Goal: Task Accomplishment & Management: Complete application form

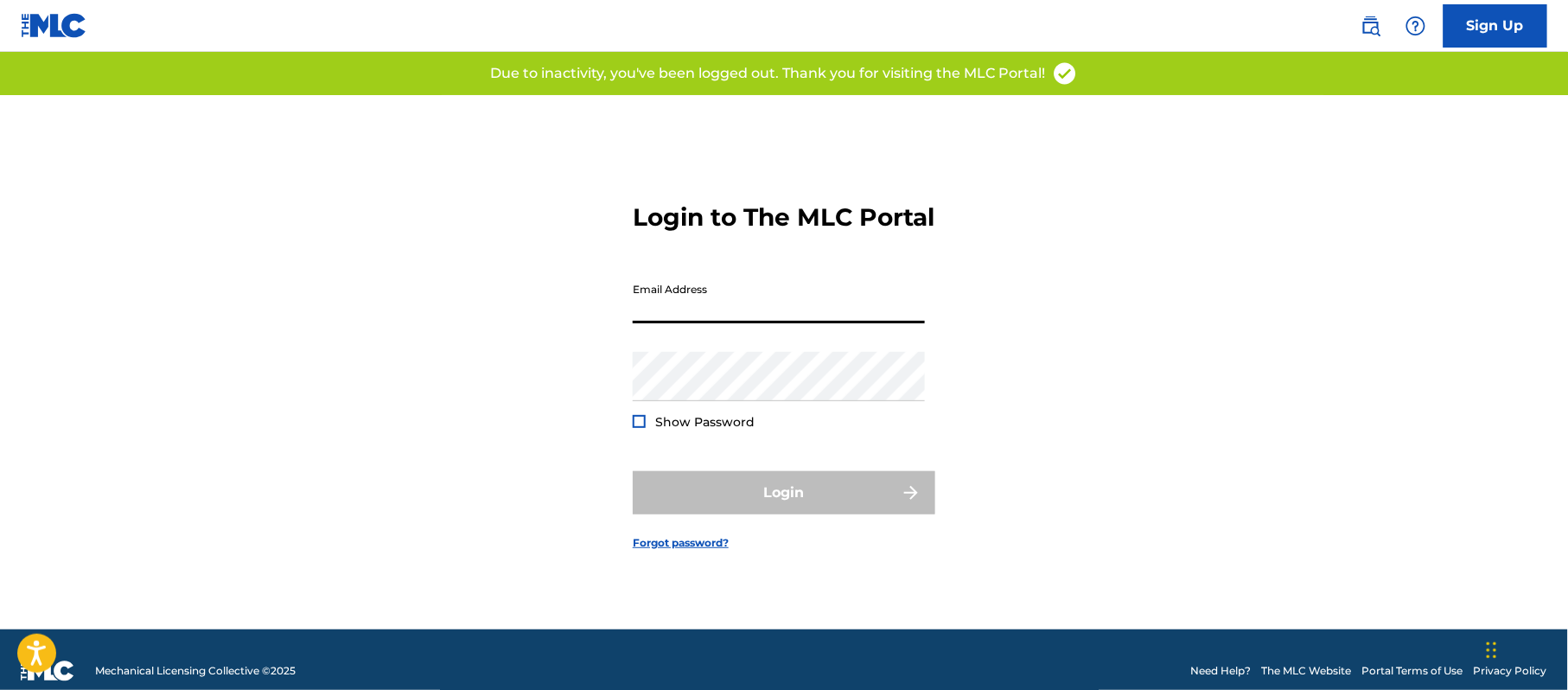
type input "[PERSON_NAME][EMAIL_ADDRESS][DOMAIN_NAME]"
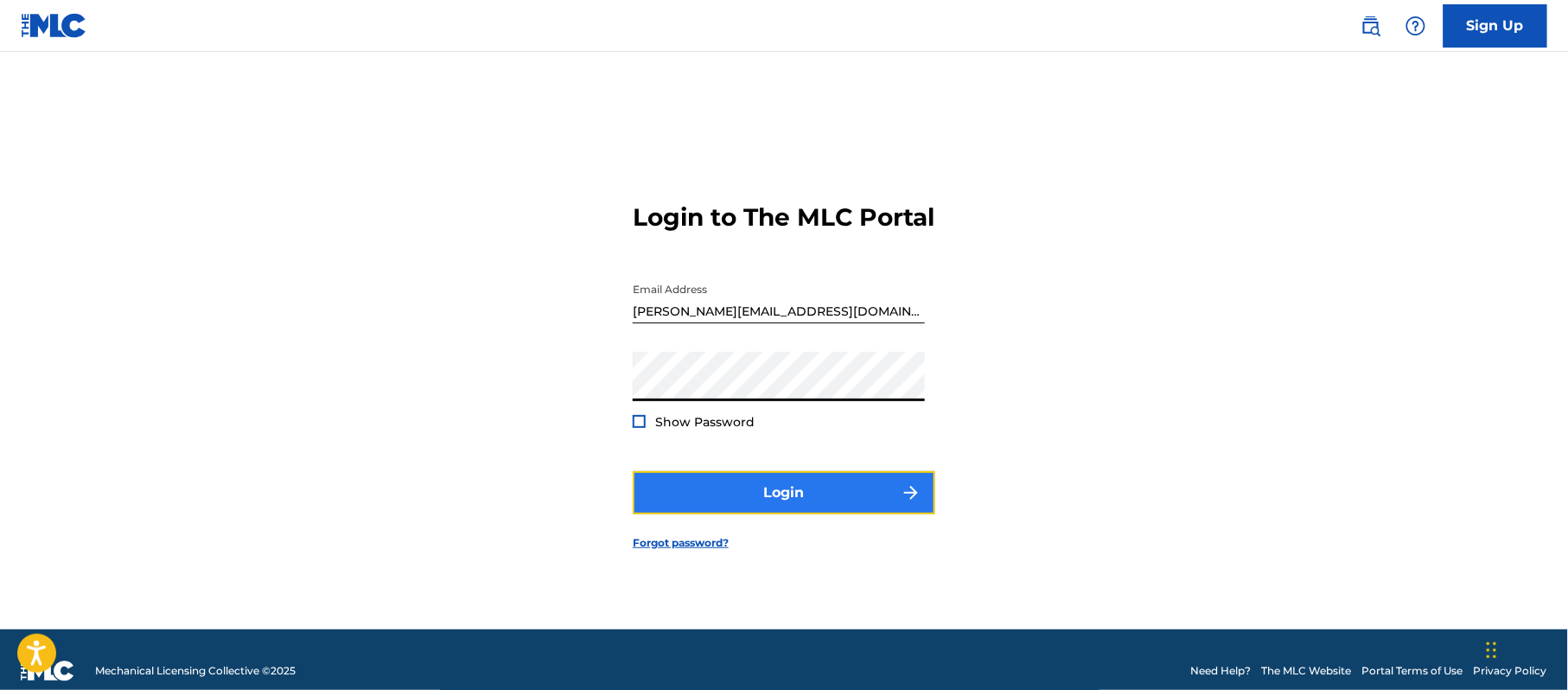
click at [706, 514] on button "Login" at bounding box center [784, 493] width 303 height 44
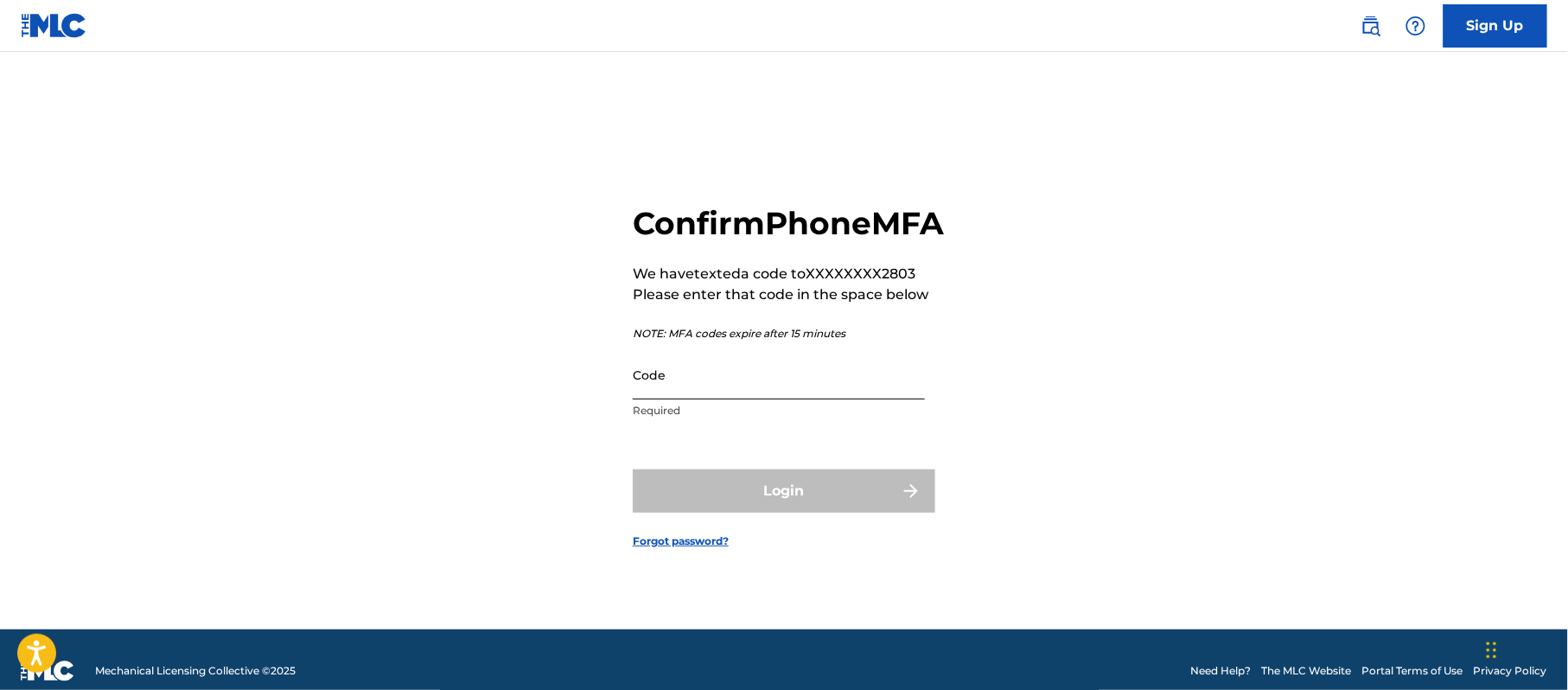
click at [771, 399] on input "Code" at bounding box center [778, 374] width 292 height 49
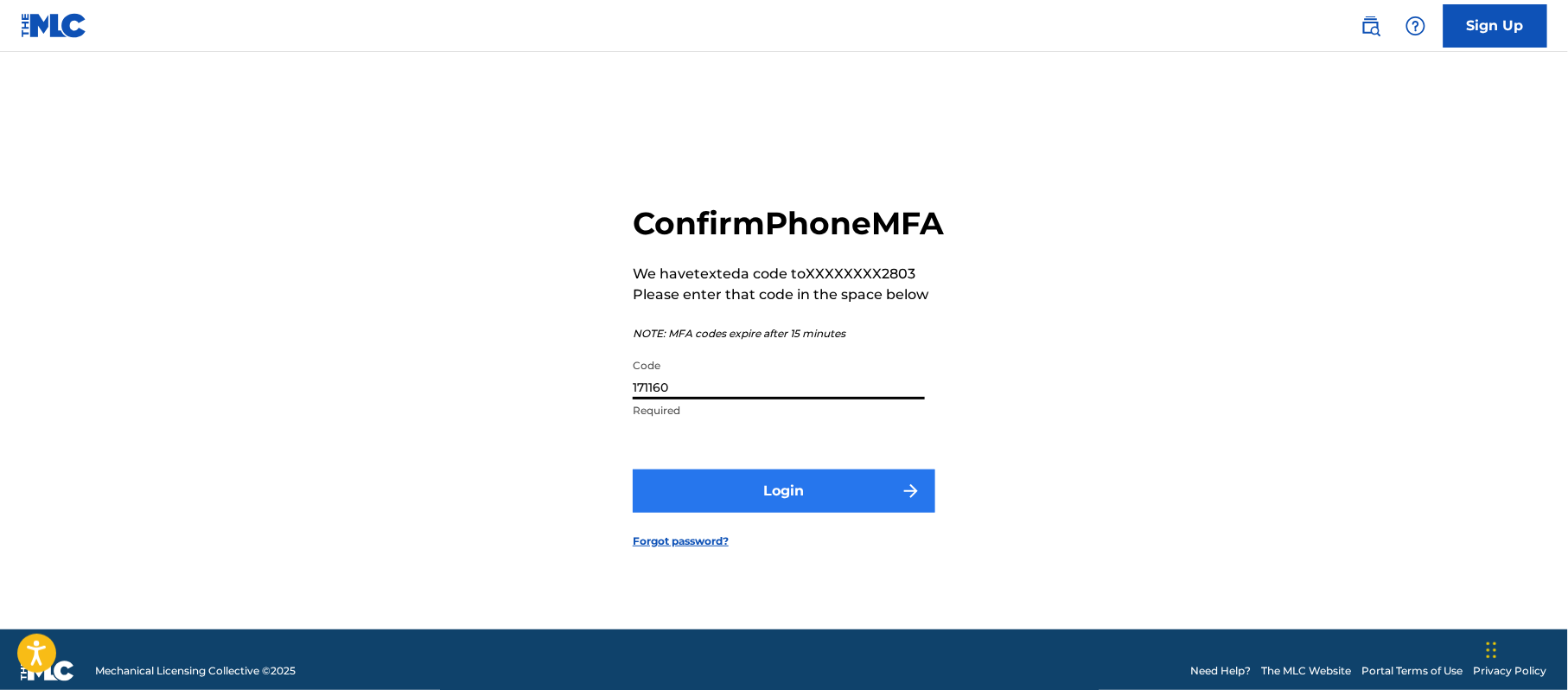
type input "171160"
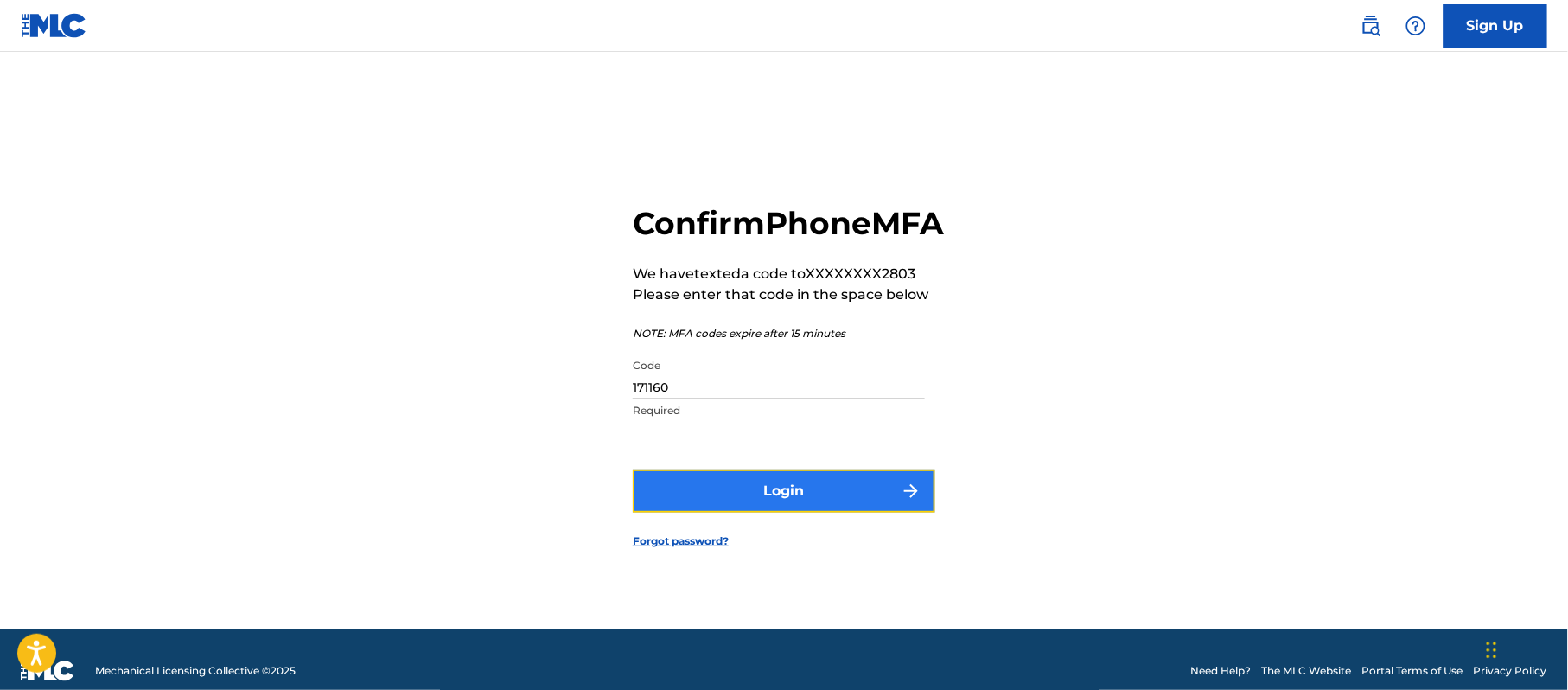
click at [844, 502] on button "Login" at bounding box center [784, 491] width 303 height 44
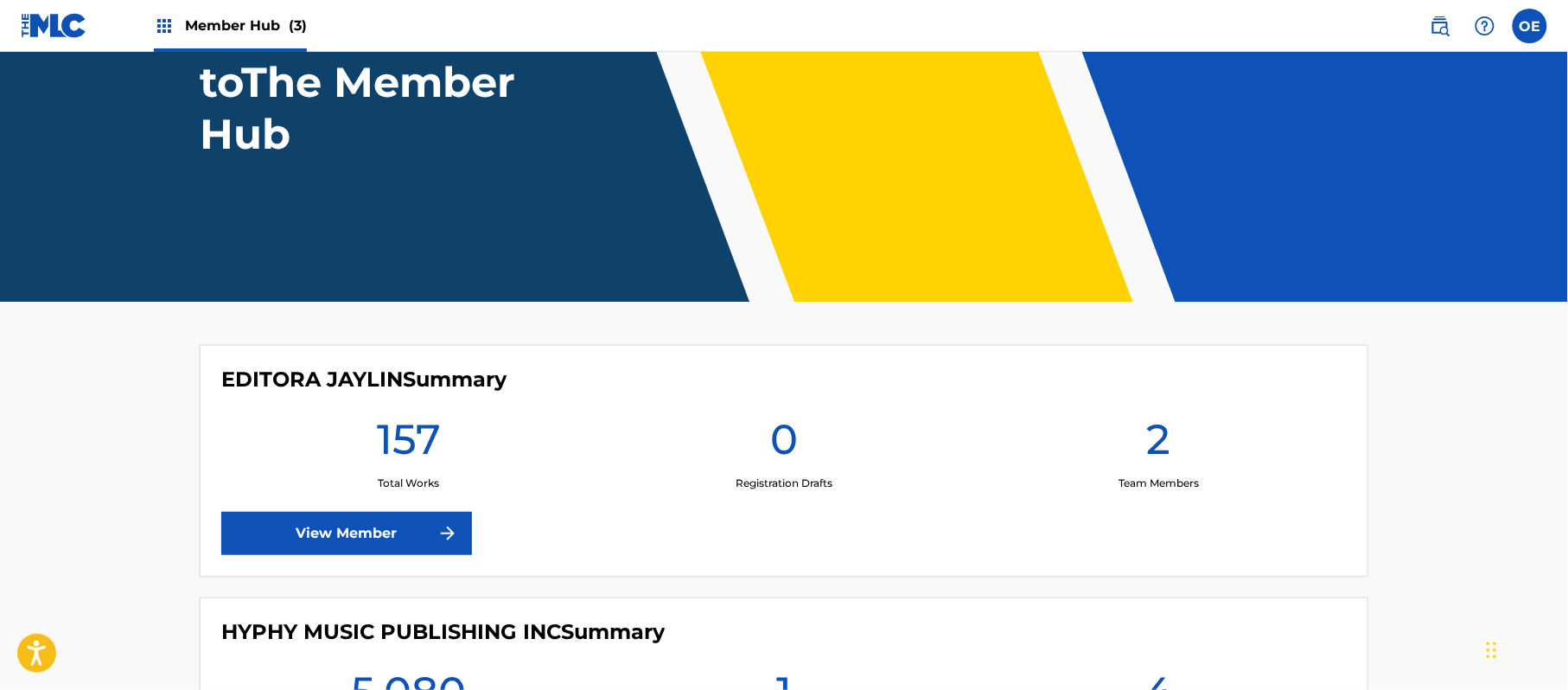
scroll to position [575, 0]
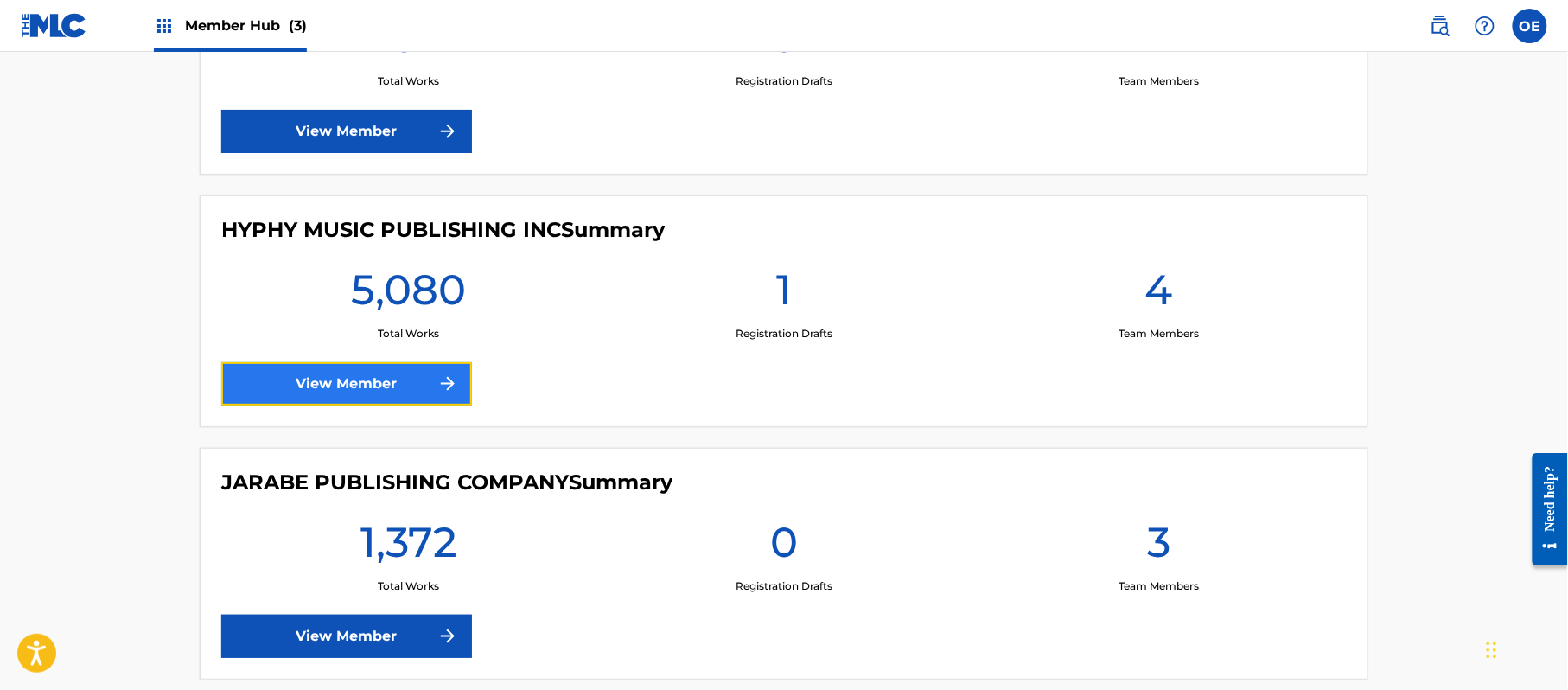
click at [350, 395] on link "View Member" at bounding box center [346, 383] width 251 height 44
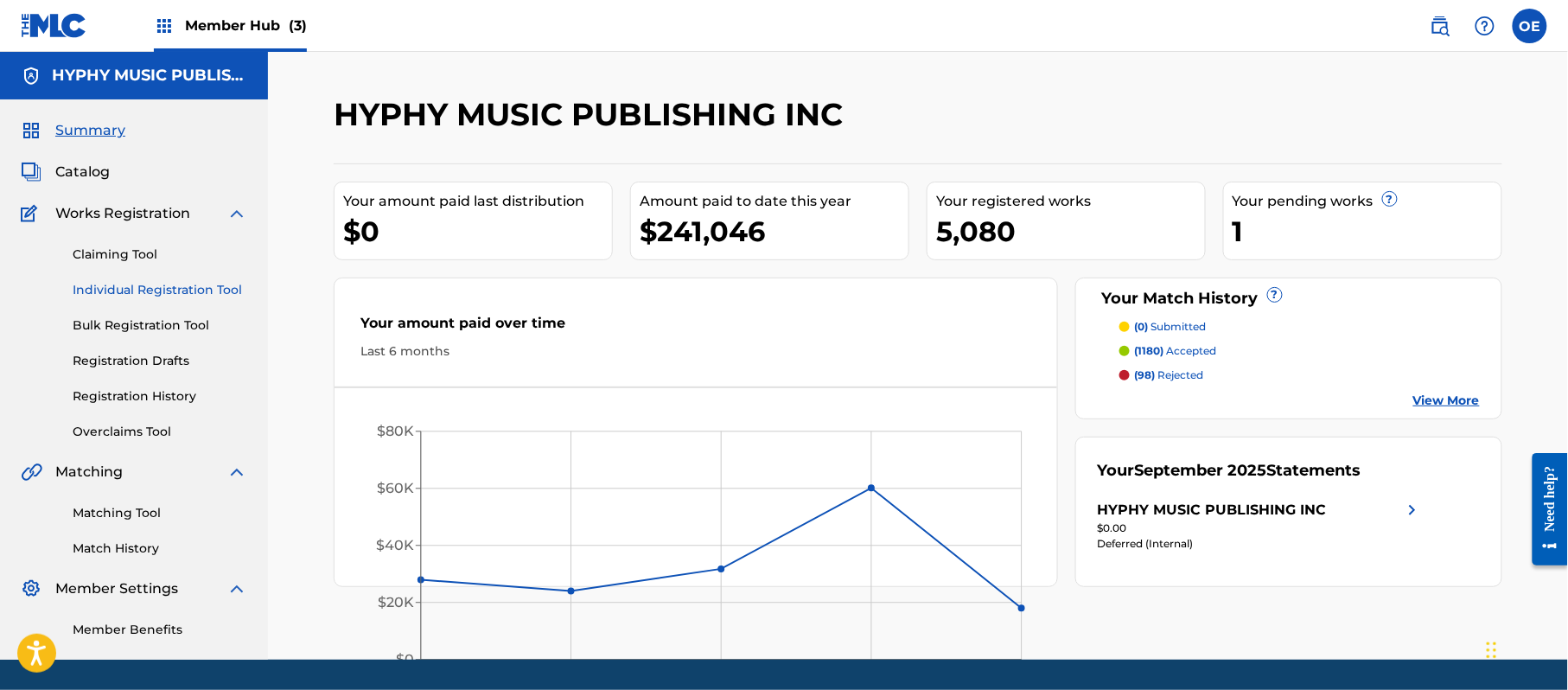
click at [152, 291] on link "Individual Registration Tool" at bounding box center [159, 290] width 174 height 19
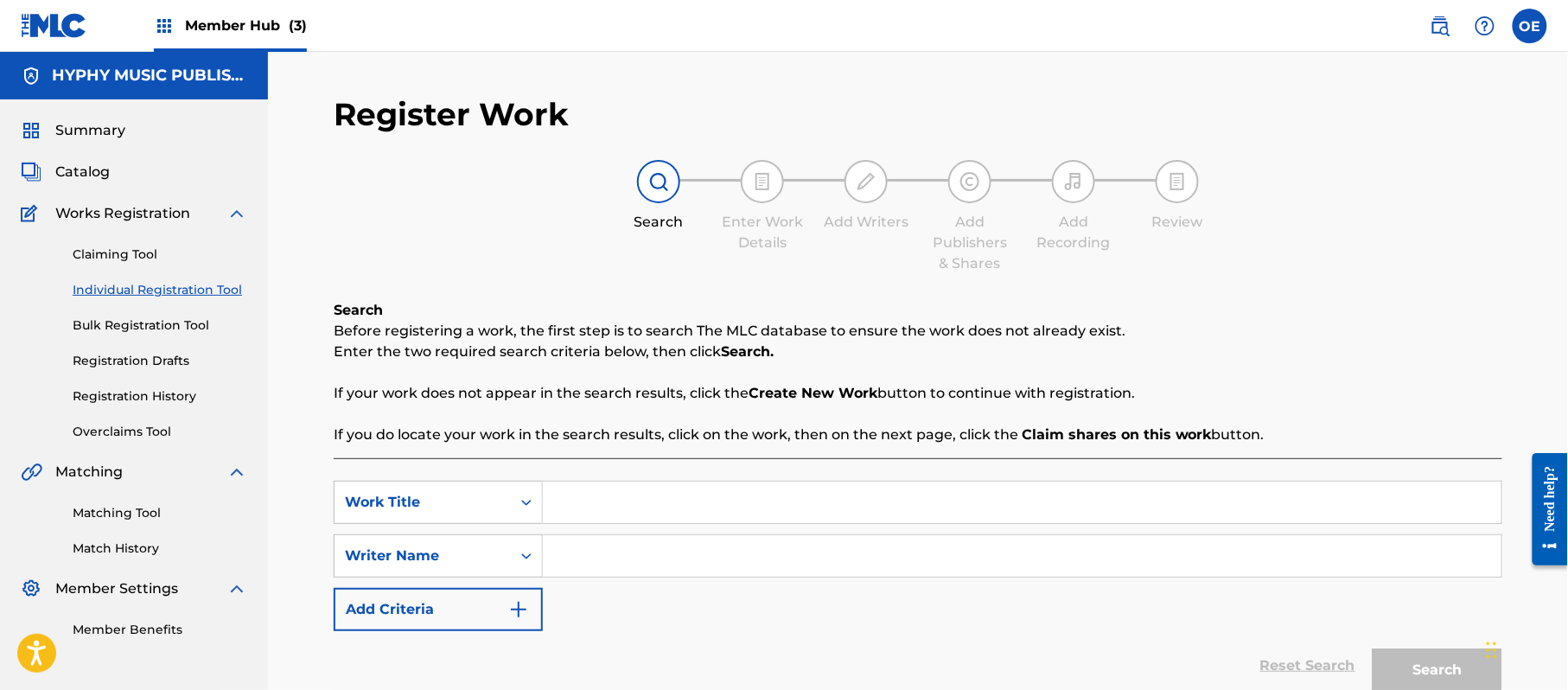
paste input "[PERSON_NAME] TU CUERPO"
type input "[PERSON_NAME] TU CUERPO"
paste input "[PERSON_NAME]"
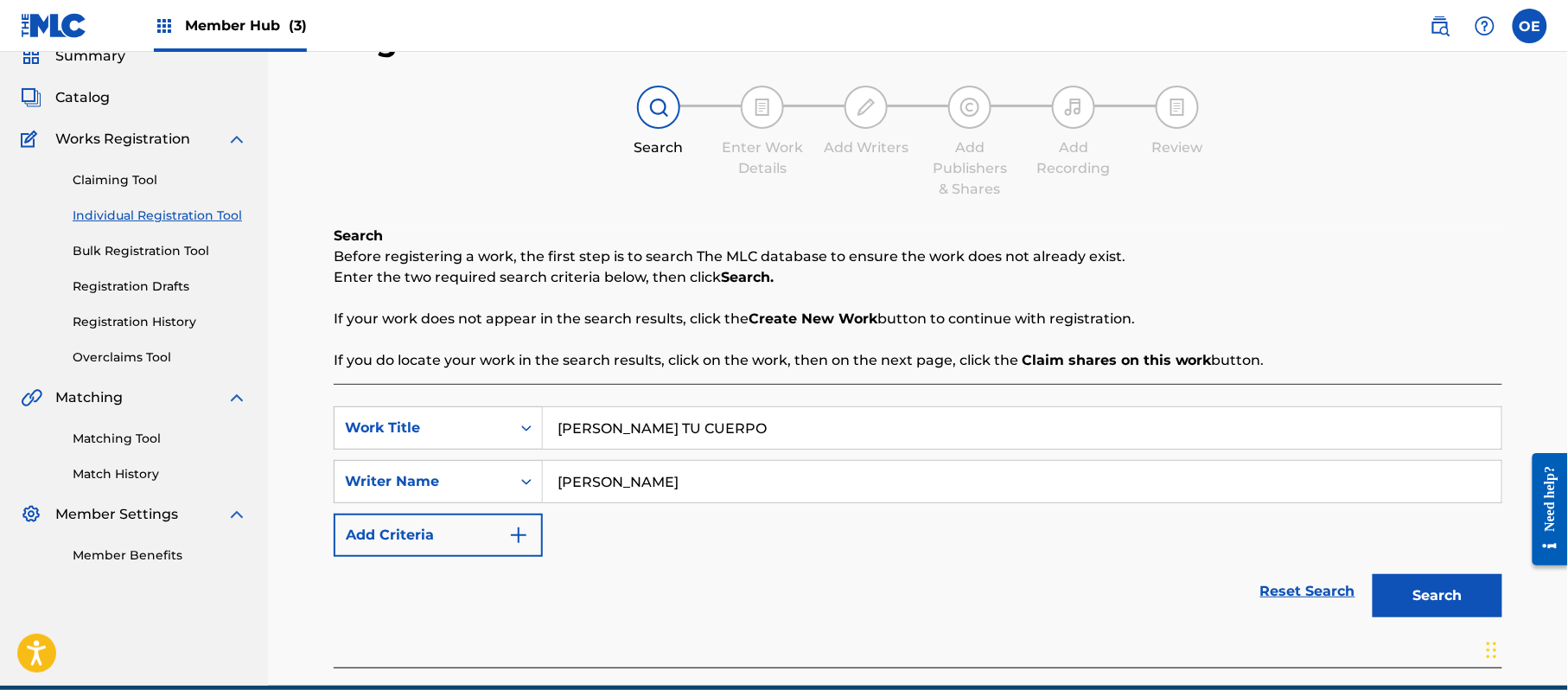
scroll to position [153, 0]
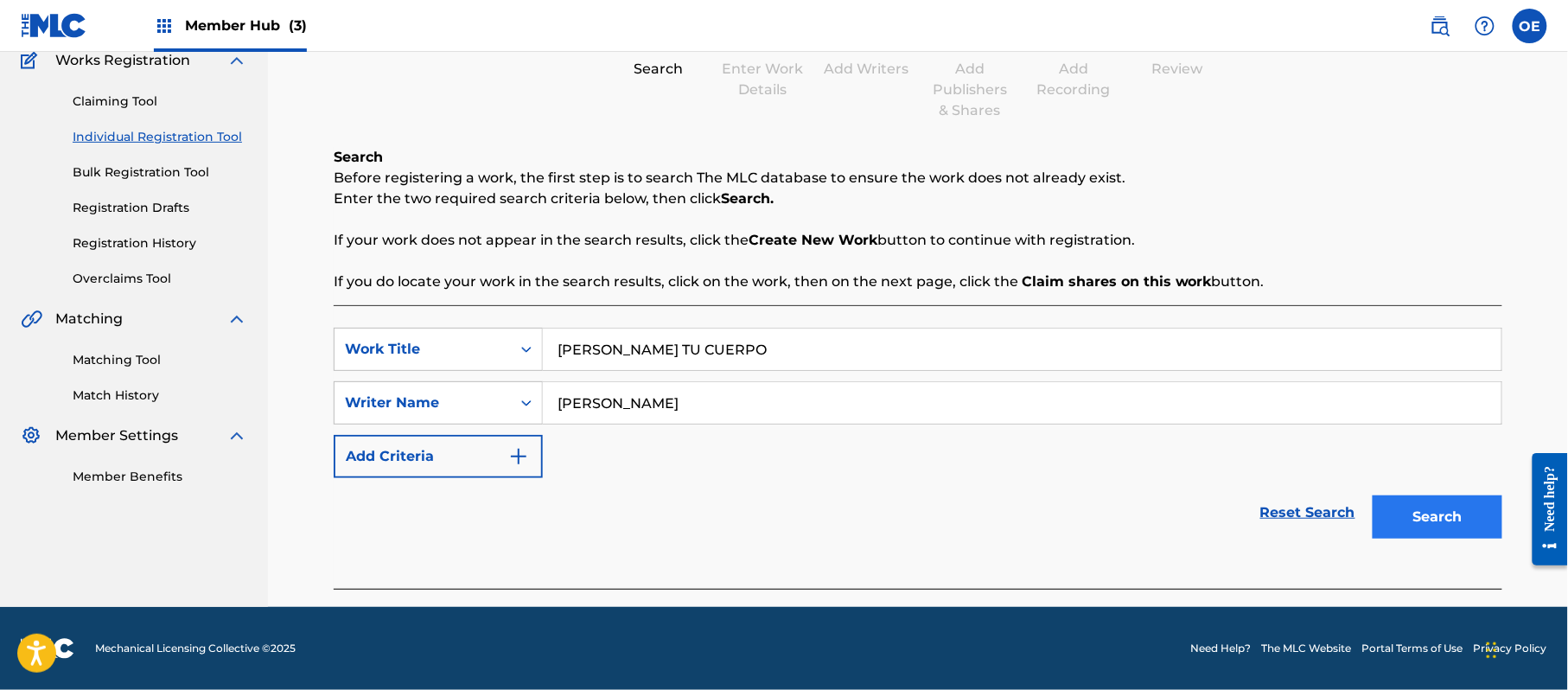
type input "[PERSON_NAME]"
click at [1474, 516] on button "Search" at bounding box center [1437, 517] width 130 height 44
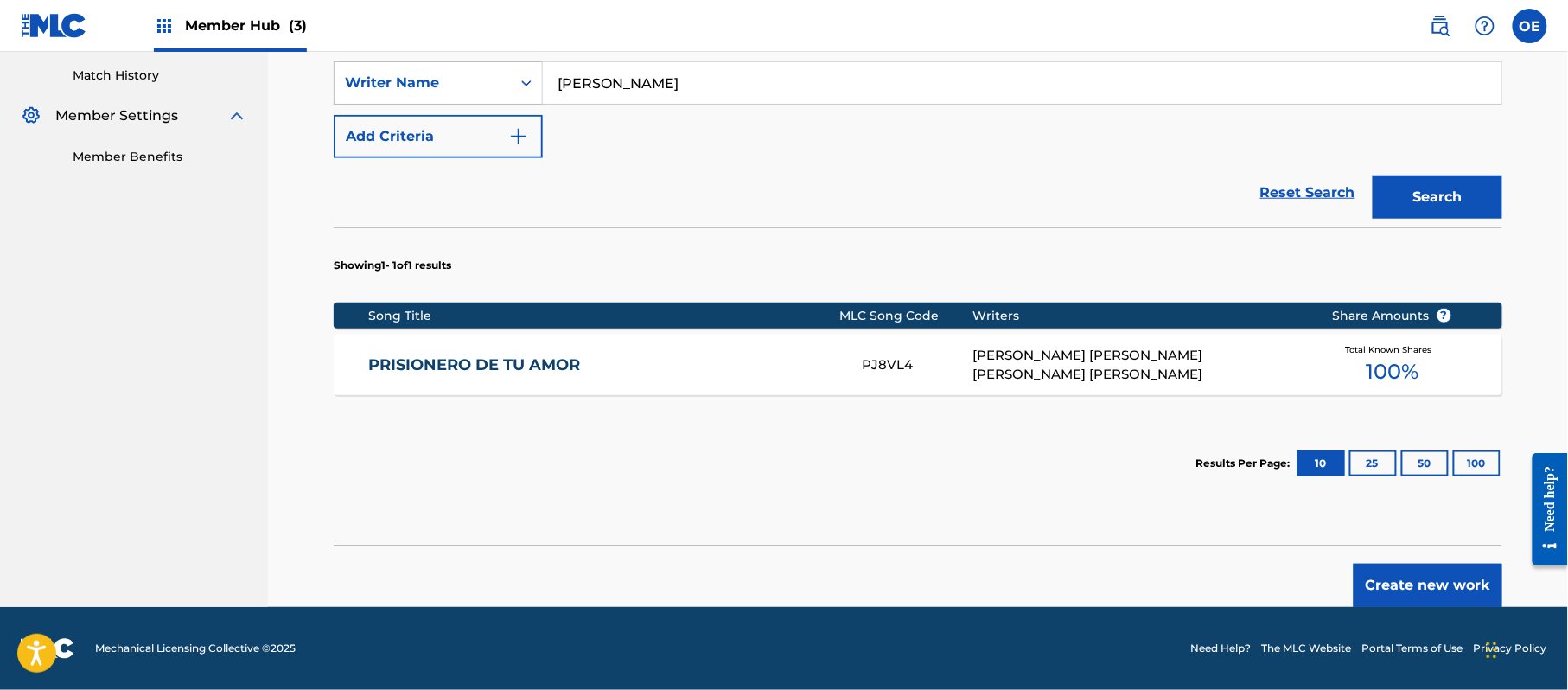
scroll to position [358, 0]
click at [1394, 585] on button "Create new work" at bounding box center [1427, 584] width 149 height 44
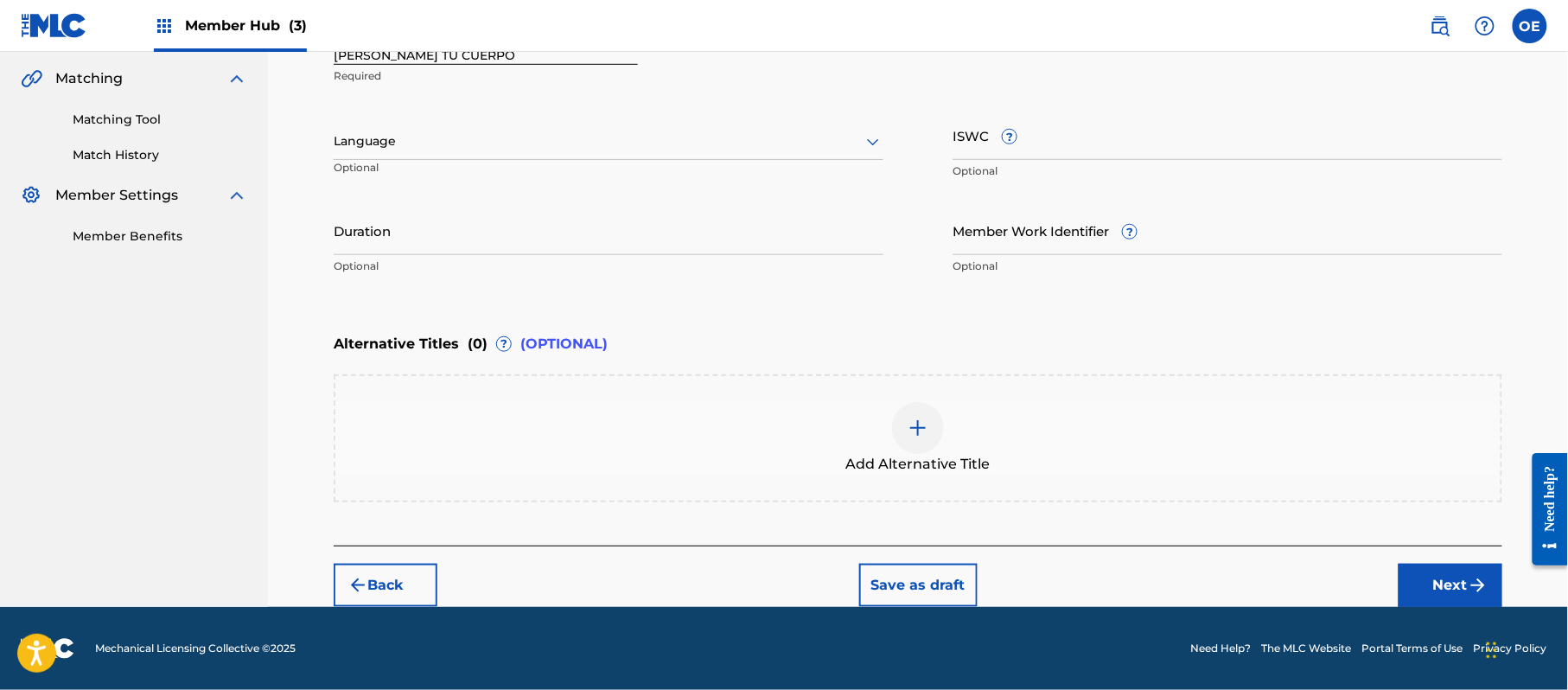
scroll to position [392, 0]
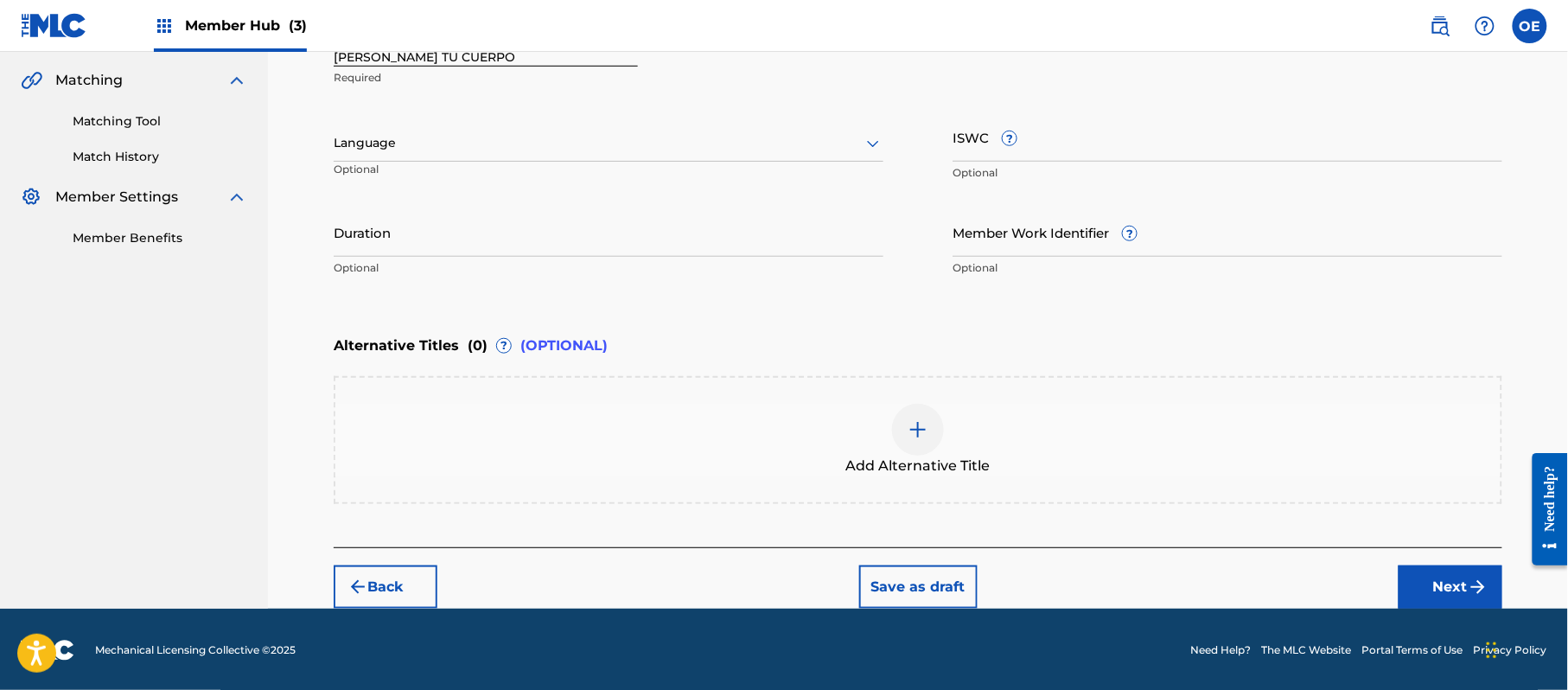
click at [468, 136] on div at bounding box center [608, 143] width 549 height 21
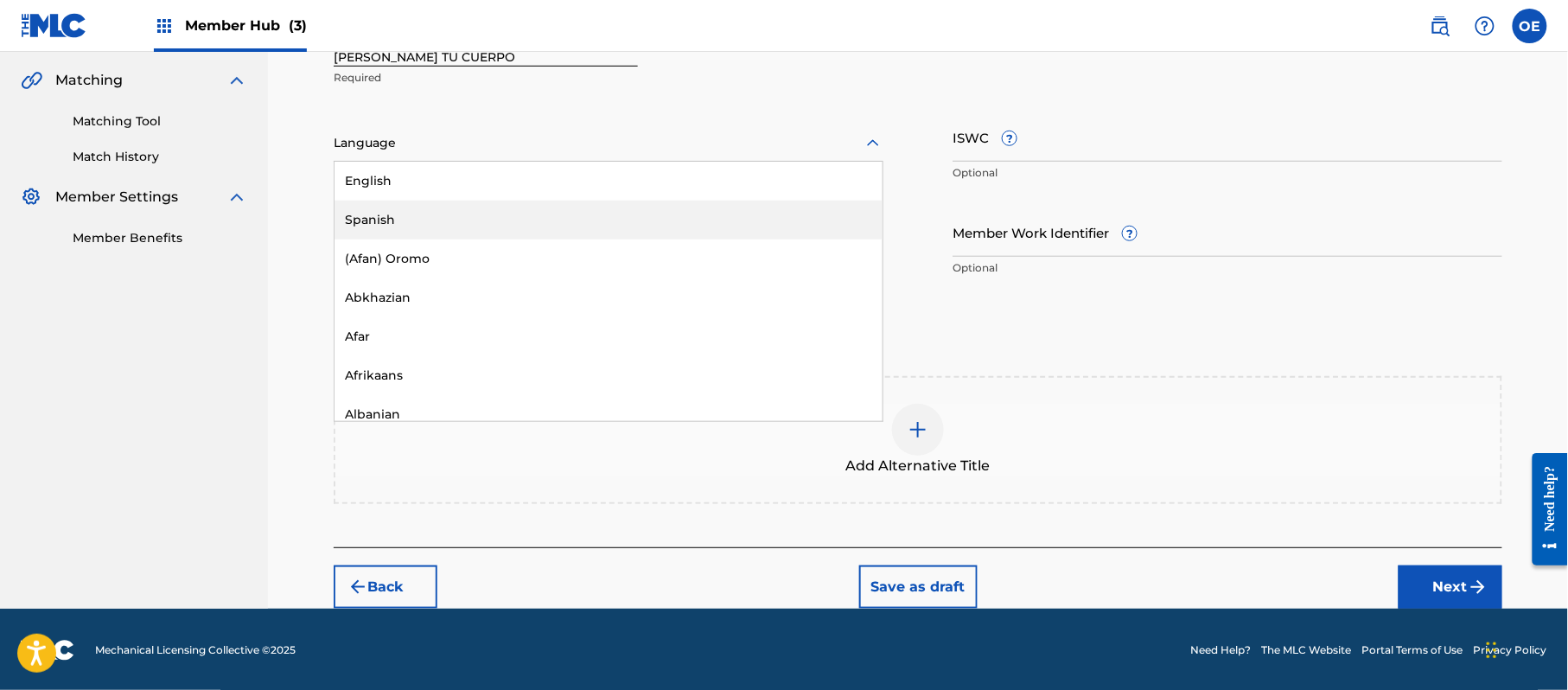
drag, startPoint x: 433, startPoint y: 206, endPoint x: 736, endPoint y: 356, distance: 338.1
click at [431, 206] on div "Spanish" at bounding box center [608, 220] width 548 height 39
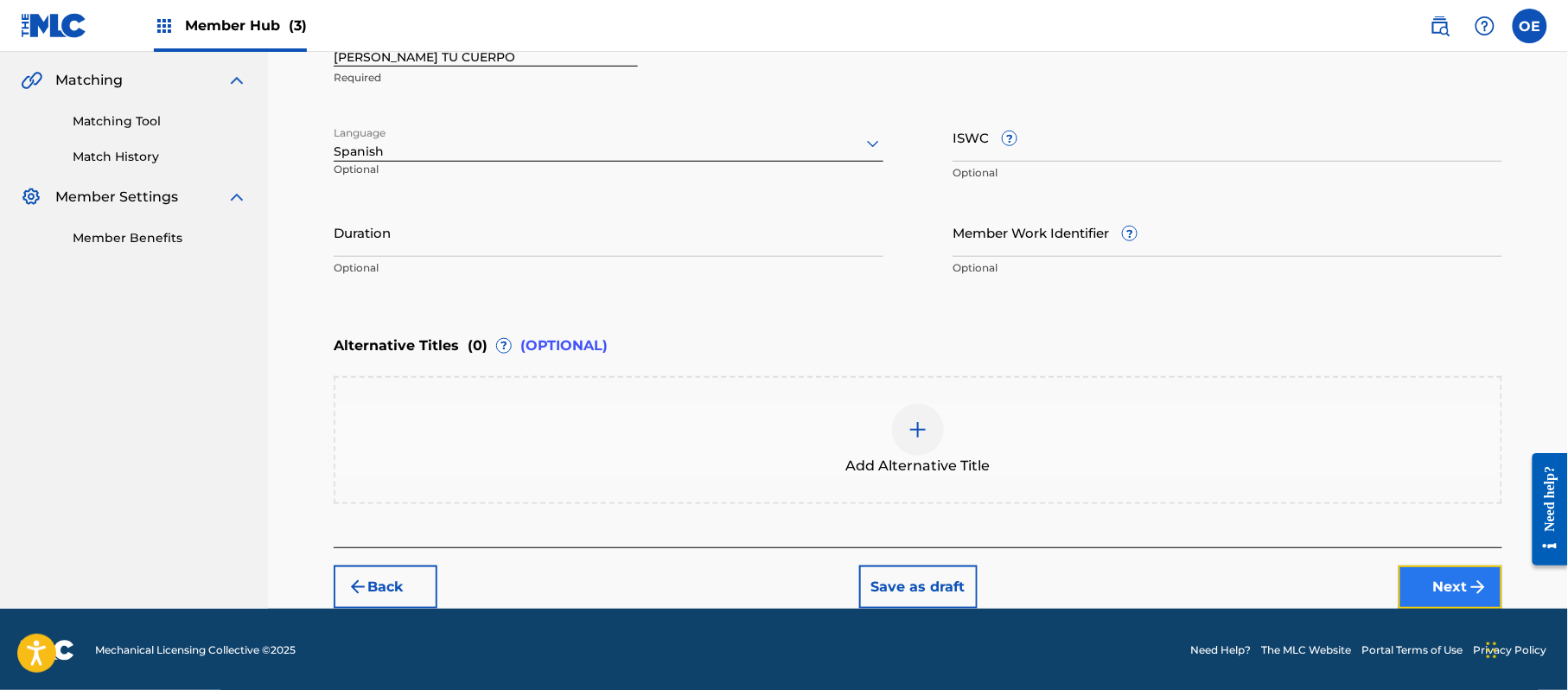
click at [1446, 578] on button "Next" at bounding box center [1450, 586] width 104 height 44
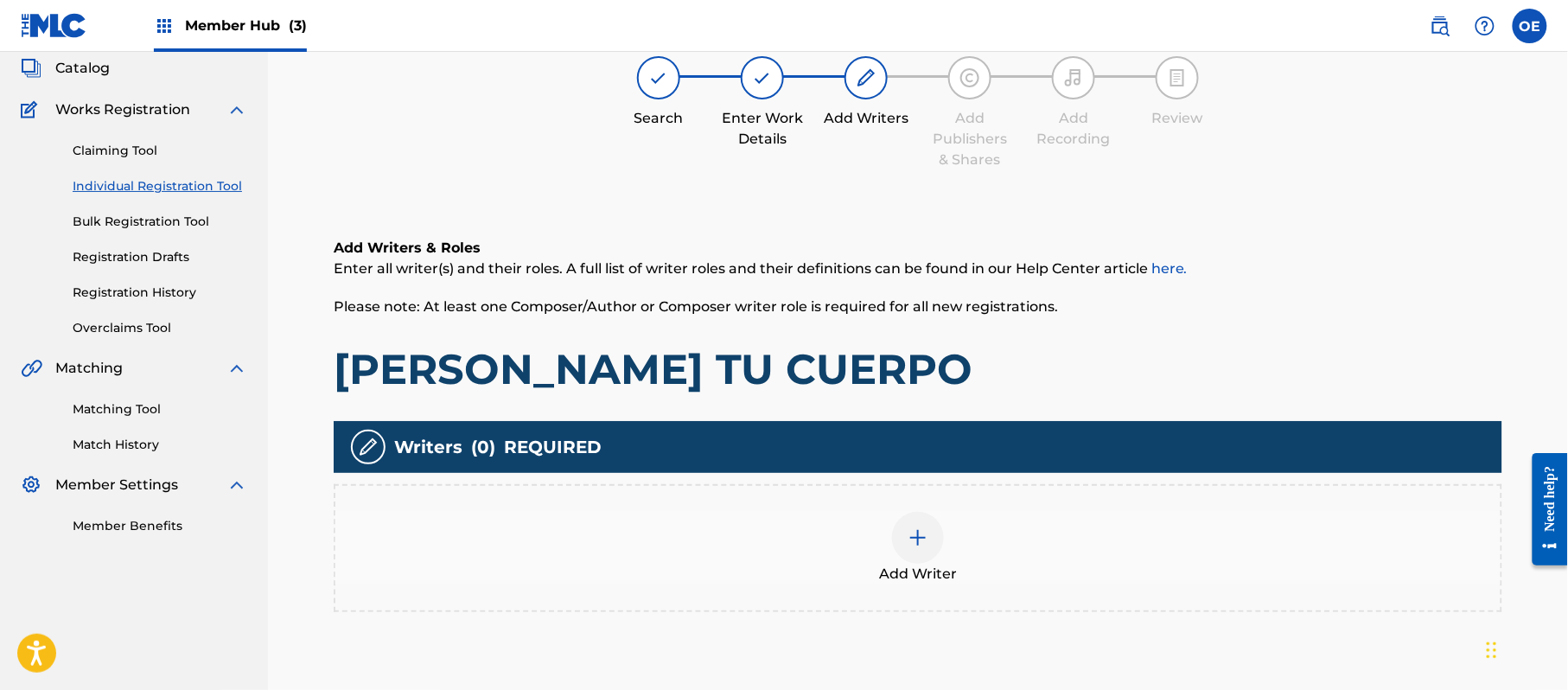
scroll to position [78, 0]
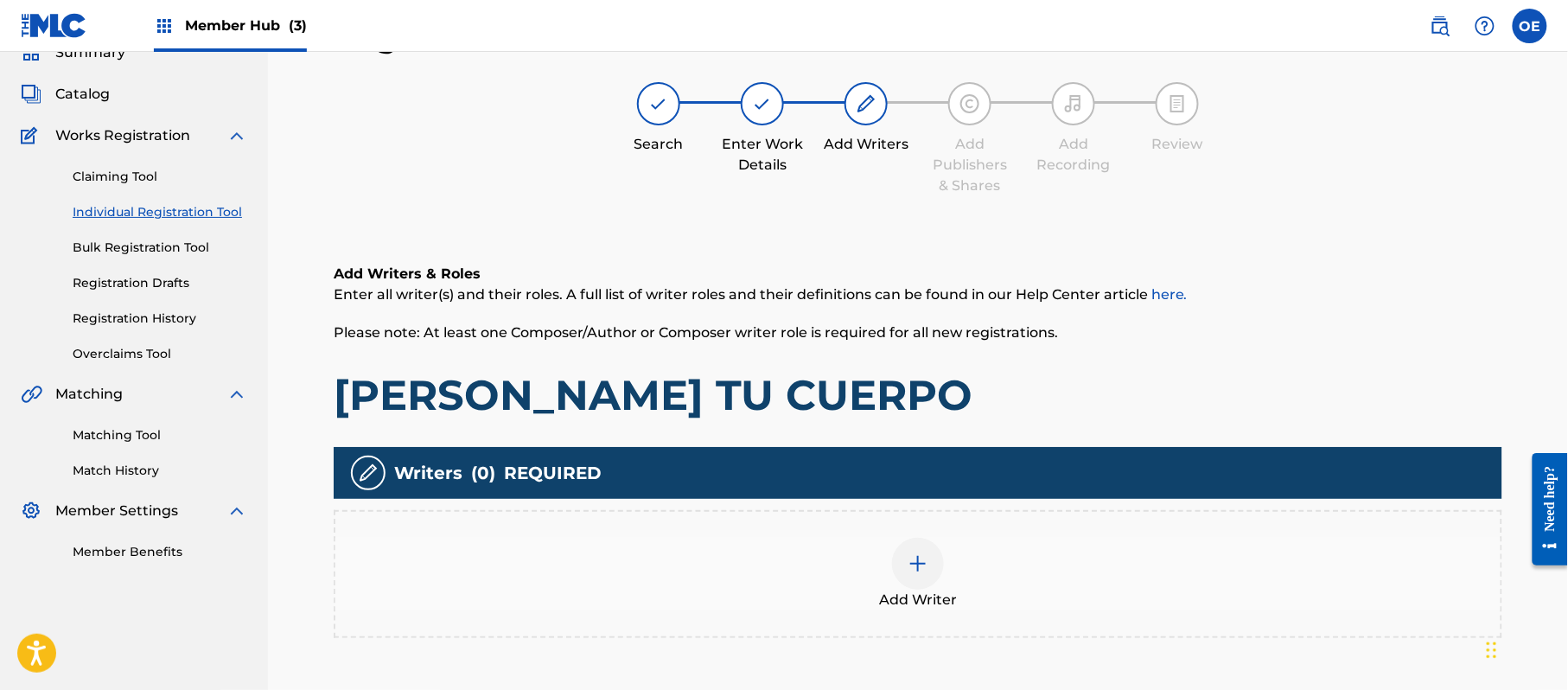
click at [975, 575] on div "Add Writer" at bounding box center [918, 573] width 1165 height 72
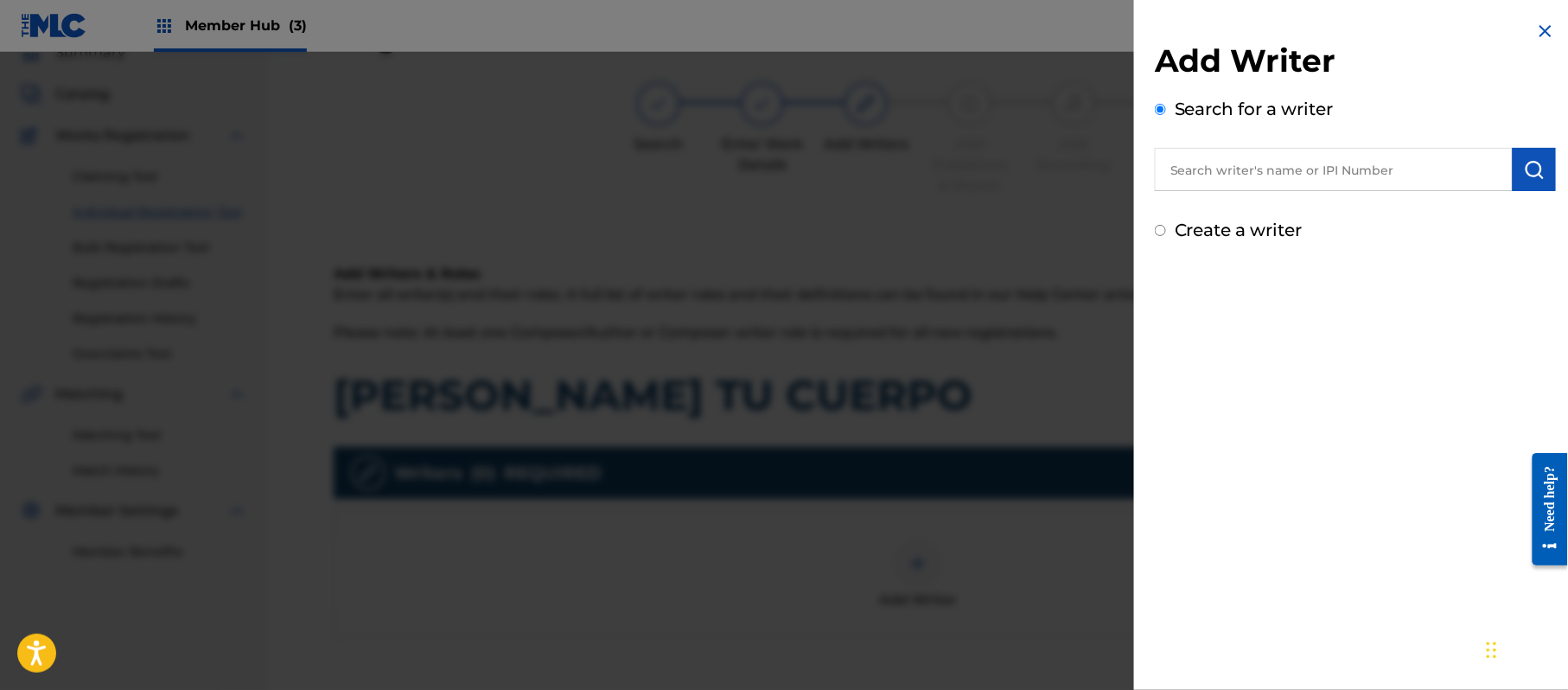
click at [1210, 221] on label "Create a writer" at bounding box center [1238, 230] width 128 height 20
radio input "true"
click at [1166, 225] on input "Create a writer" at bounding box center [1160, 231] width 11 height 11
radio input "false"
radio input "true"
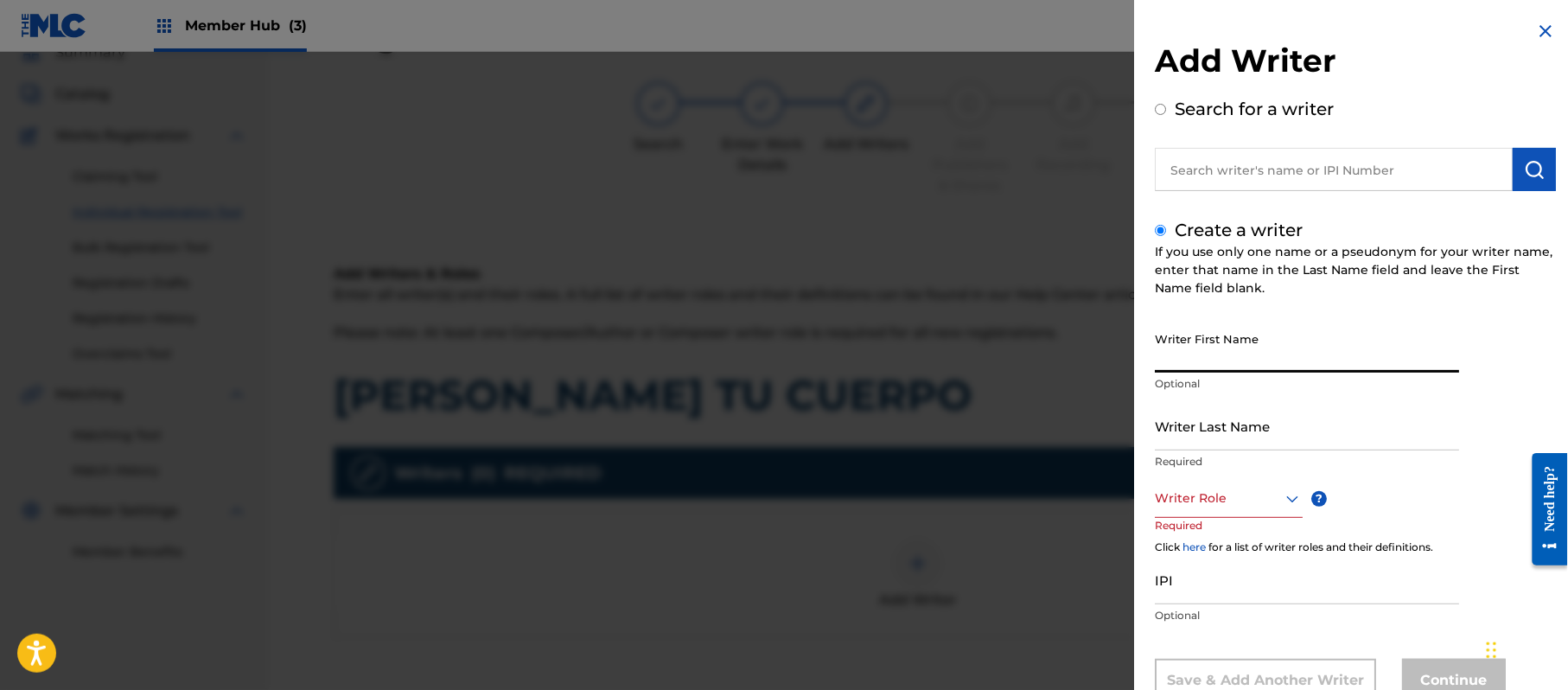
paste input "[PERSON_NAME]"
type input "[PERSON_NAME]"
paste input "[PERSON_NAME]"
type input "[PERSON_NAME]"
drag, startPoint x: 1217, startPoint y: 365, endPoint x: 1194, endPoint y: 383, distance: 29.2
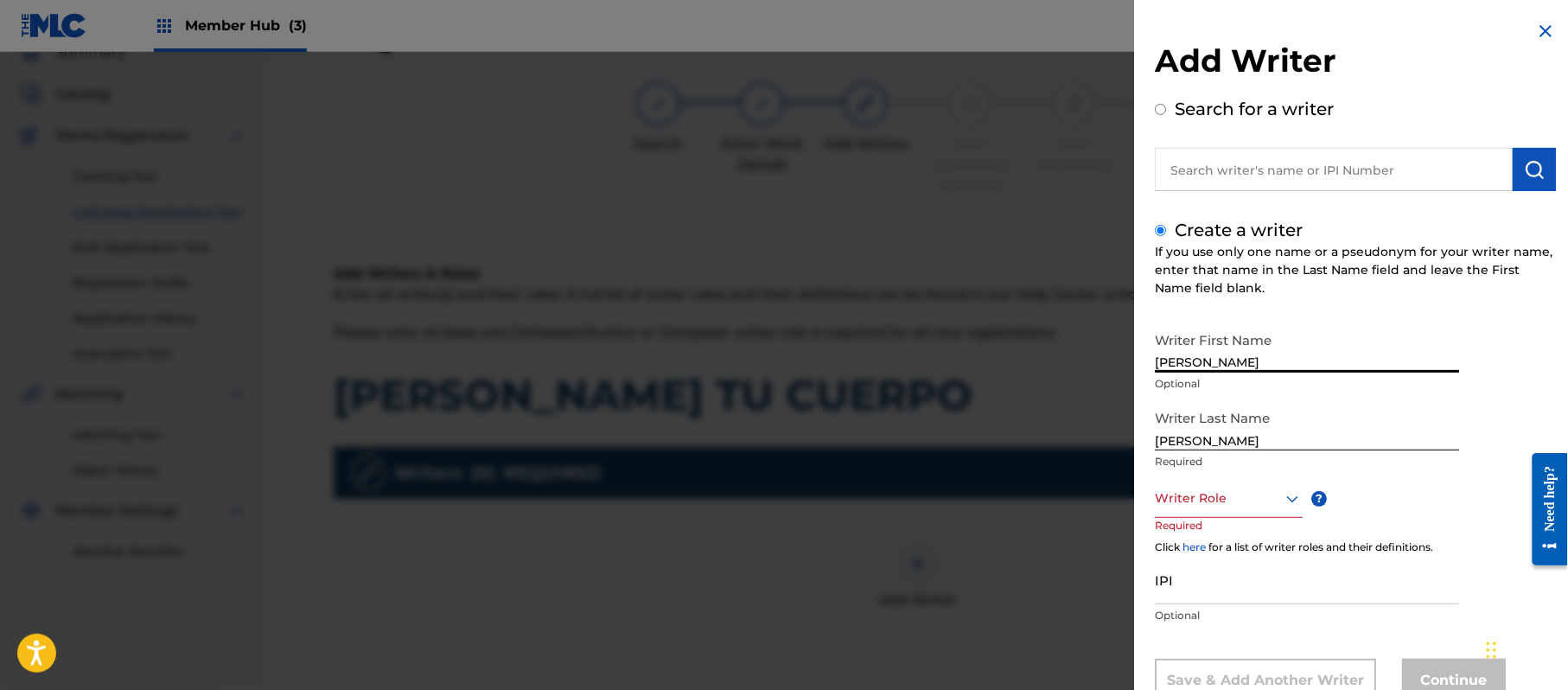
click at [1194, 383] on div "Writer First Name [PERSON_NAME] Optional" at bounding box center [1307, 362] width 304 height 78
type input "[PERSON_NAME]"
drag, startPoint x: 1203, startPoint y: 443, endPoint x: 972, endPoint y: 441, distance: 231.0
click at [982, 445] on div "Add Writer Search for a writer Create a writer If you use only one name or a ps…" at bounding box center [784, 370] width 1568 height 638
type input "PAZ"
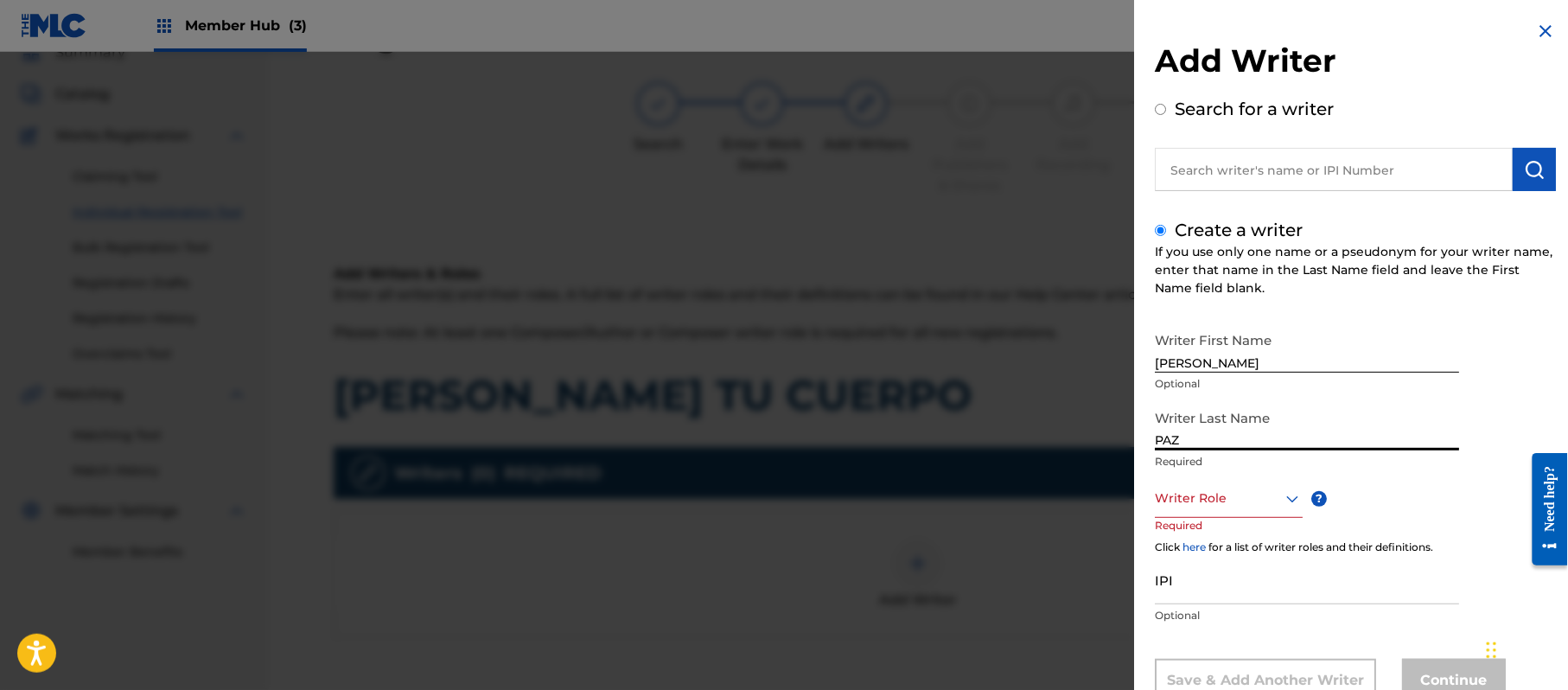
click at [1208, 489] on div "Writer Role" at bounding box center [1229, 498] width 148 height 39
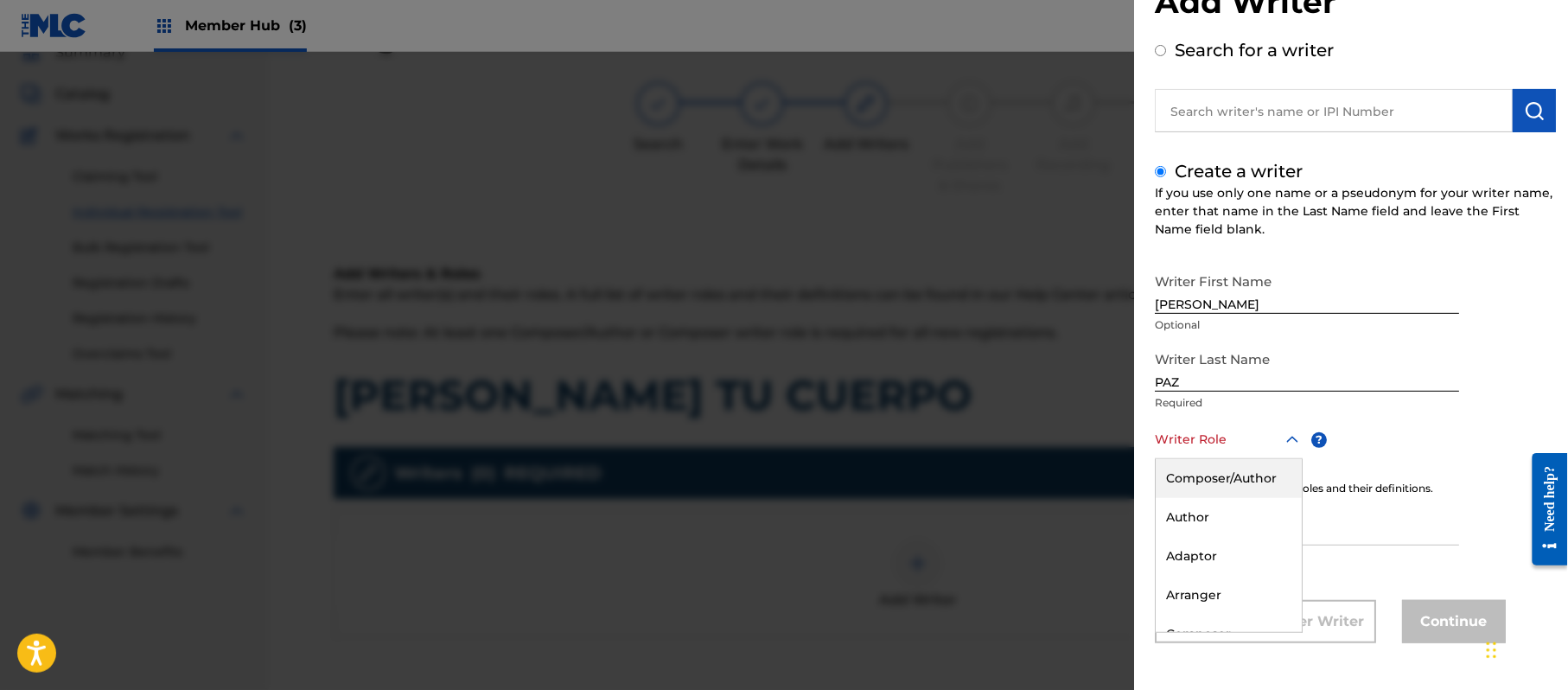
click at [1210, 482] on div "Composer/Author" at bounding box center [1229, 479] width 146 height 39
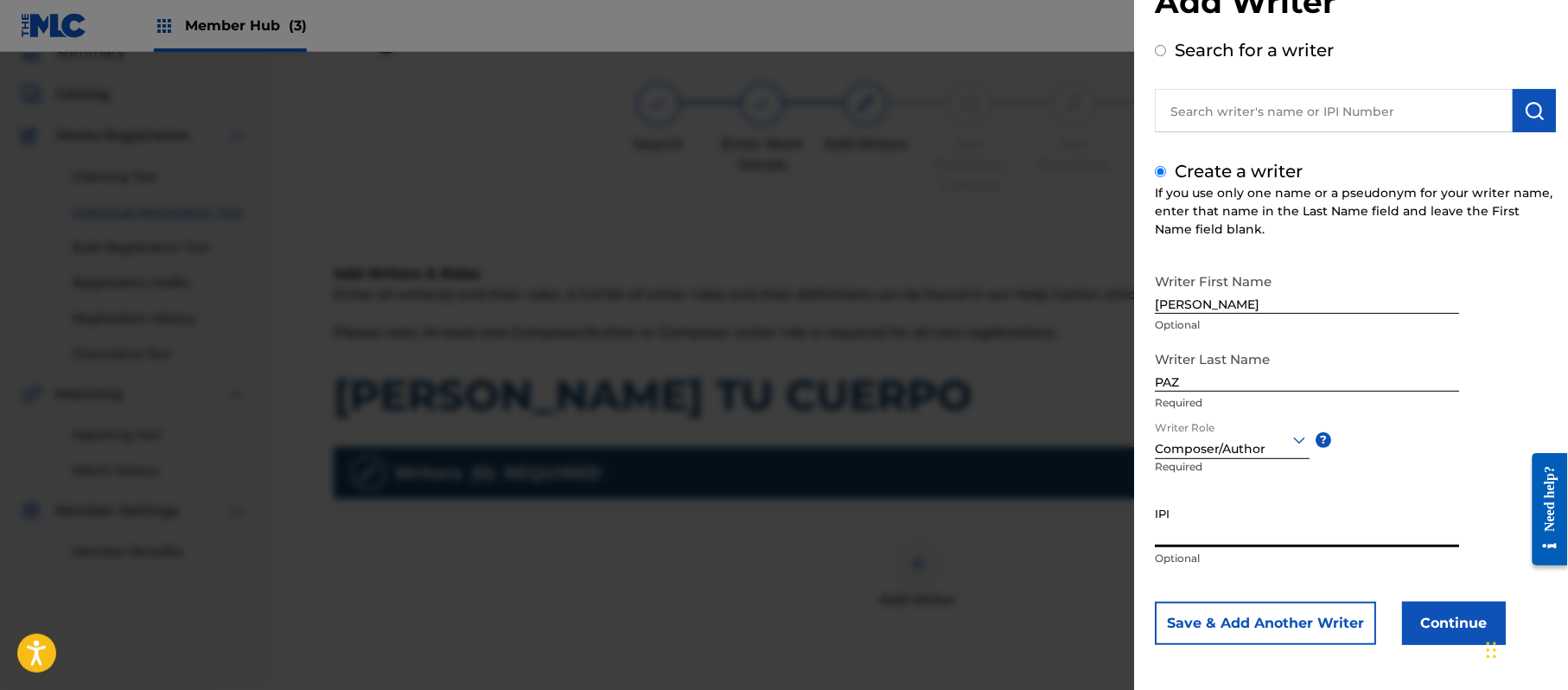
paste input "383824534"
type input "383824534"
click at [1449, 627] on button "Continue" at bounding box center [1454, 622] width 104 height 44
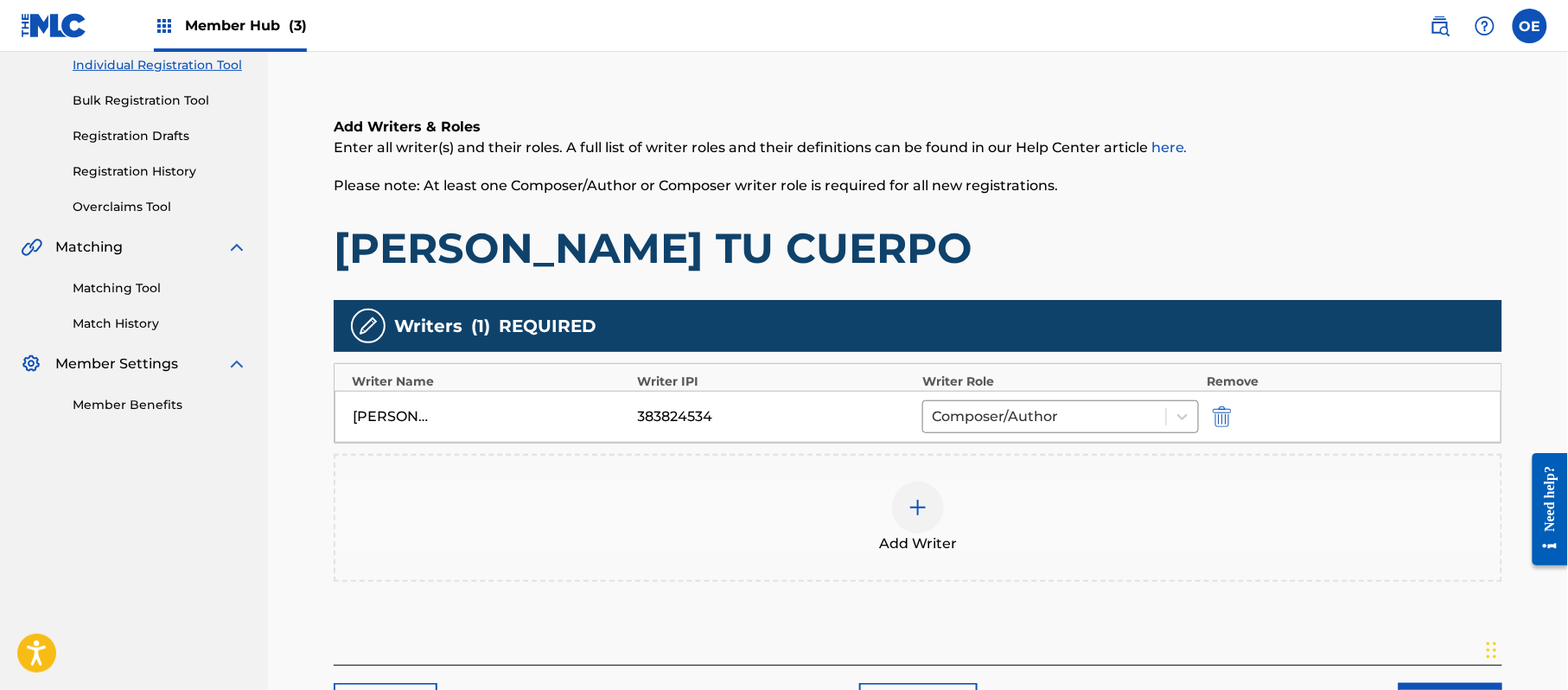
scroll to position [308, 0]
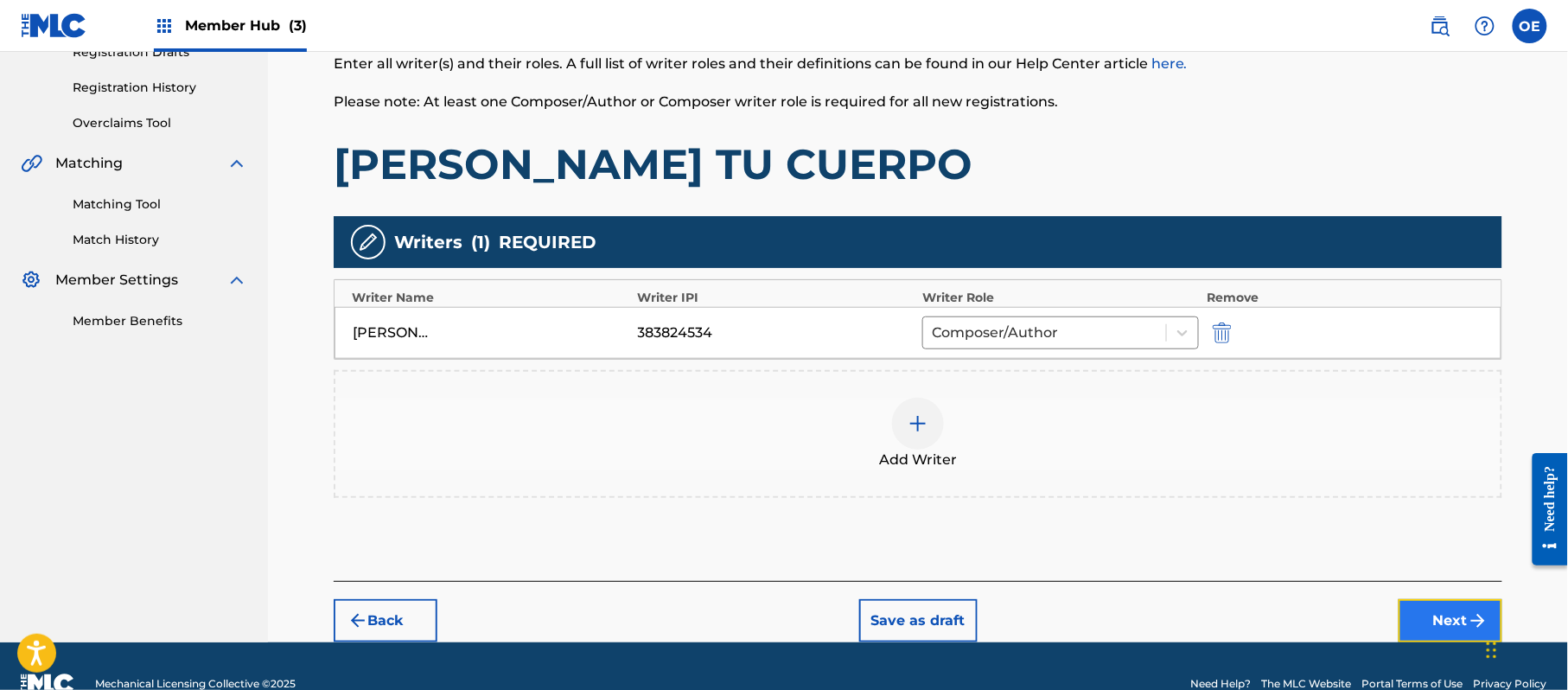
click at [1470, 609] on button "Next" at bounding box center [1450, 621] width 104 height 44
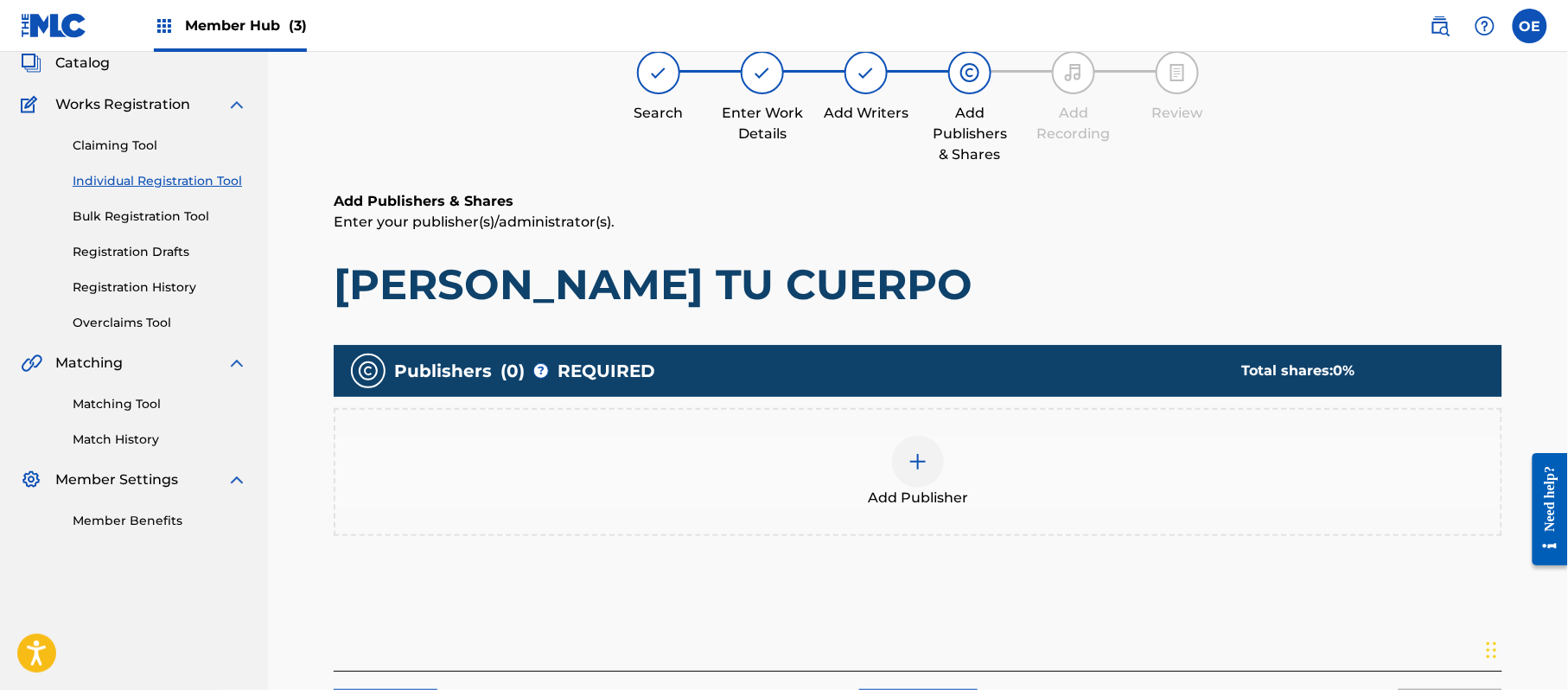
scroll to position [78, 0]
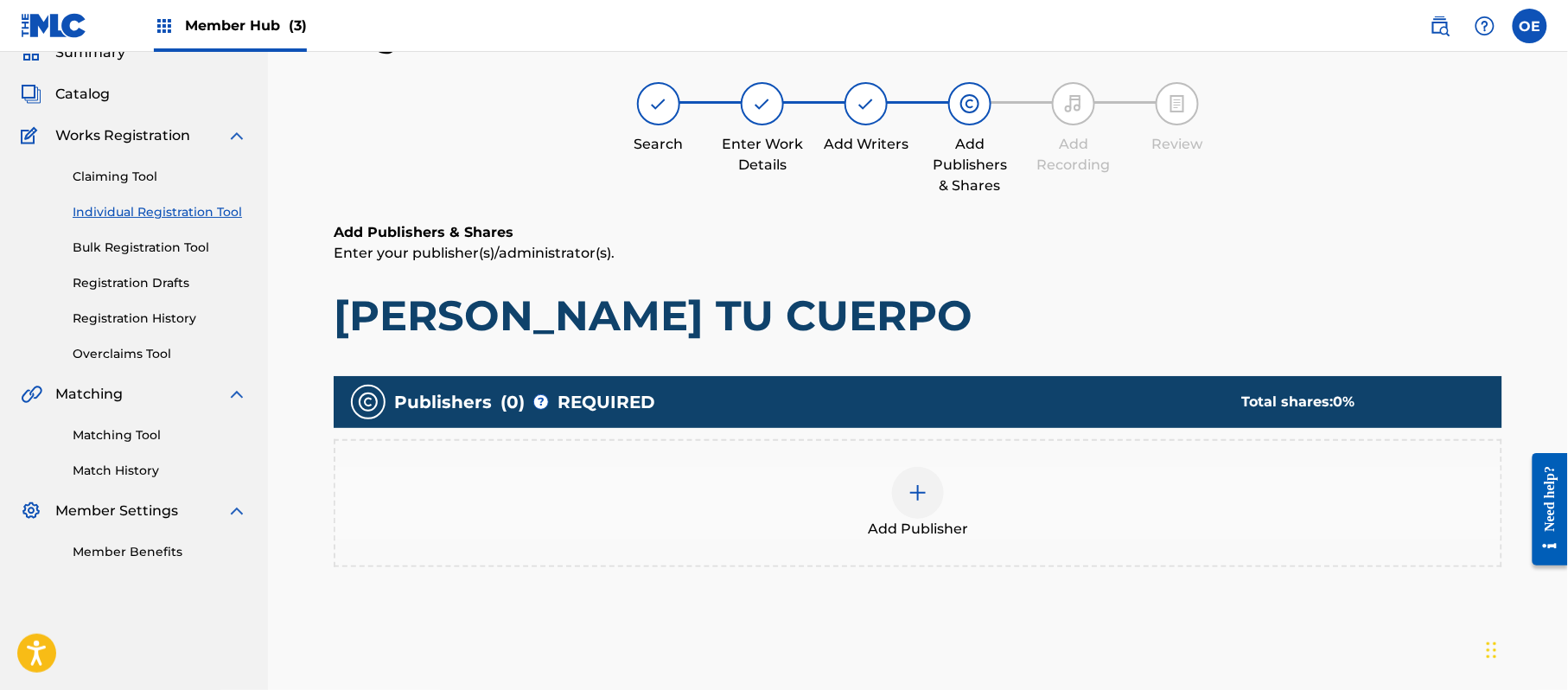
click at [888, 472] on div "Add Publisher" at bounding box center [918, 503] width 1165 height 72
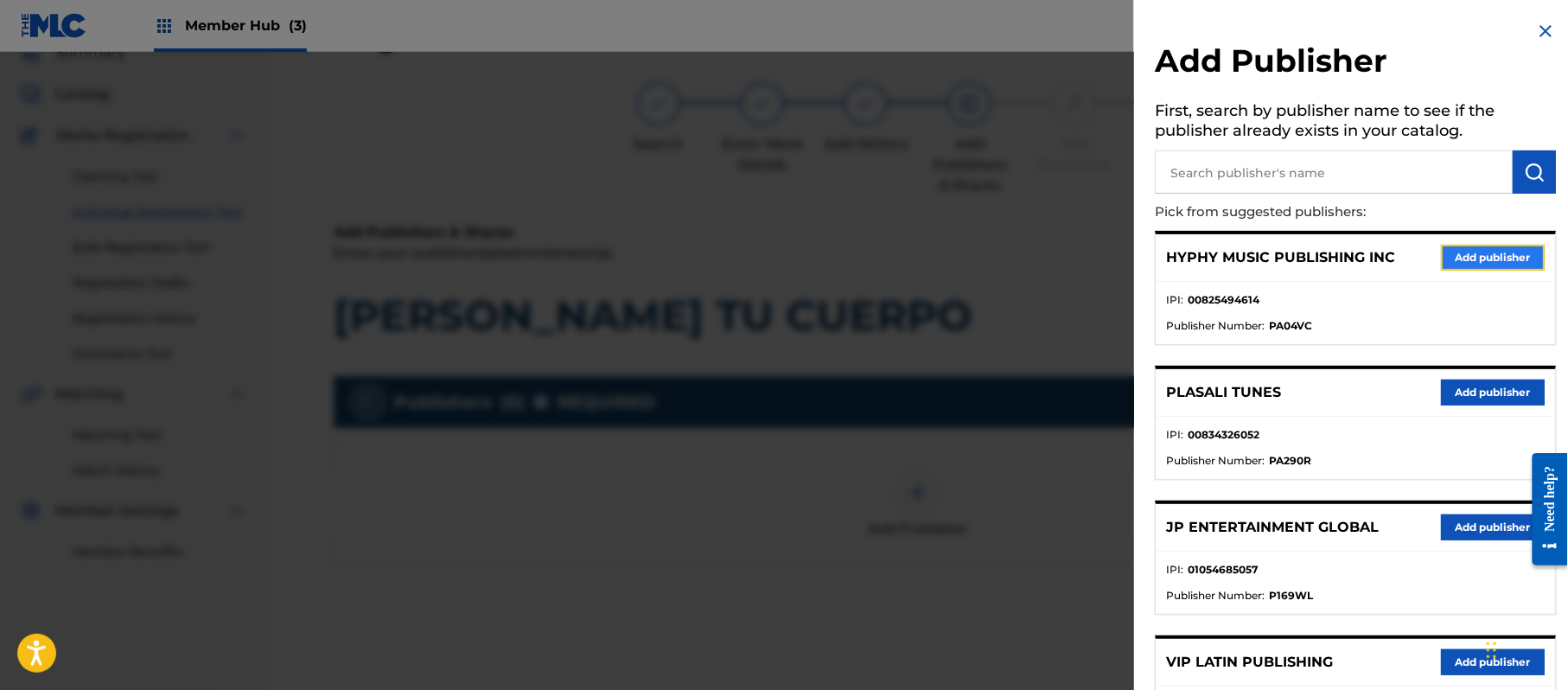
click at [1486, 253] on button "Add publisher" at bounding box center [1493, 257] width 104 height 26
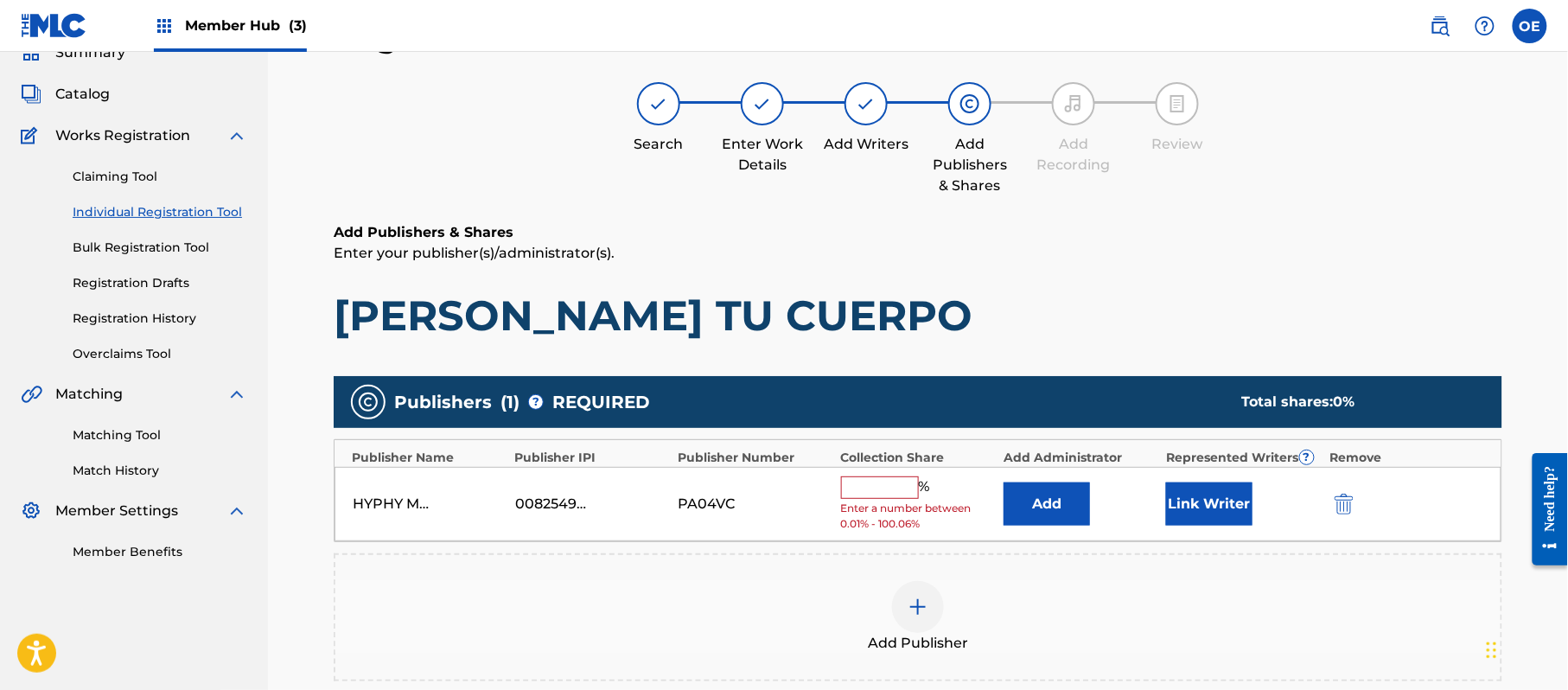
click at [858, 491] on input "text" at bounding box center [880, 487] width 78 height 22
type input "100"
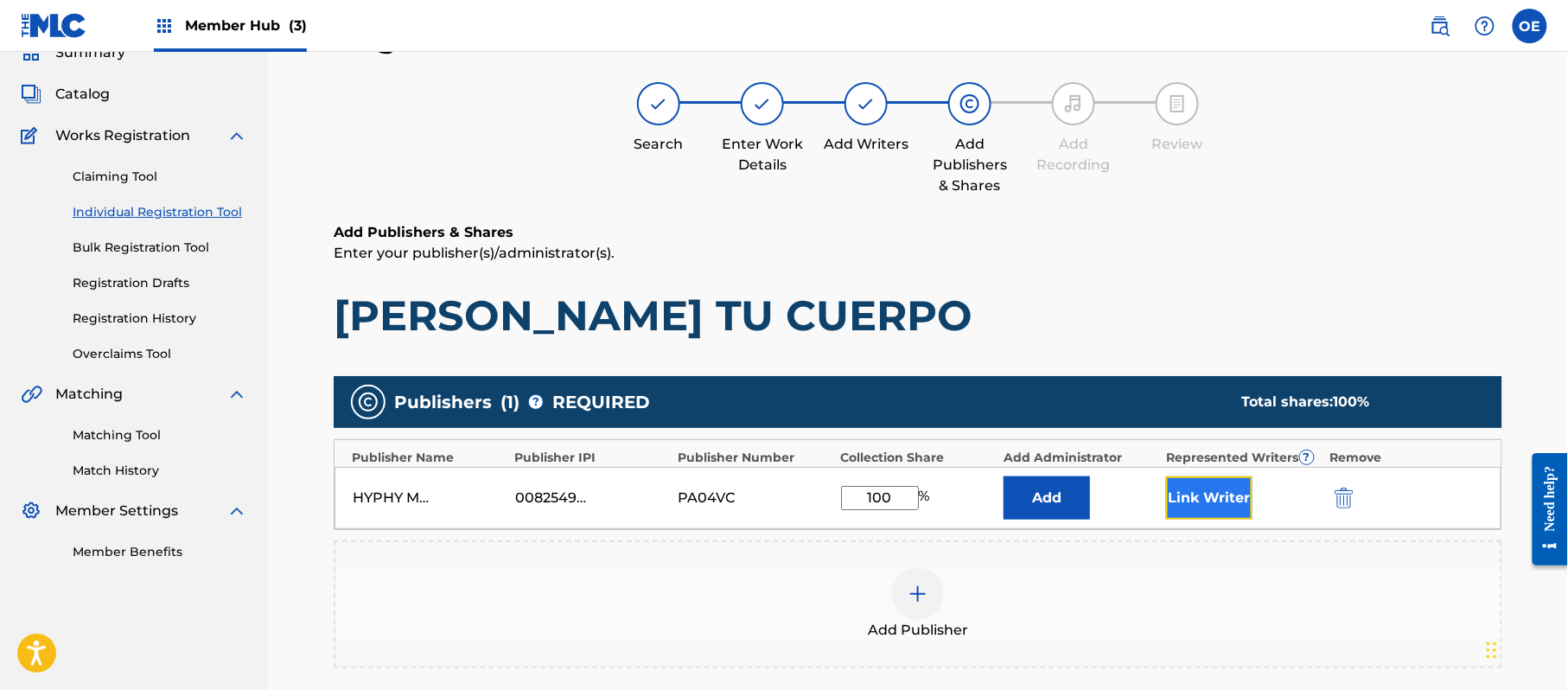
click at [1171, 506] on button "Link Writer" at bounding box center [1209, 497] width 86 height 44
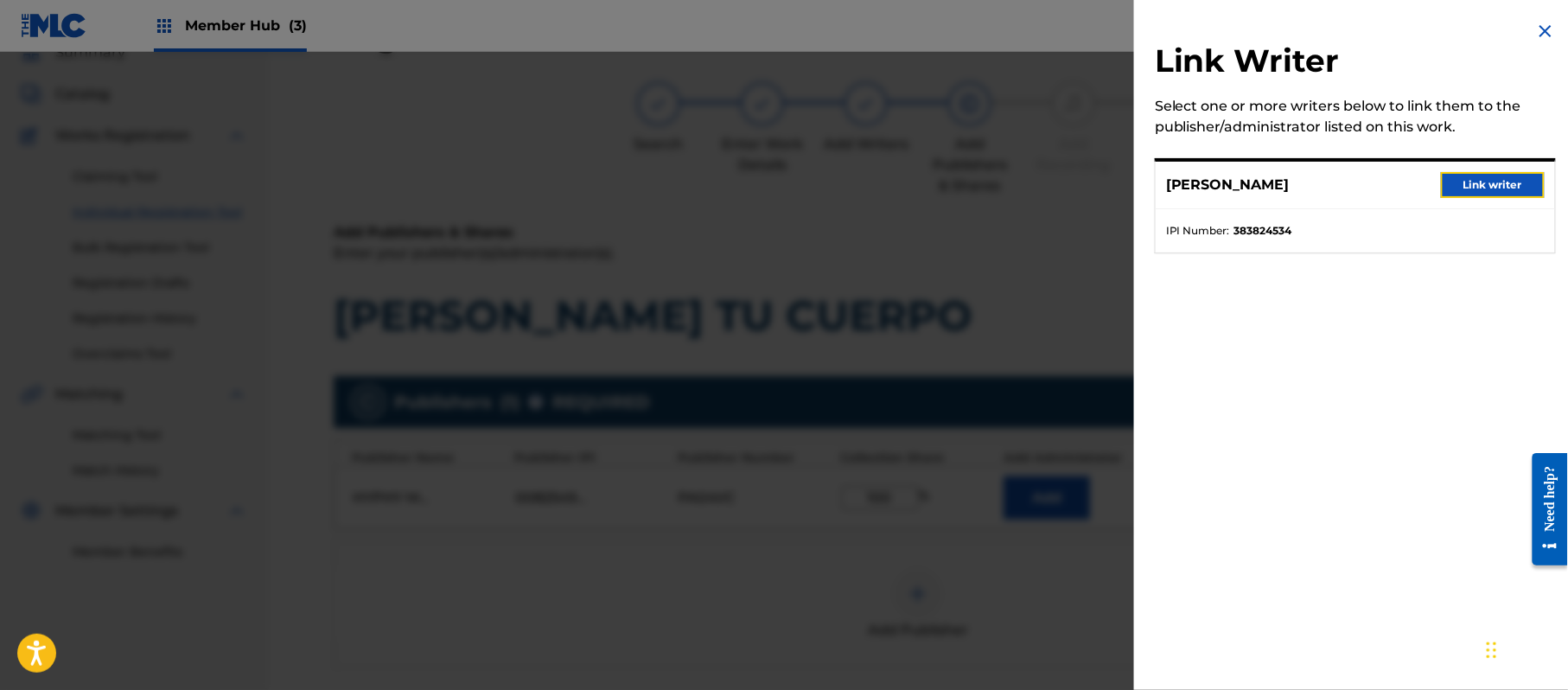
drag, startPoint x: 1450, startPoint y: 178, endPoint x: 1429, endPoint y: 185, distance: 22.1
click at [1450, 180] on button "Link writer" at bounding box center [1493, 185] width 104 height 26
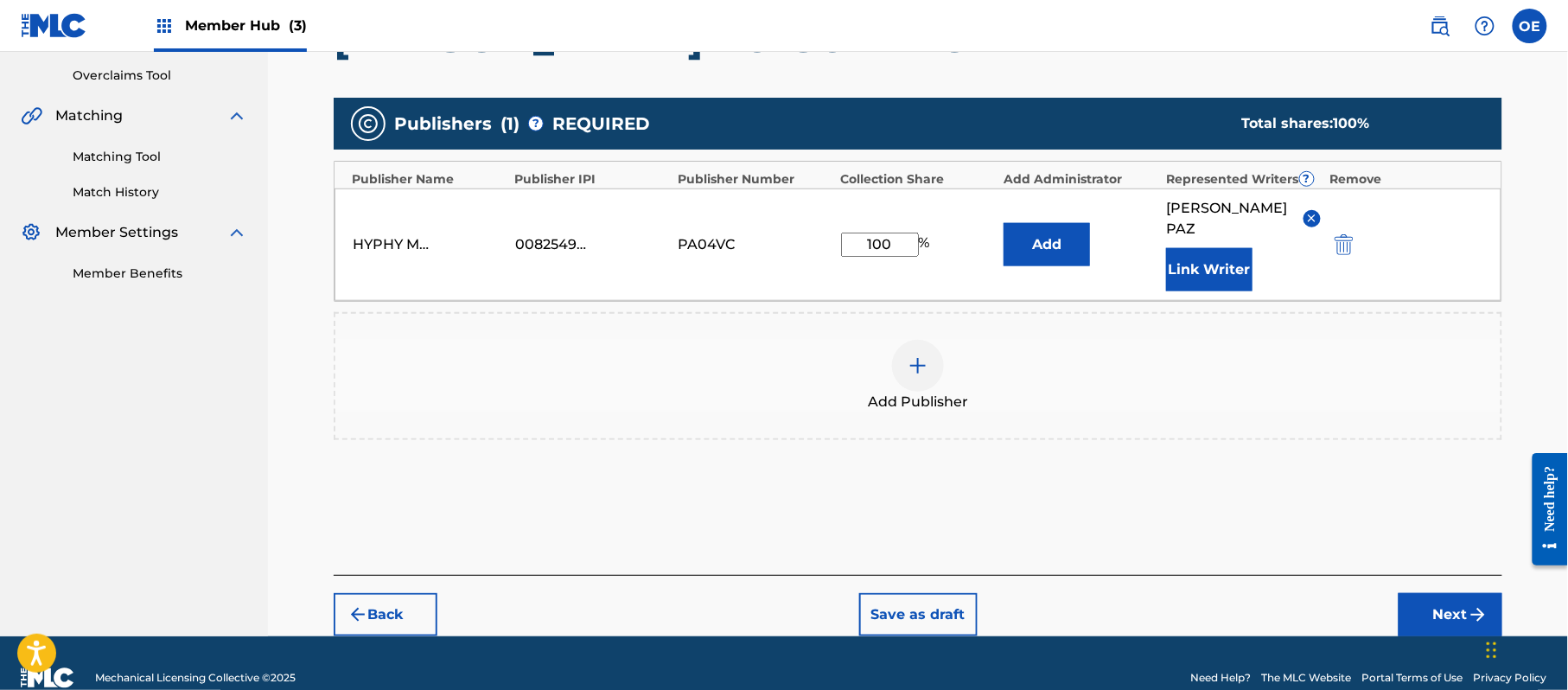
scroll to position [364, 0]
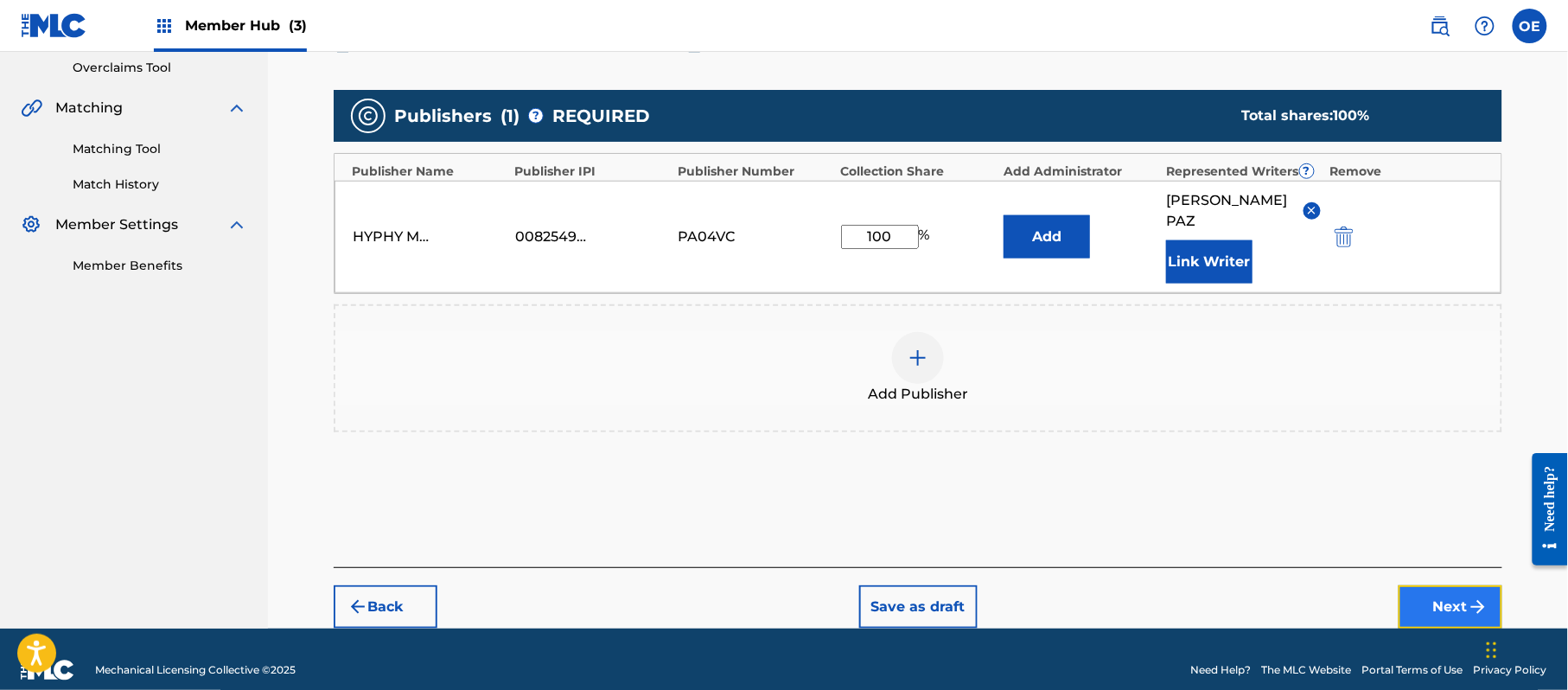
click at [1442, 585] on button "Next" at bounding box center [1450, 607] width 104 height 44
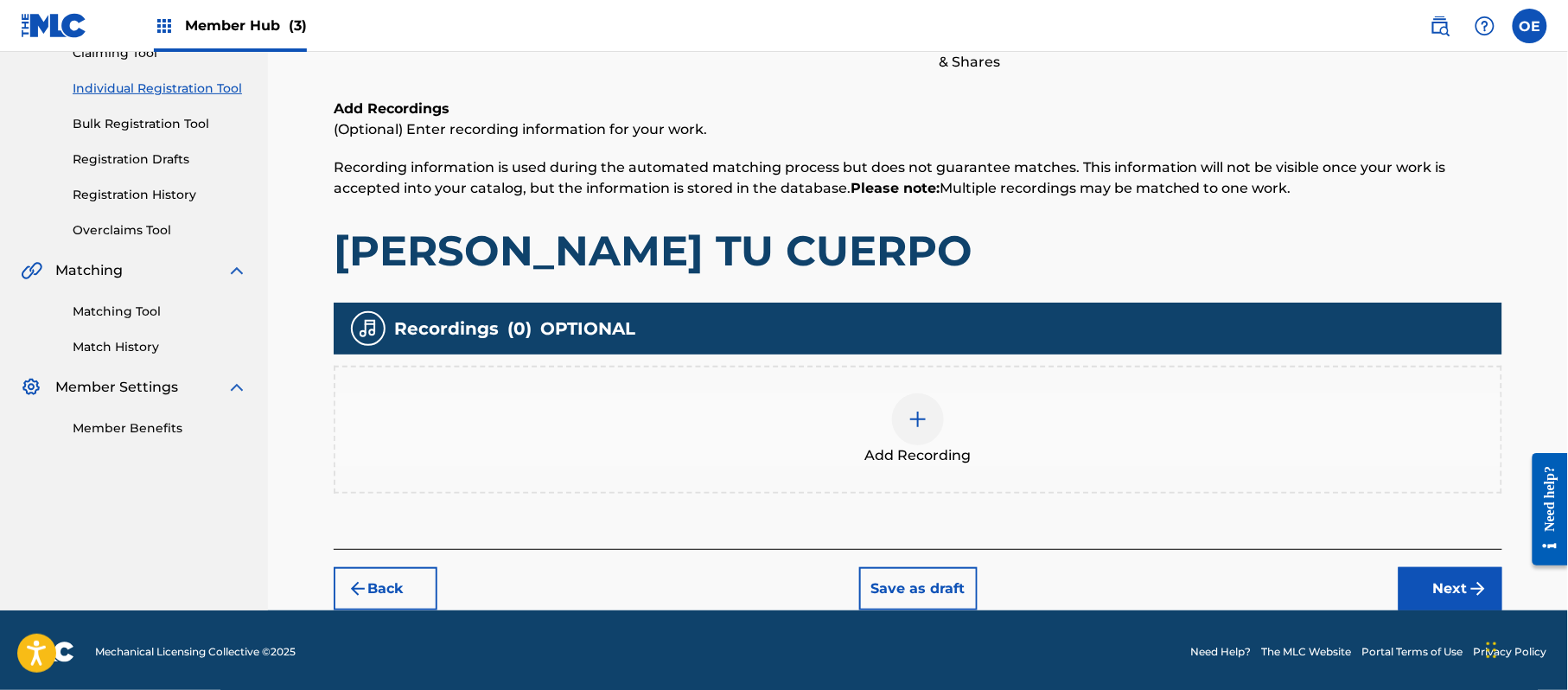
scroll to position [202, 0]
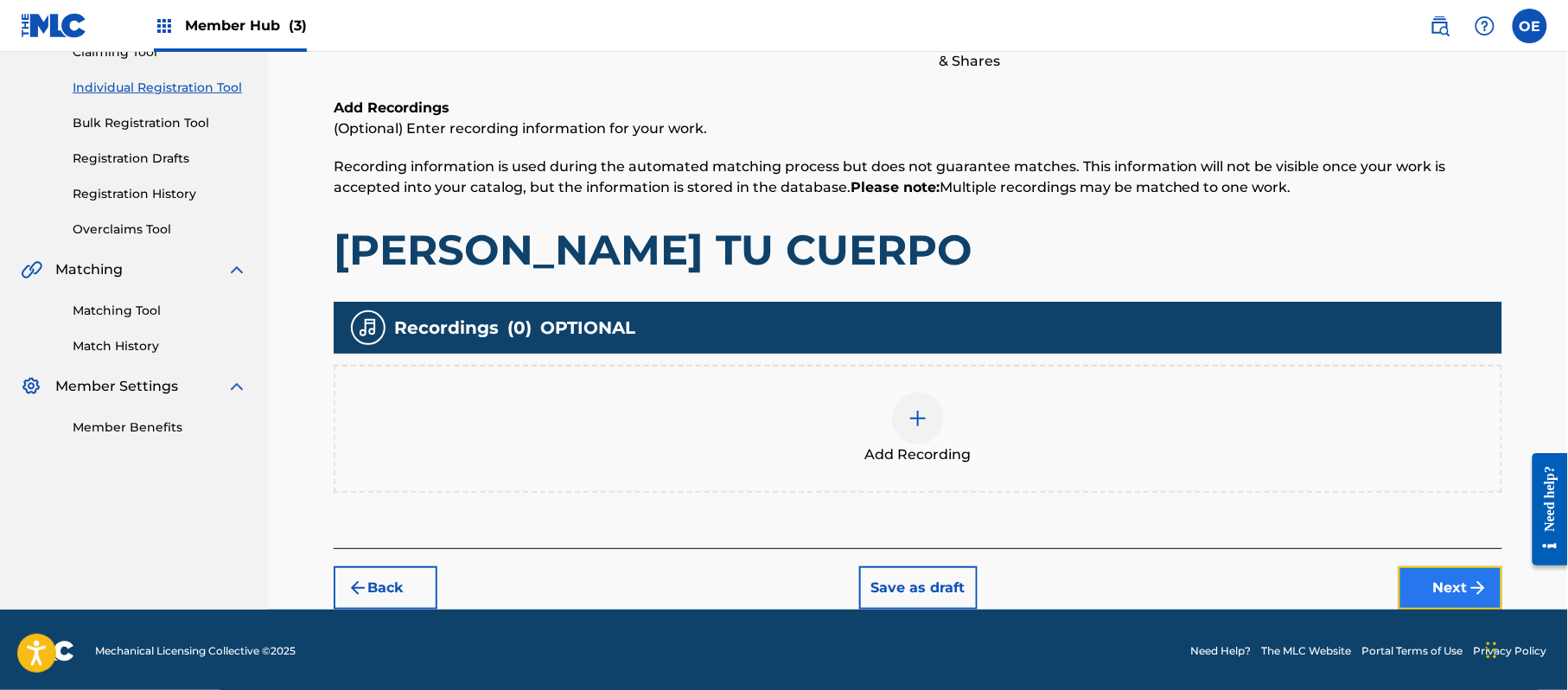
click at [1425, 574] on button "Next" at bounding box center [1450, 587] width 104 height 44
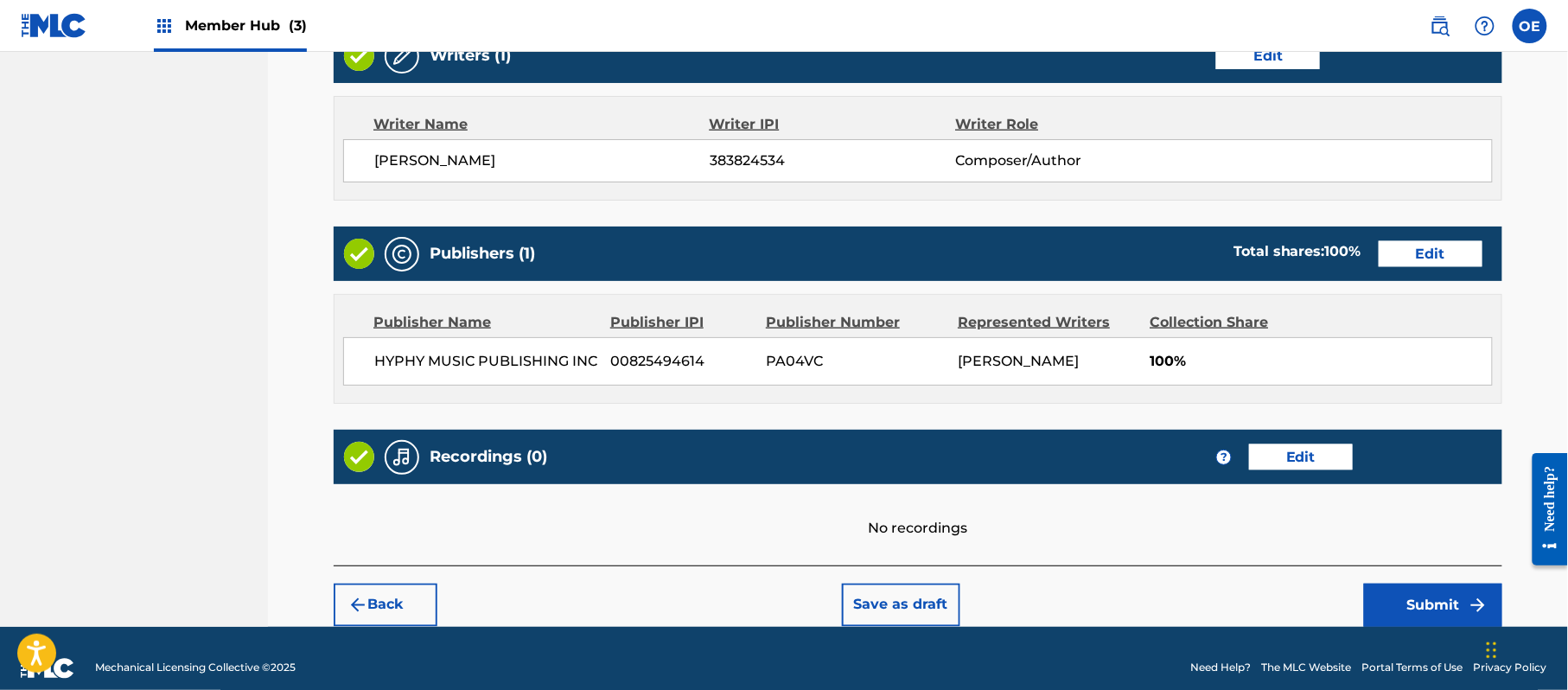
scroll to position [717, 0]
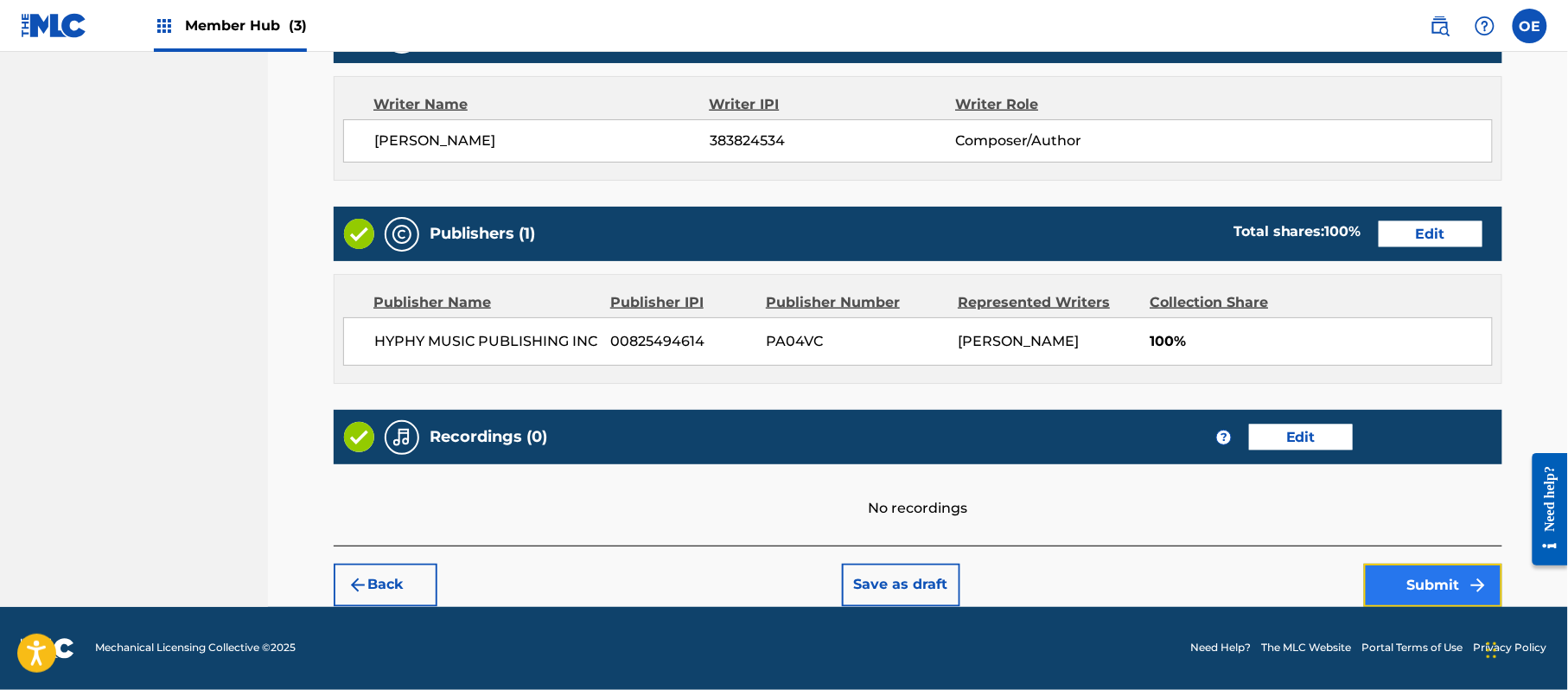
click at [1456, 574] on button "Submit" at bounding box center [1433, 584] width 138 height 44
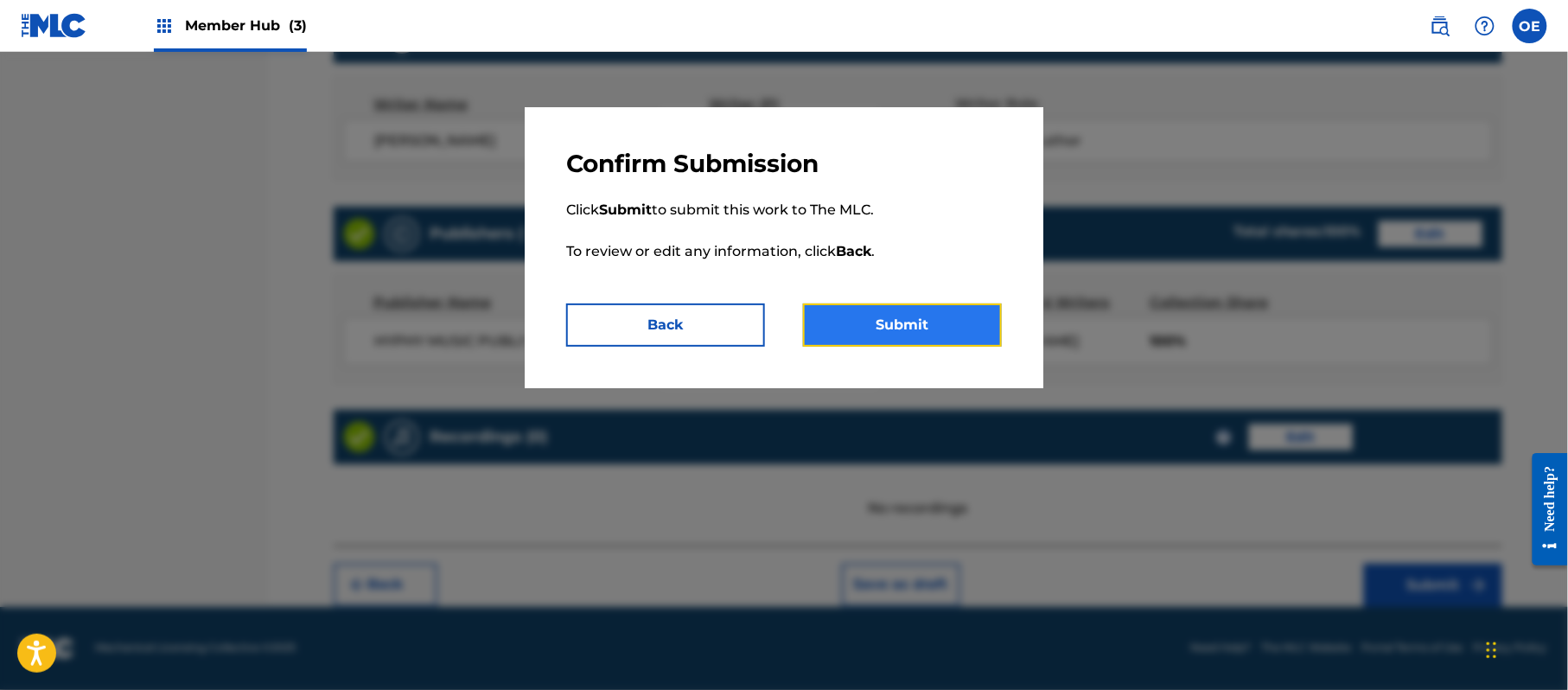
click at [899, 326] on button "Submit" at bounding box center [902, 325] width 199 height 44
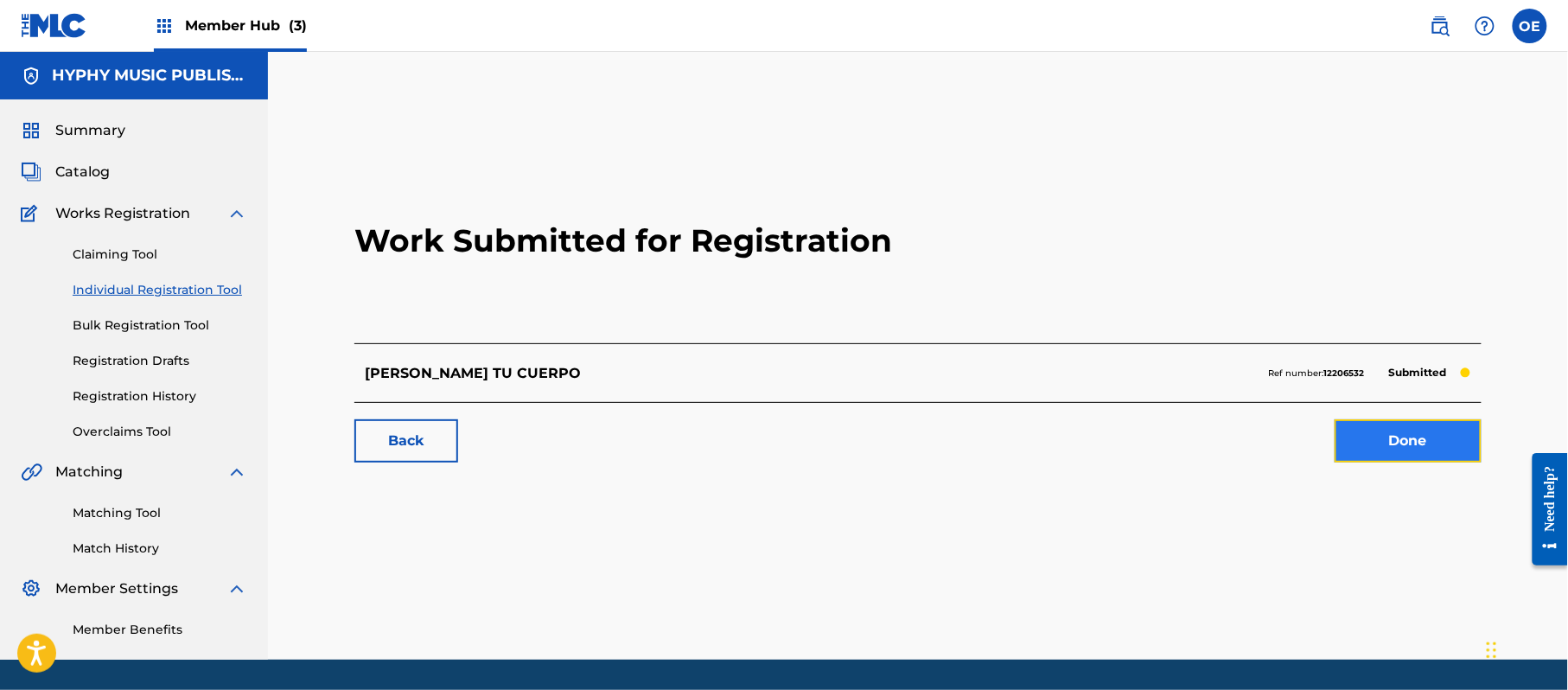
click at [1474, 440] on link "Done" at bounding box center [1408, 441] width 147 height 44
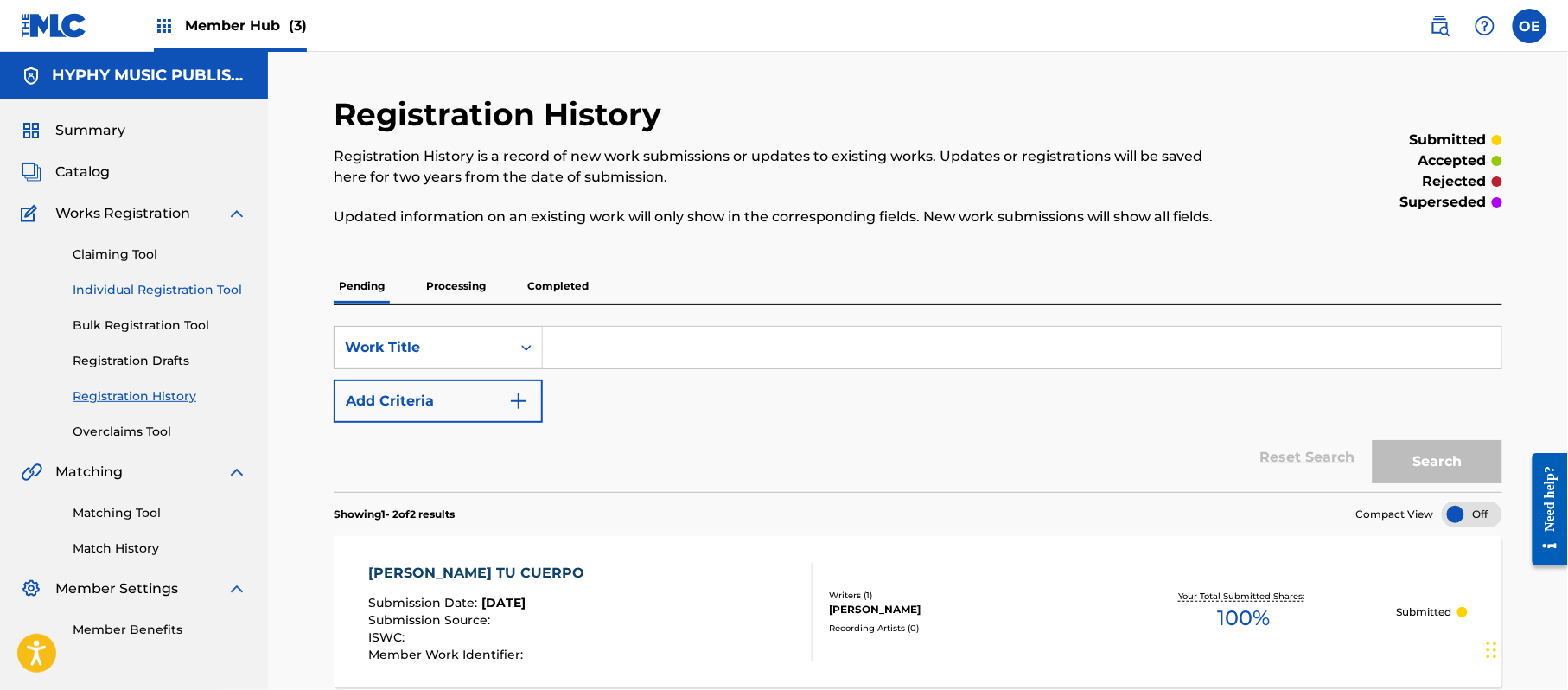
click at [177, 291] on link "Individual Registration Tool" at bounding box center [159, 290] width 174 height 19
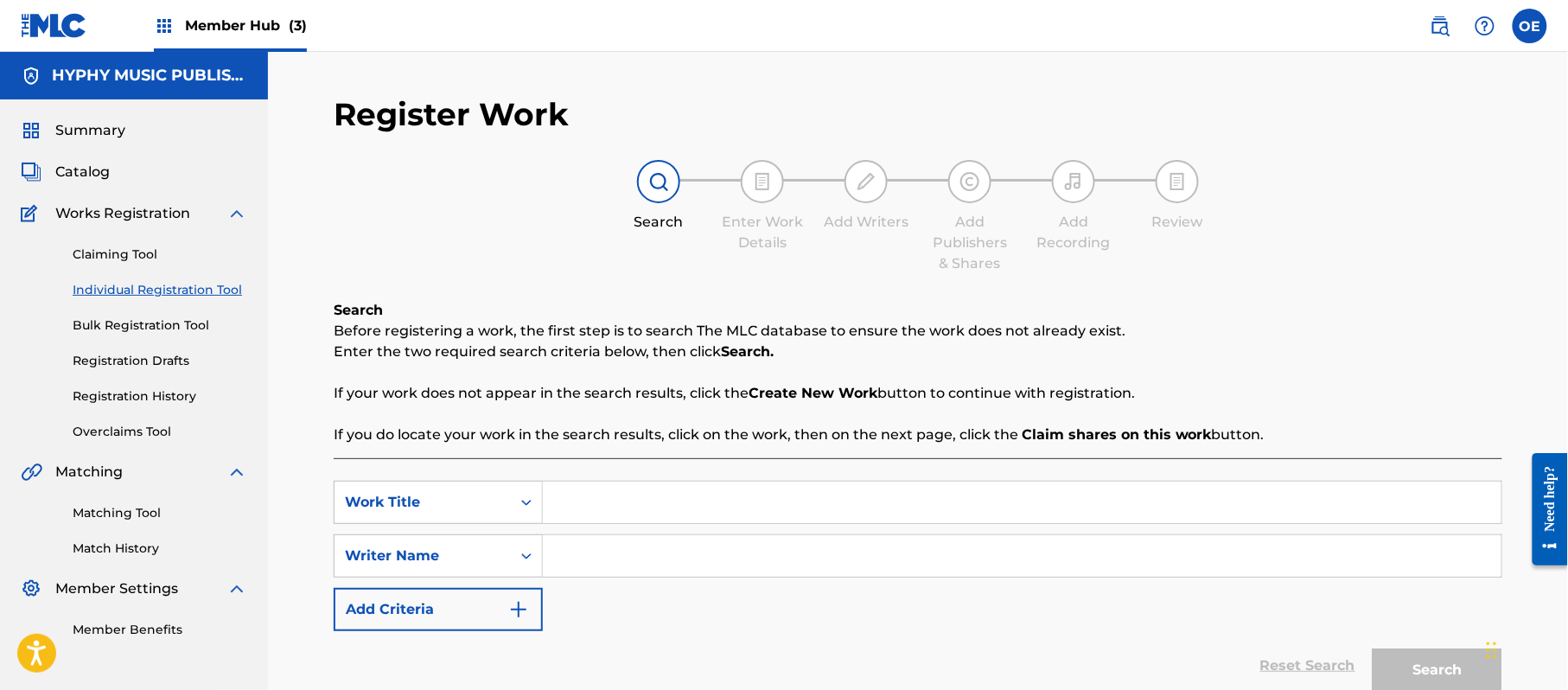
drag, startPoint x: 596, startPoint y: 482, endPoint x: 584, endPoint y: 502, distance: 23.3
paste input "NADA ES IGUAL"
type input "NADA ES IGUAL"
paste input "[PERSON_NAME]"
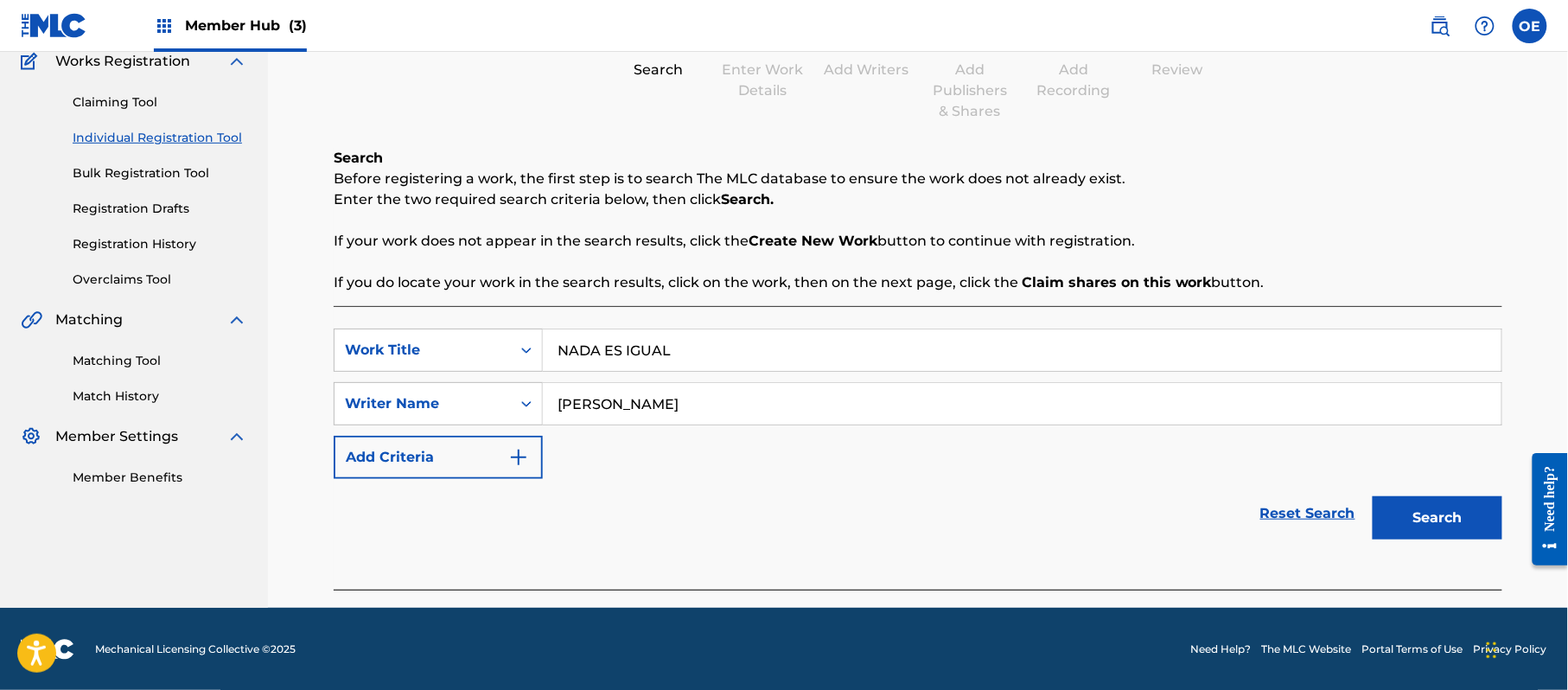
scroll to position [153, 0]
type input "[PERSON_NAME]"
click at [1439, 519] on button "Search" at bounding box center [1437, 517] width 130 height 44
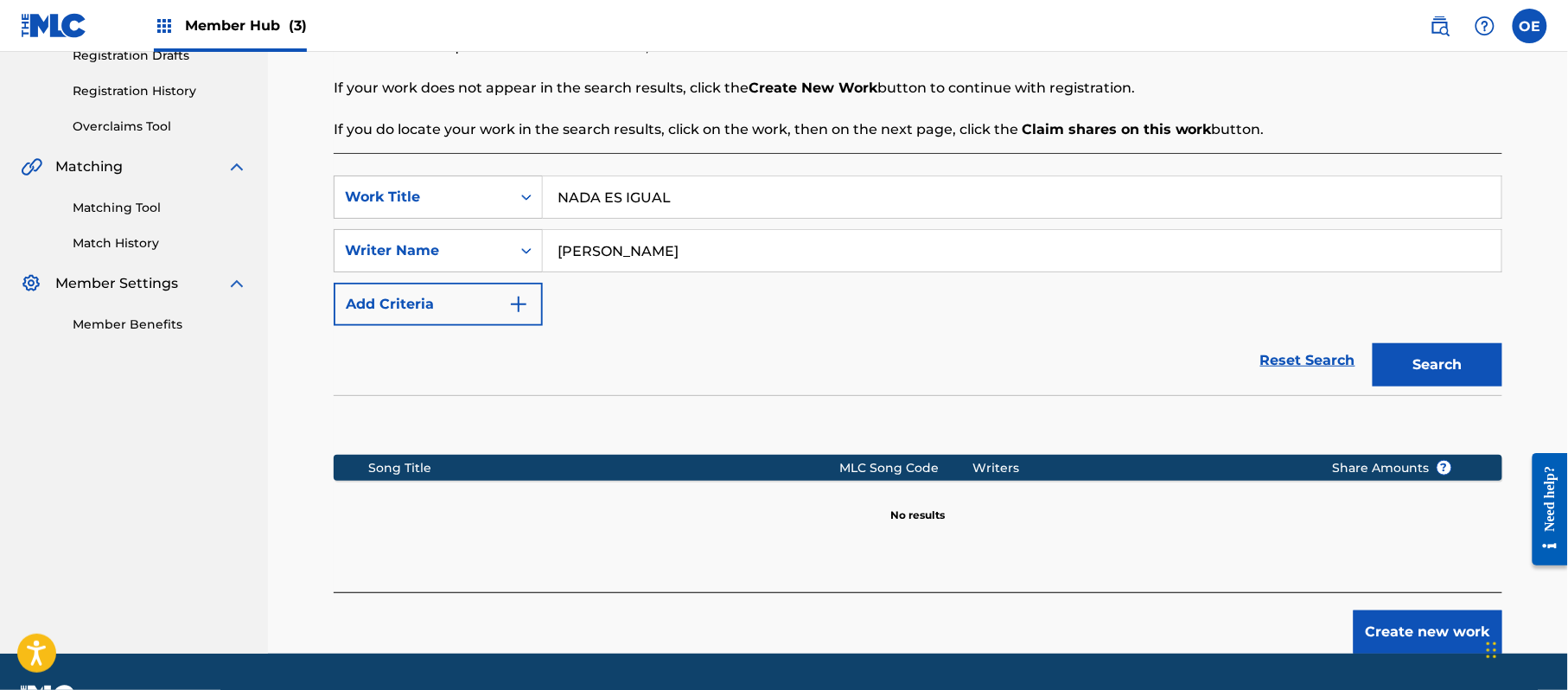
scroll to position [353, 0]
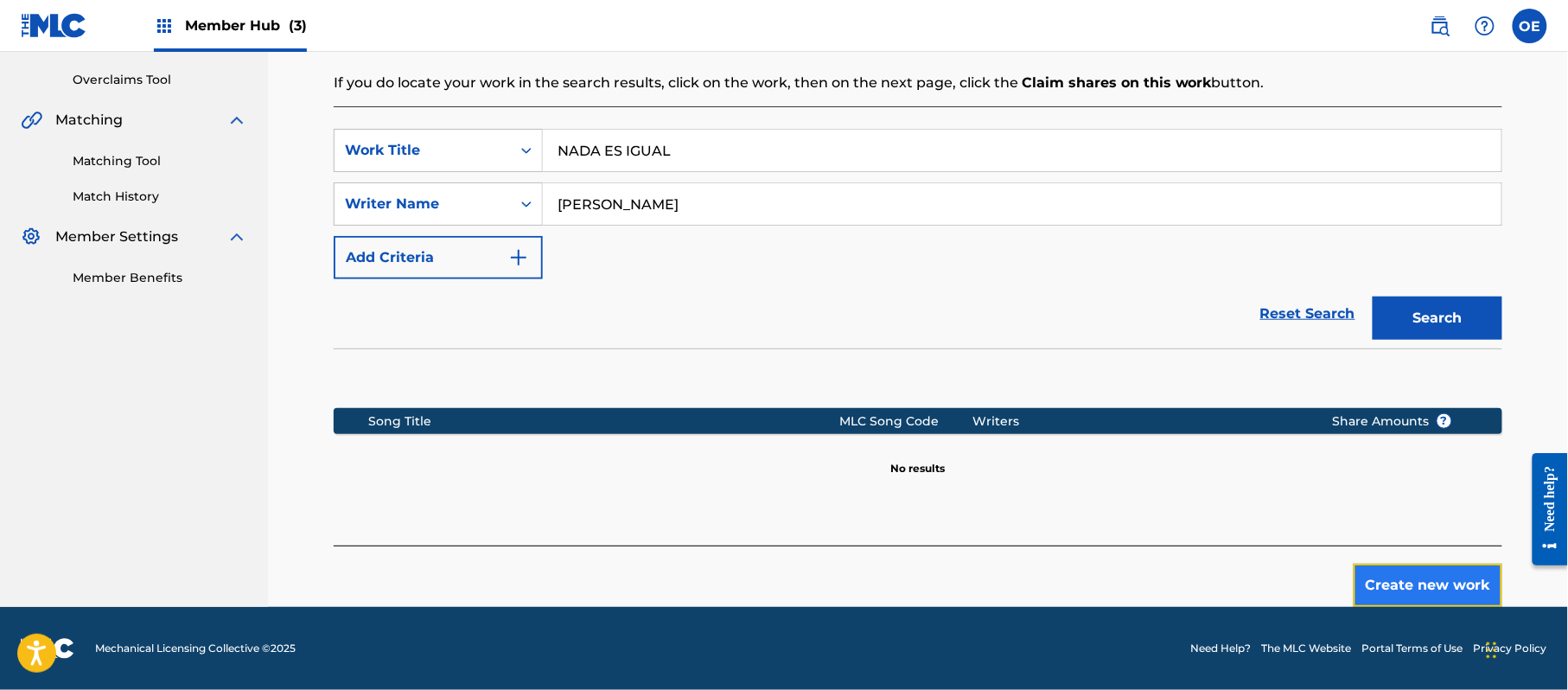
click at [1409, 581] on button "Create new work" at bounding box center [1427, 584] width 149 height 44
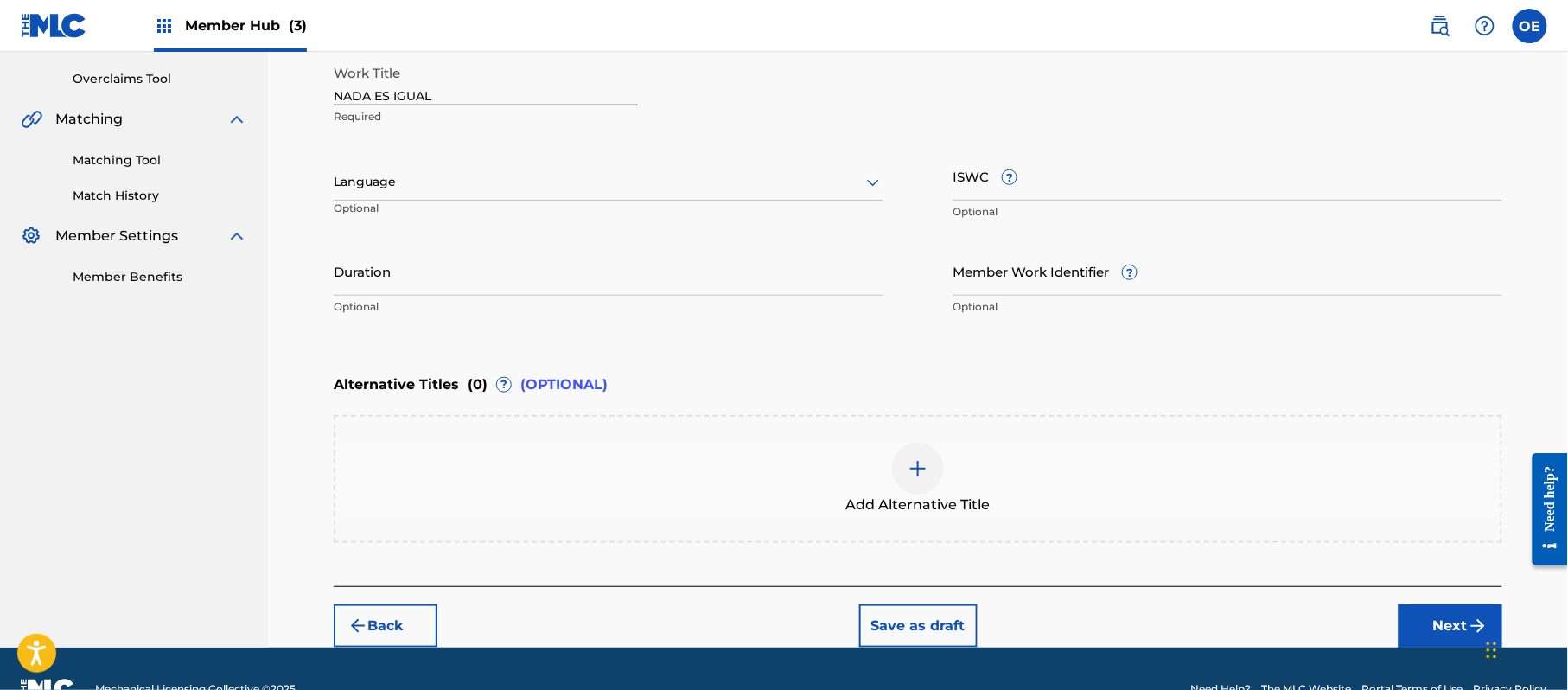
click at [437, 184] on div at bounding box center [608, 182] width 549 height 21
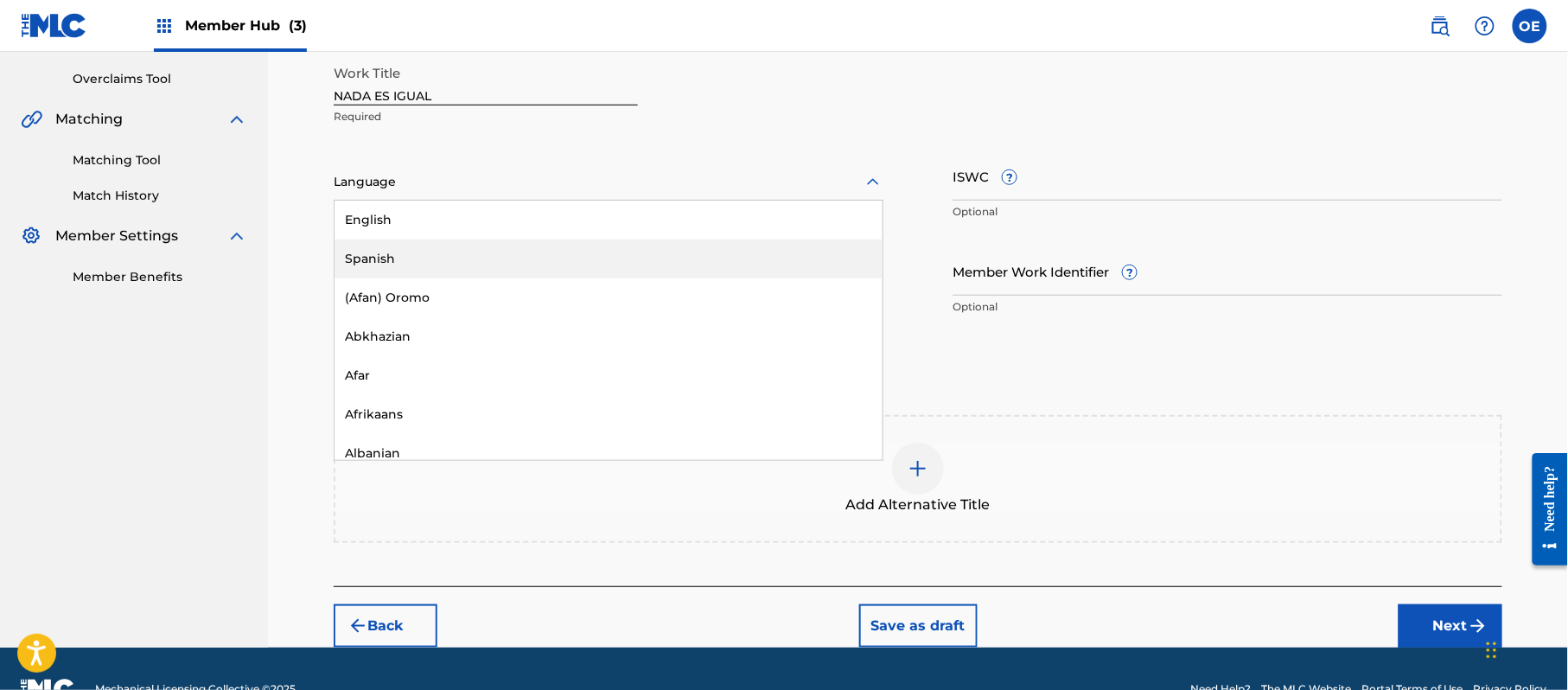
click at [433, 250] on div "Spanish" at bounding box center [608, 258] width 548 height 39
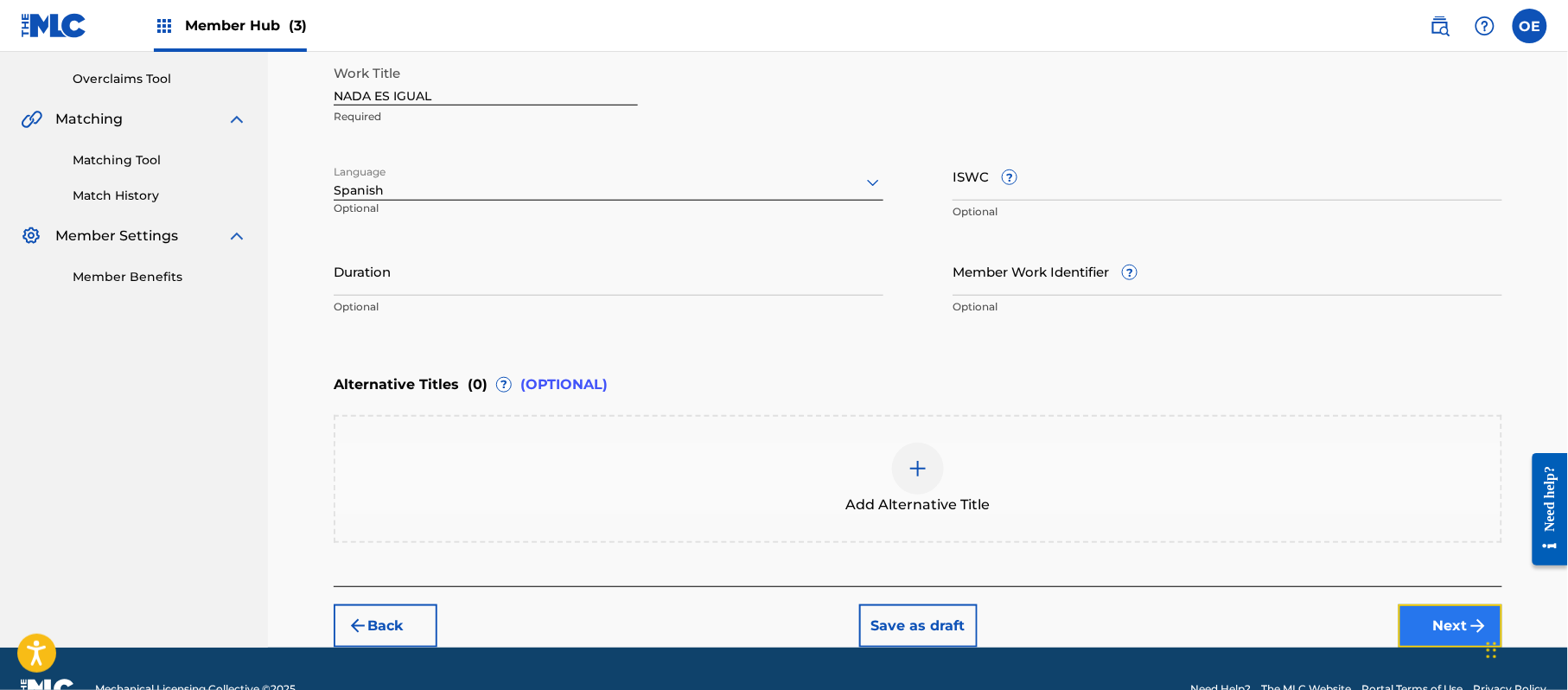
click at [1438, 626] on button "Next" at bounding box center [1450, 625] width 104 height 44
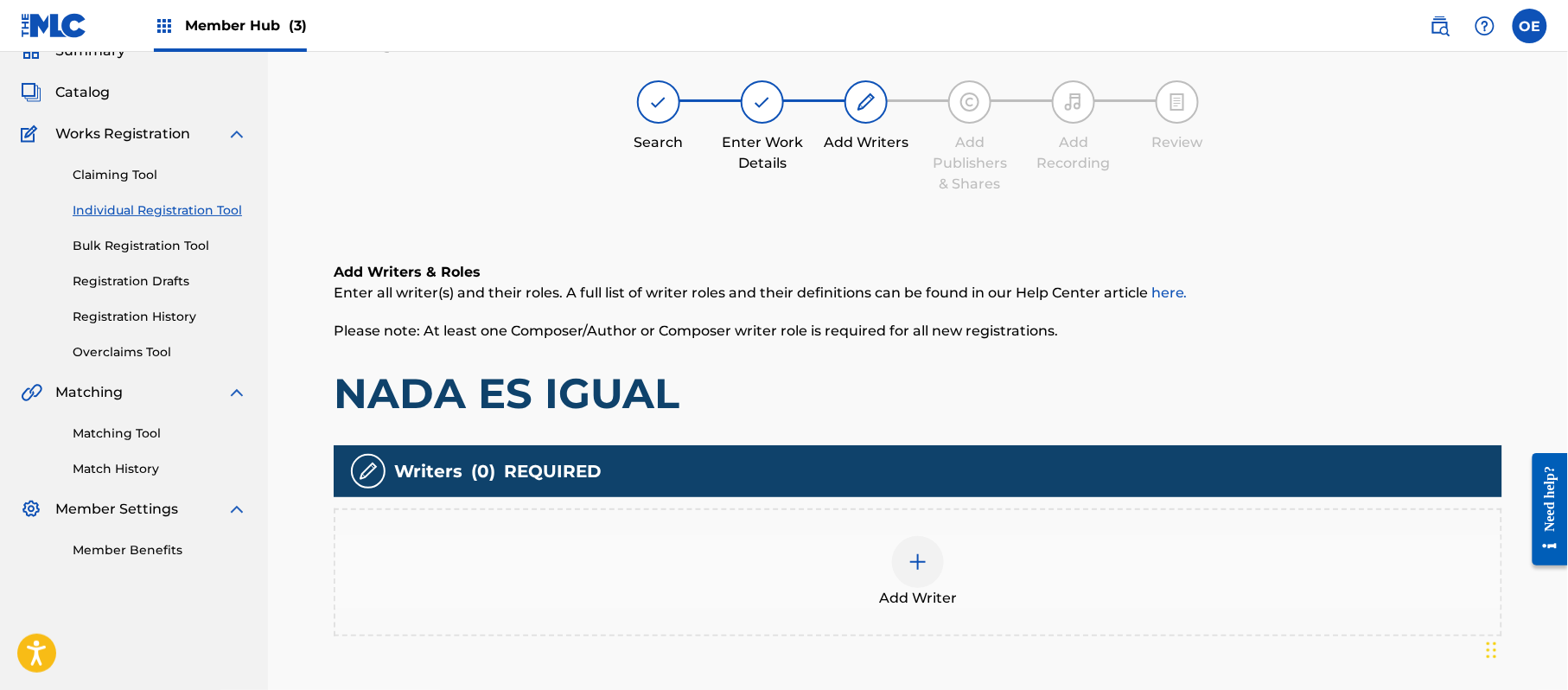
scroll to position [78, 0]
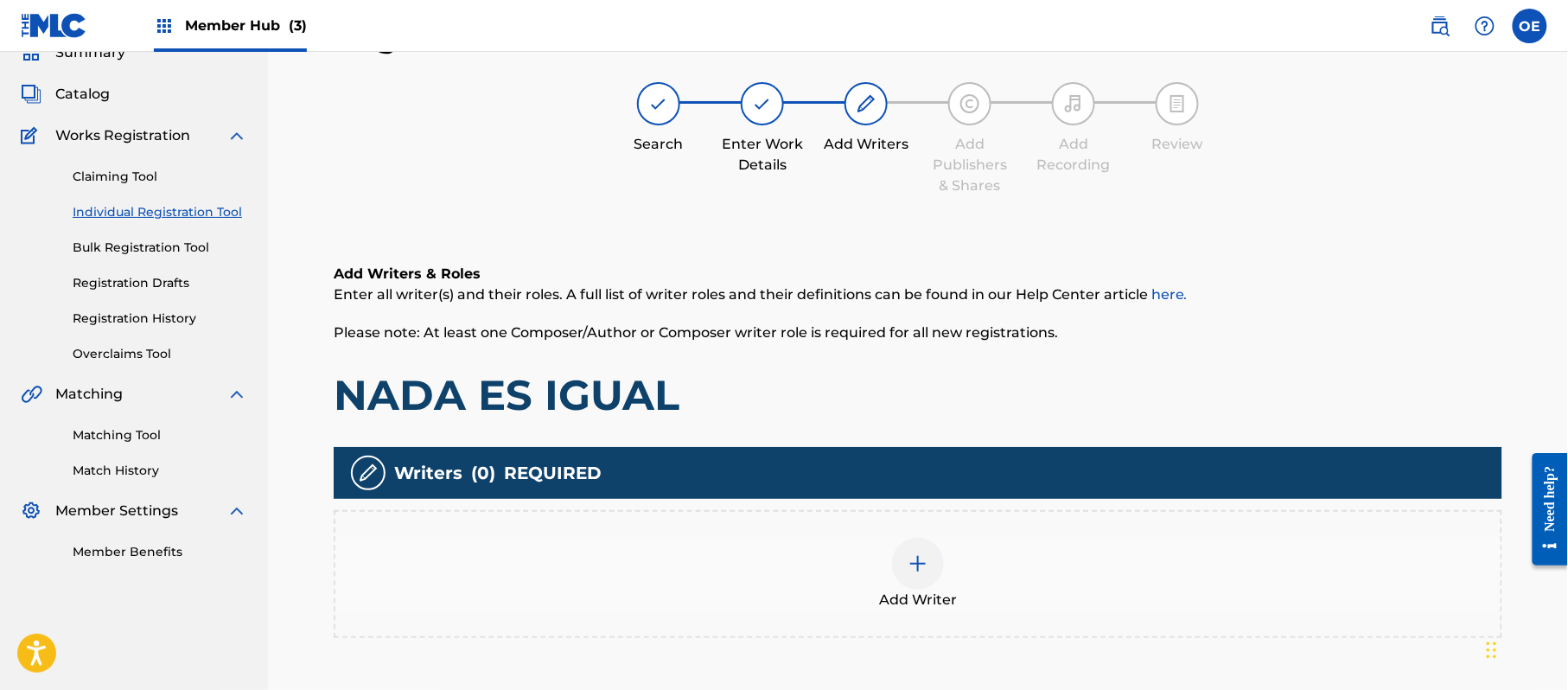
click at [968, 567] on div "Add Writer" at bounding box center [918, 573] width 1165 height 72
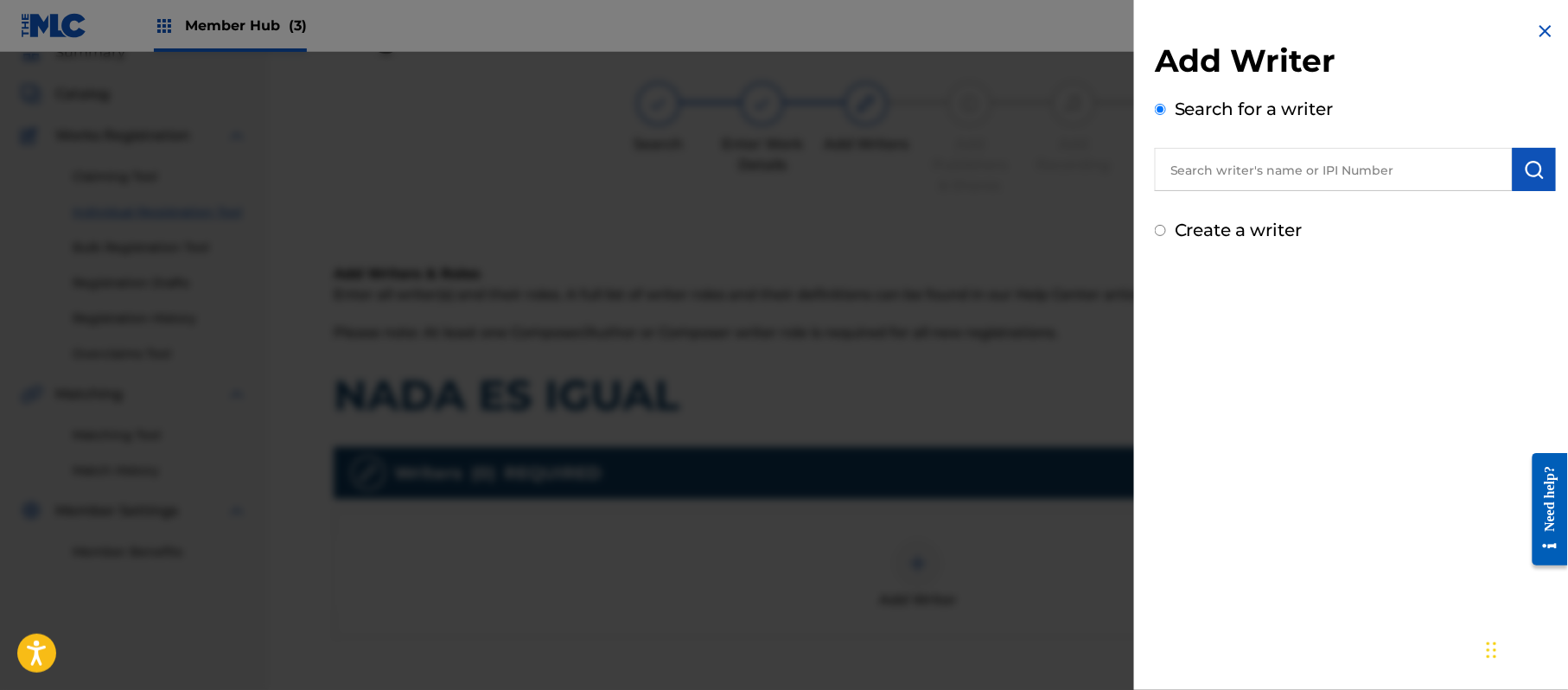
drag, startPoint x: 1235, startPoint y: 162, endPoint x: 1197, endPoint y: 225, distance: 73.6
click at [1197, 225] on label "Create a writer" at bounding box center [1238, 230] width 128 height 20
radio input "true"
click at [1166, 225] on input "Create a writer" at bounding box center [1160, 231] width 11 height 11
radio input "false"
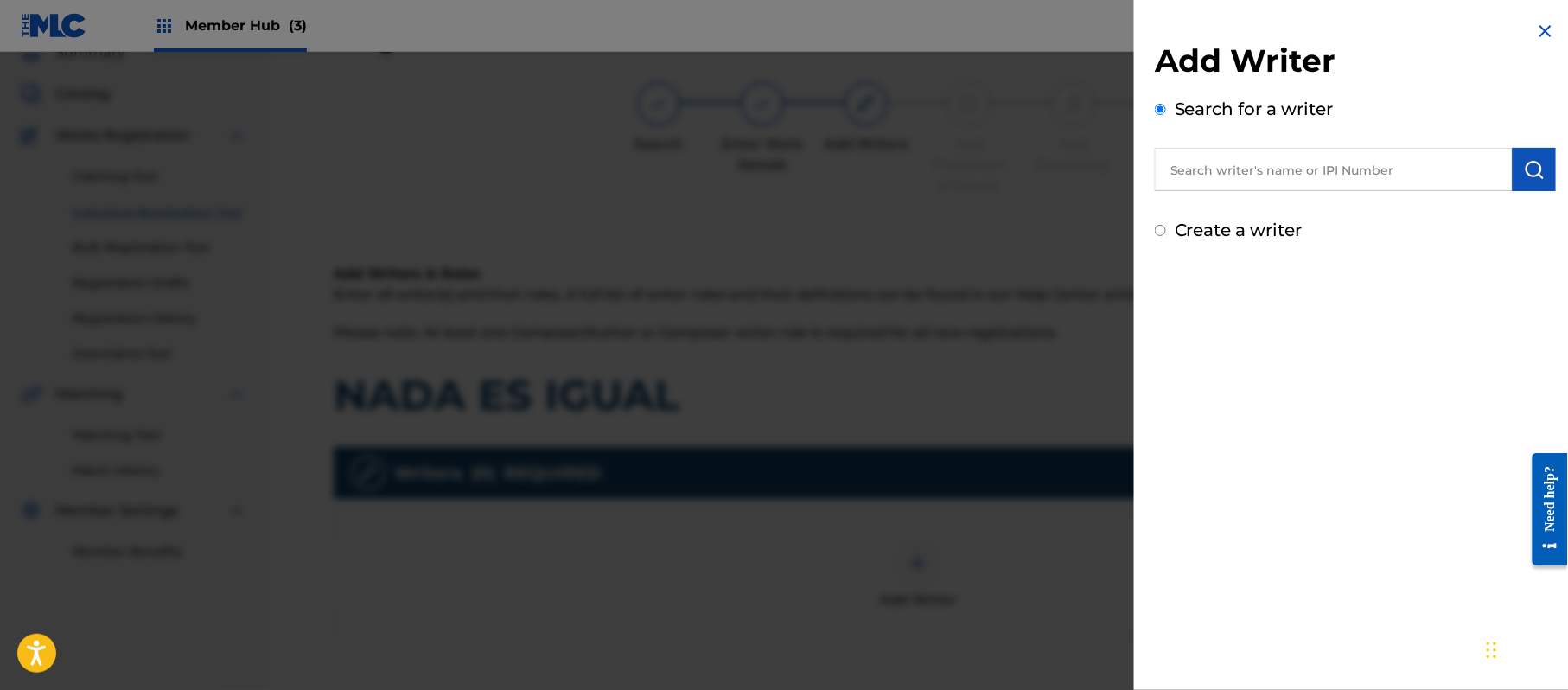
radio input "true"
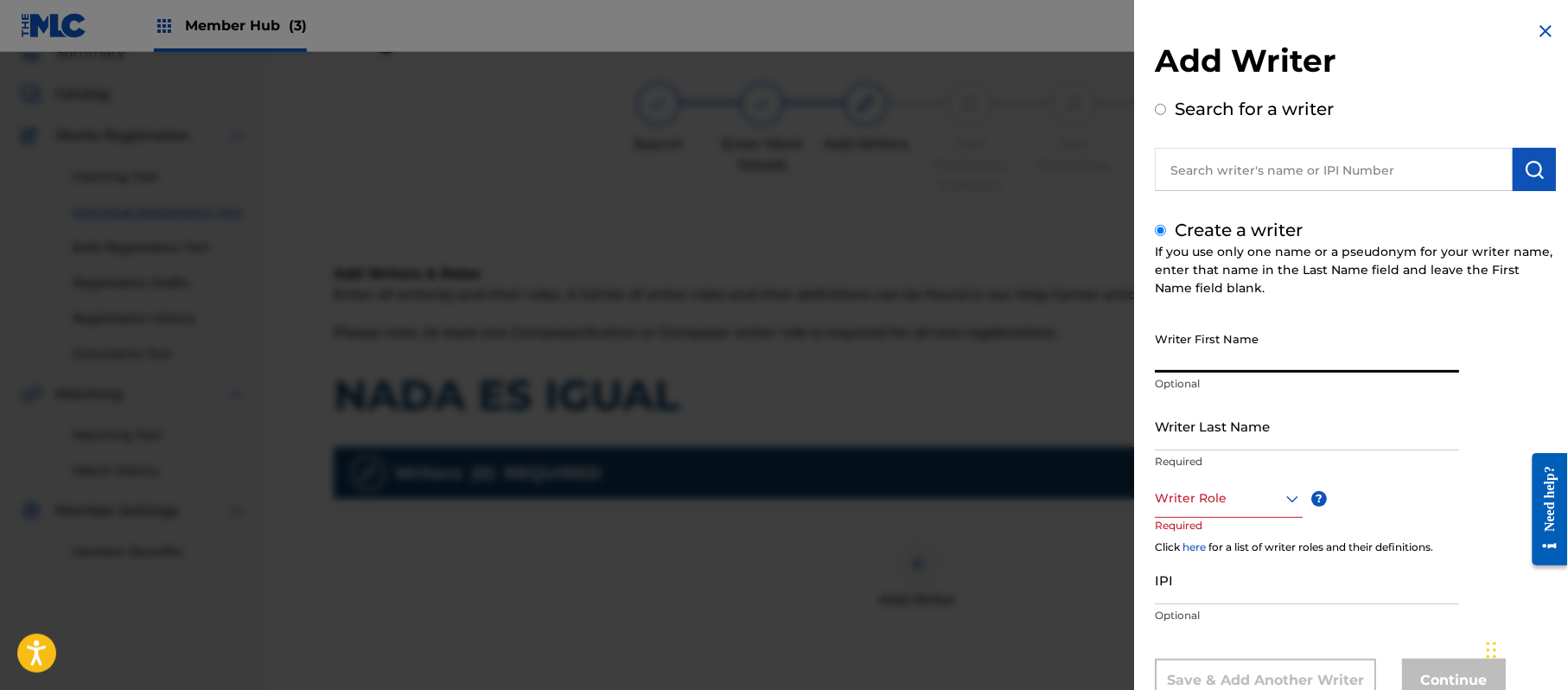
paste input "[PERSON_NAME]"
type input "[PERSON_NAME]"
paste input "[PERSON_NAME]"
type input "[PERSON_NAME]"
drag, startPoint x: 1248, startPoint y: 360, endPoint x: 1195, endPoint y: 379, distance: 56.3
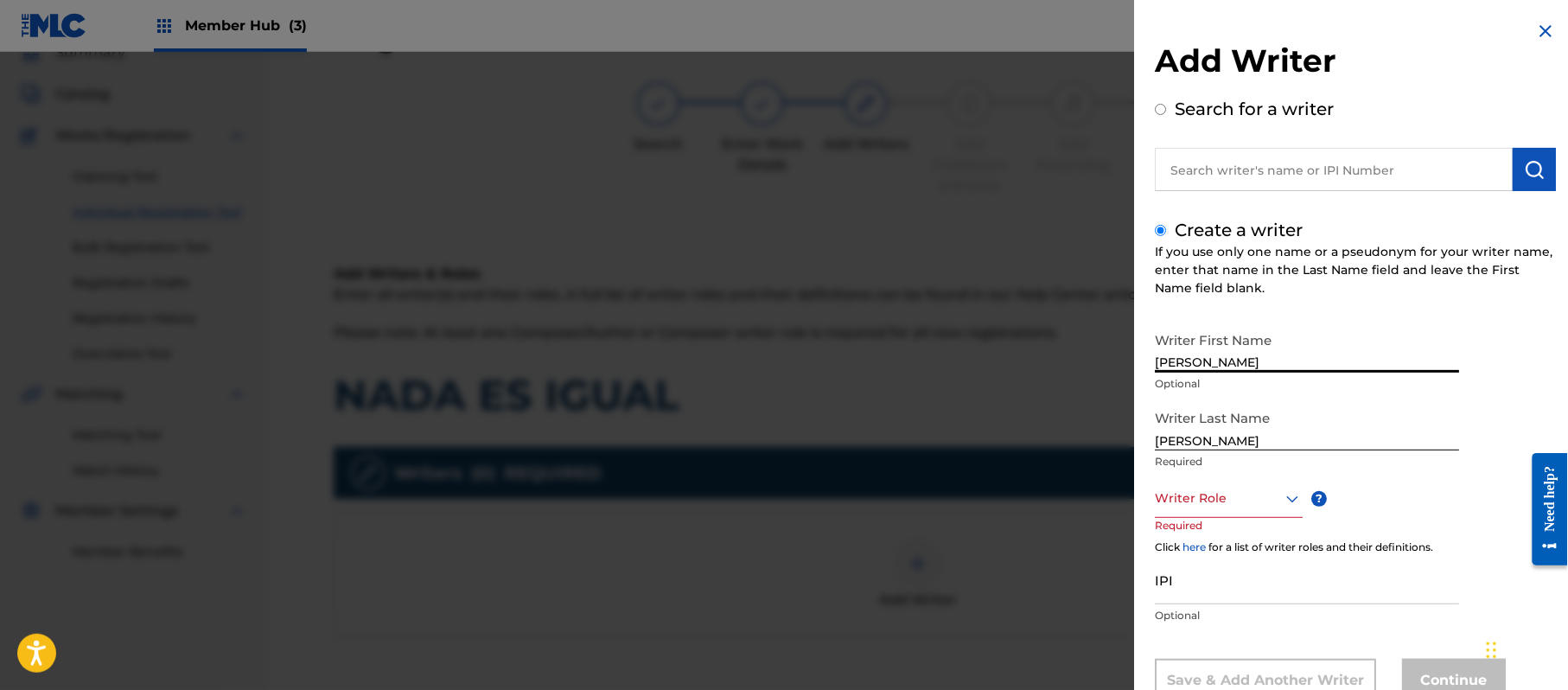
click at [1195, 379] on div "Writer First Name [PERSON_NAME] Optional" at bounding box center [1307, 362] width 304 height 78
type input "[PERSON_NAME]"
drag, startPoint x: 1201, startPoint y: 444, endPoint x: 1023, endPoint y: 427, distance: 178.8
click at [1056, 433] on div "Add Writer Search for a writer Create a writer If you use only one name or a ps…" at bounding box center [784, 370] width 1568 height 638
type input "PAZ"
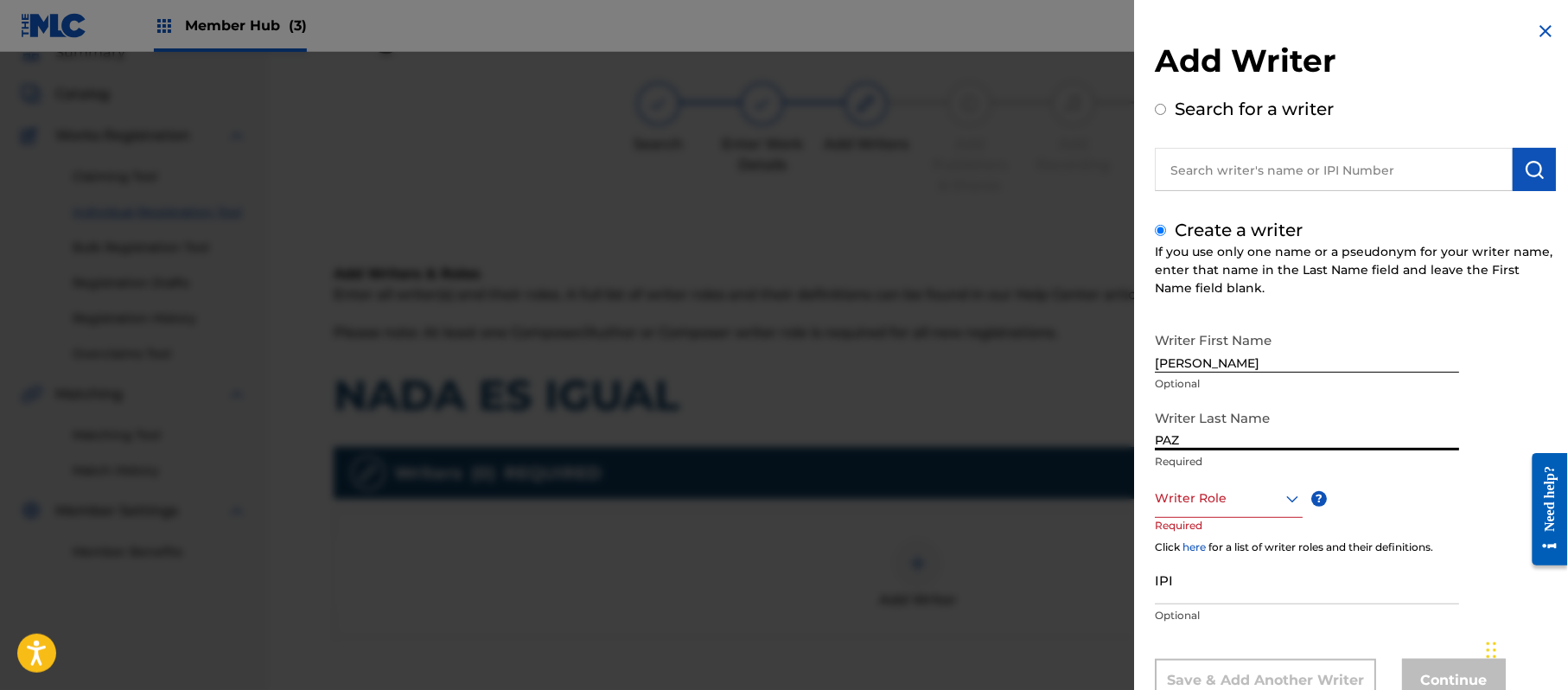
click at [1221, 484] on div "Writer Role" at bounding box center [1229, 498] width 148 height 39
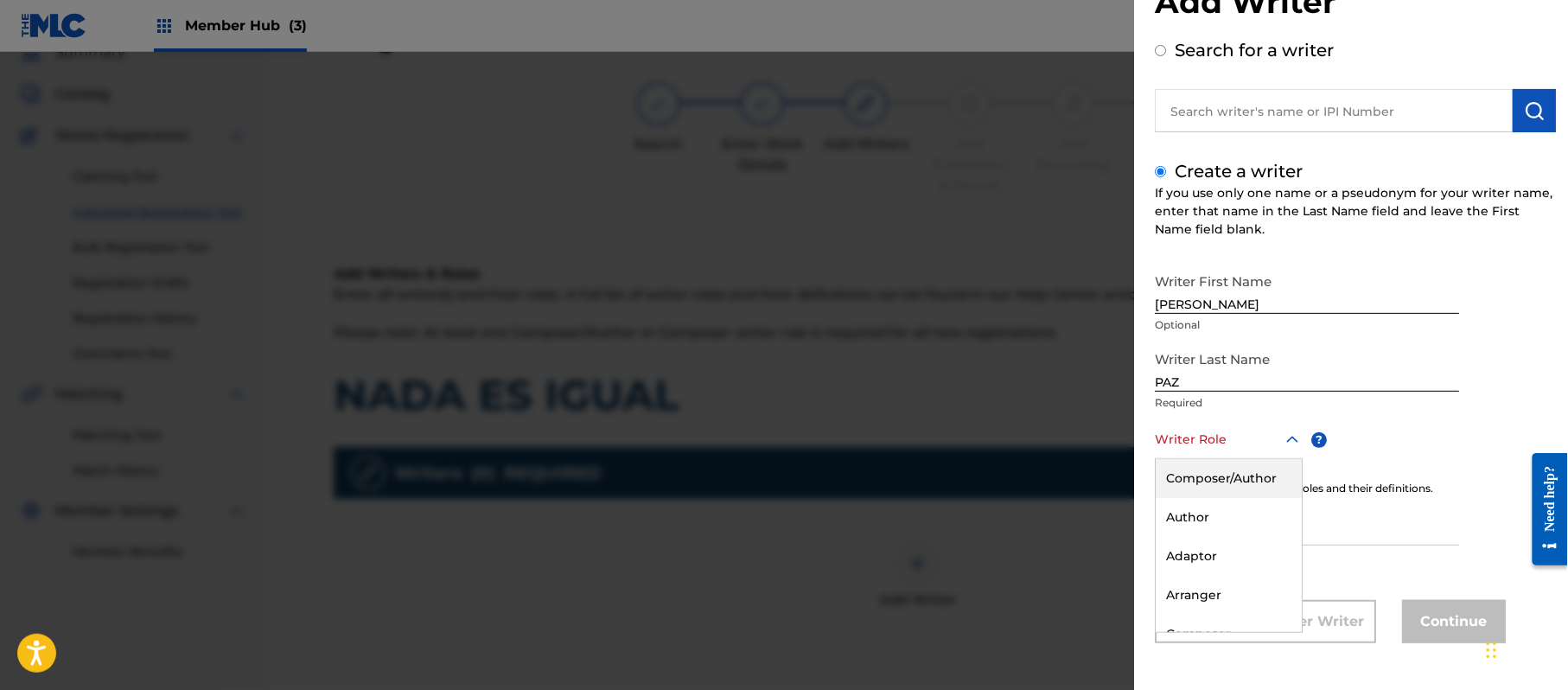
click at [1221, 484] on div "Composer/Author" at bounding box center [1229, 479] width 146 height 39
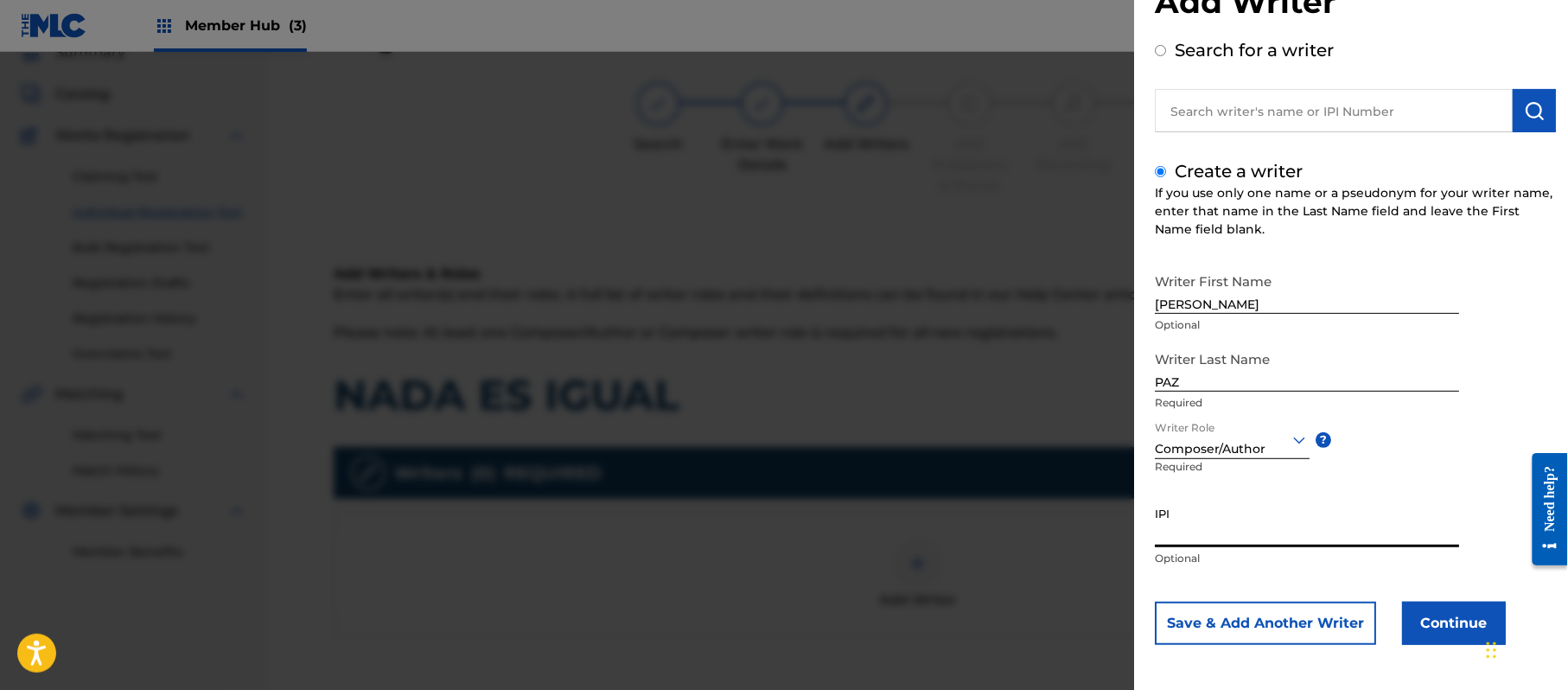
paste input "383824534"
type input "383824534"
click at [1436, 627] on button "Continue" at bounding box center [1454, 622] width 104 height 44
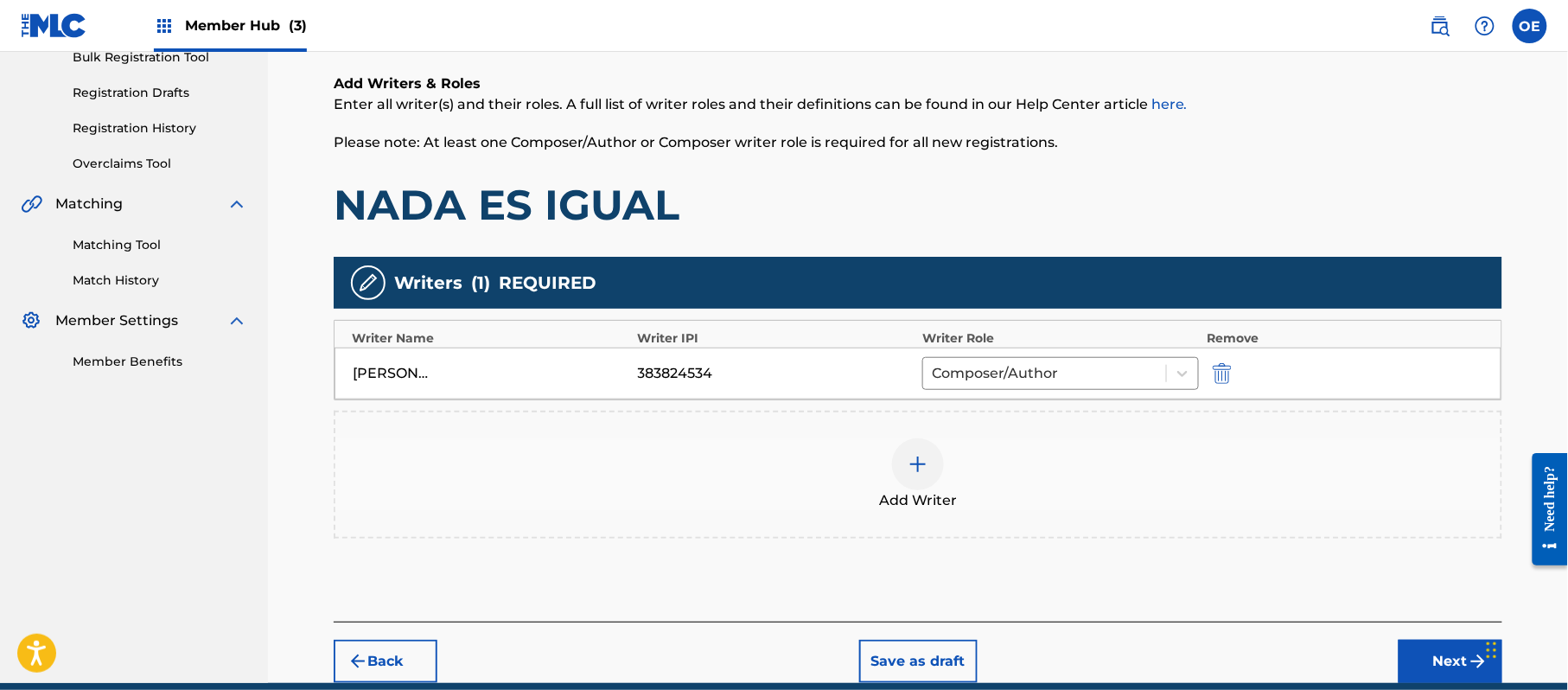
scroll to position [344, 0]
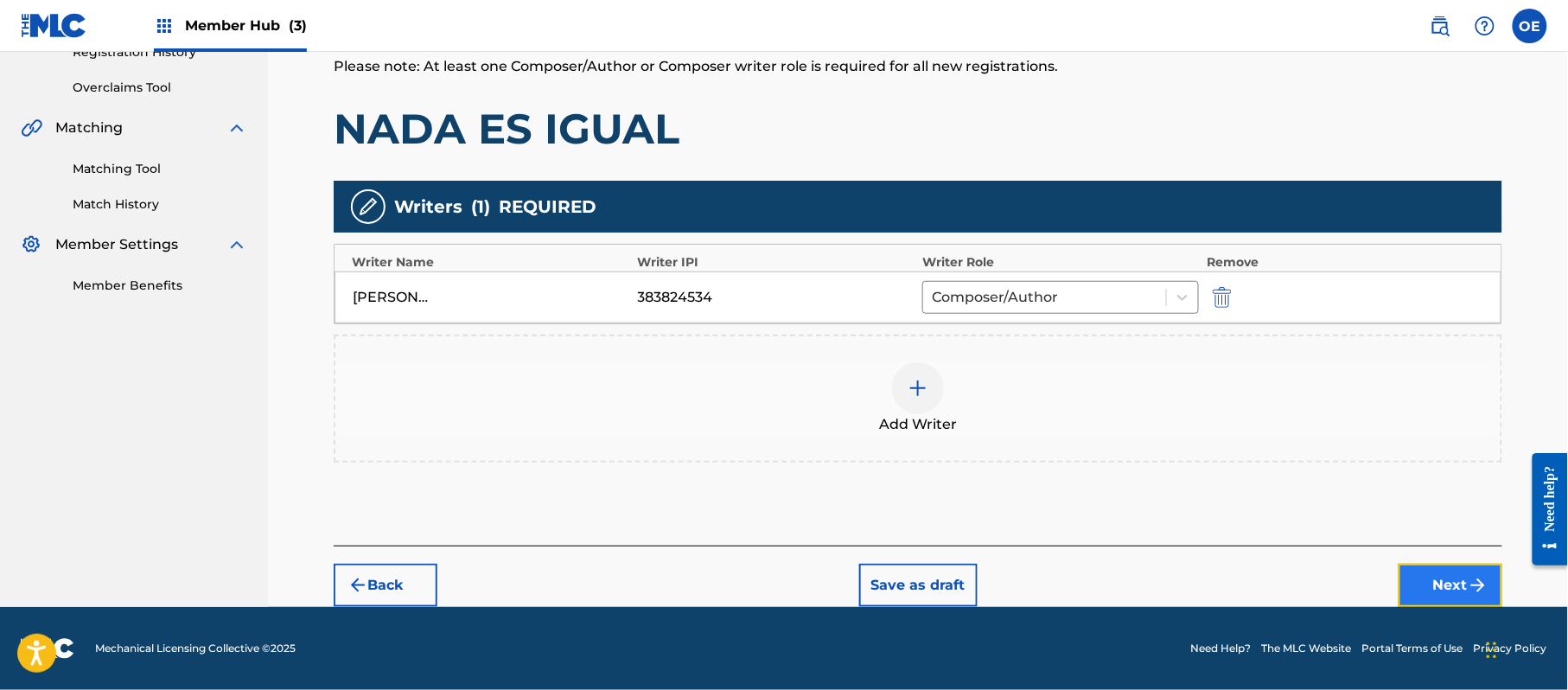
click at [1466, 583] on button "Next" at bounding box center [1450, 584] width 104 height 44
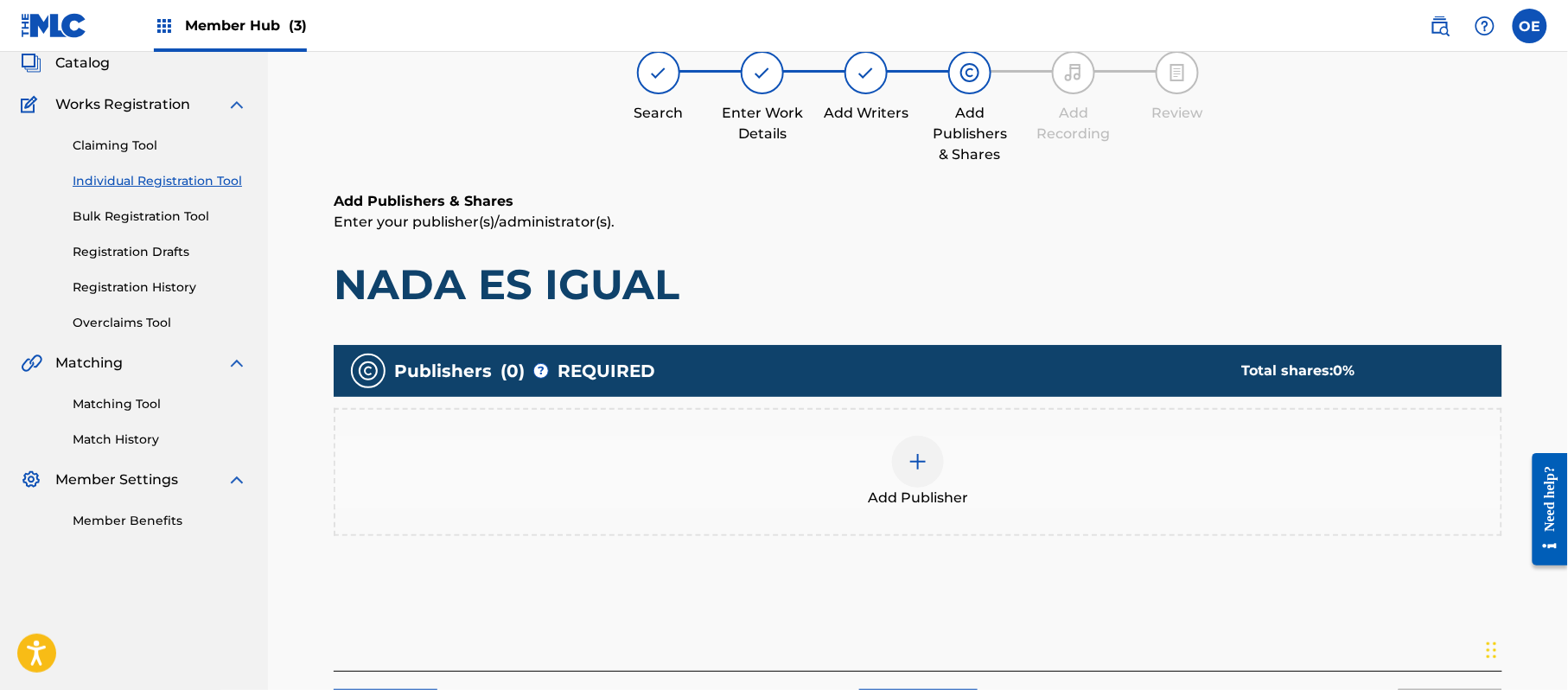
scroll to position [78, 0]
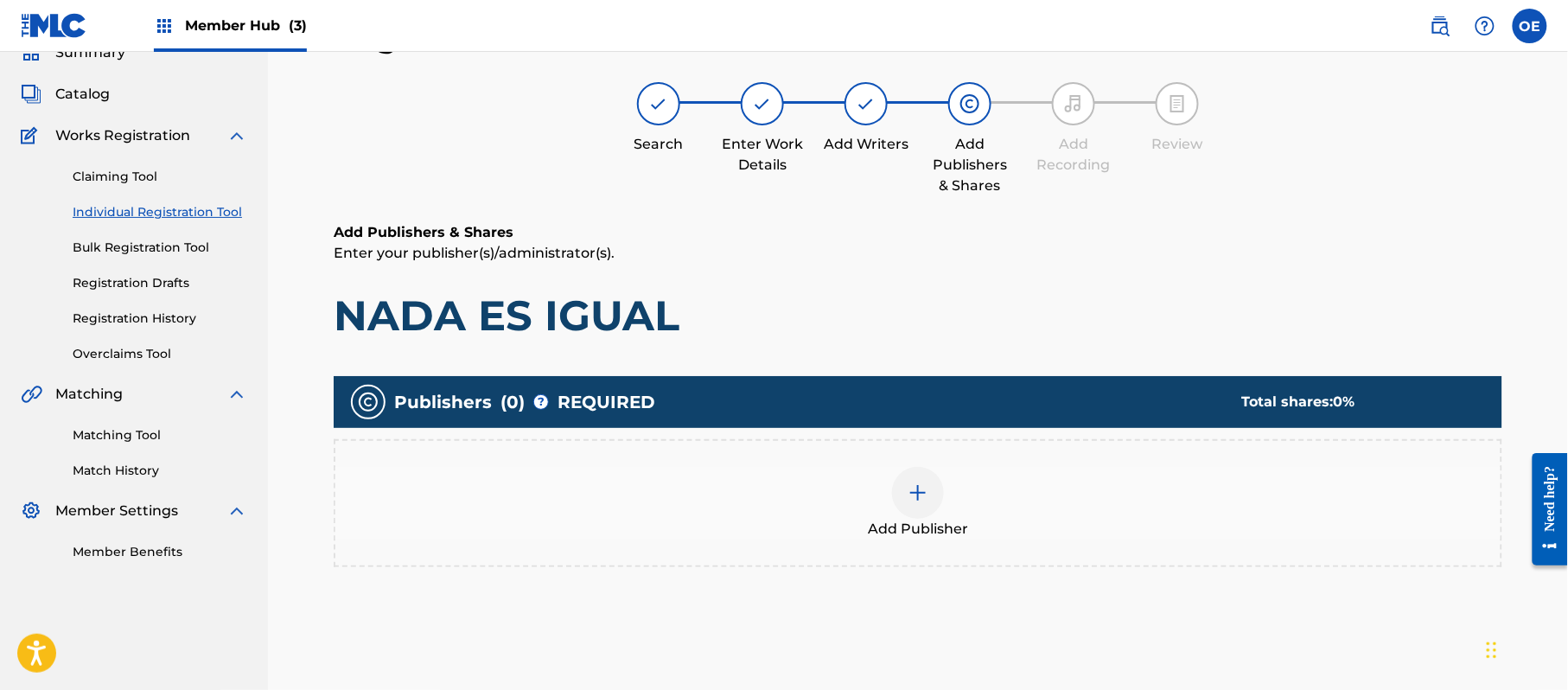
click at [892, 471] on div "Add Publisher" at bounding box center [918, 503] width 1165 height 72
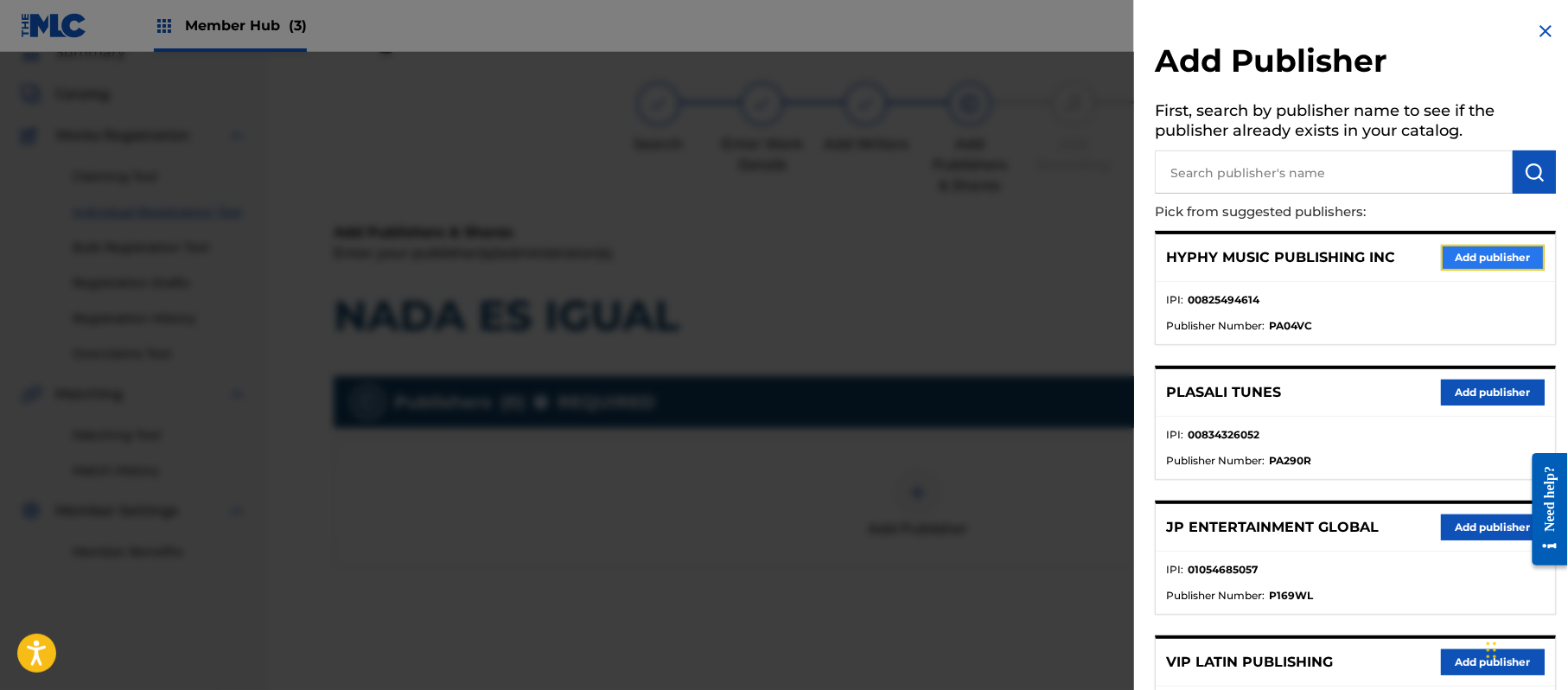
click at [1508, 257] on button "Add publisher" at bounding box center [1493, 257] width 104 height 26
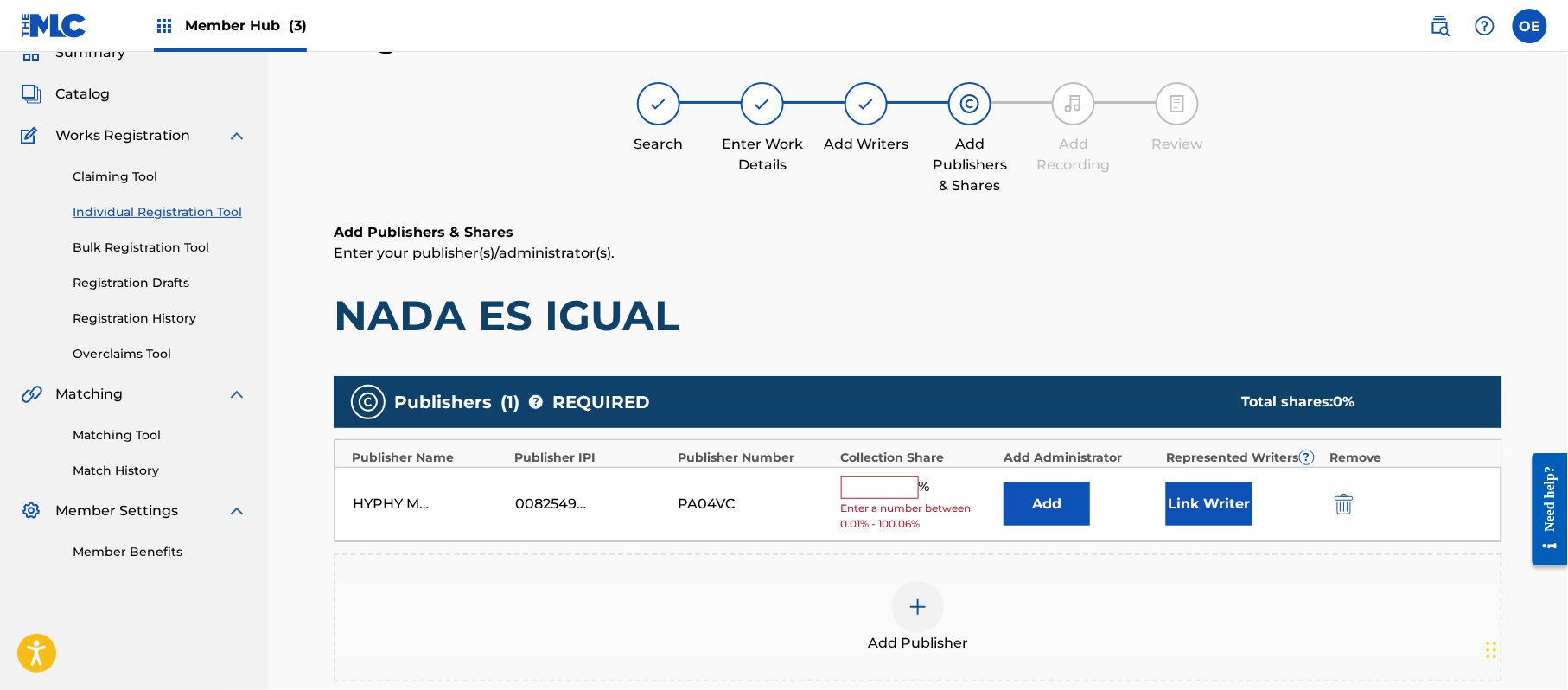
click at [854, 477] on input "text" at bounding box center [880, 487] width 78 height 22
type input "100"
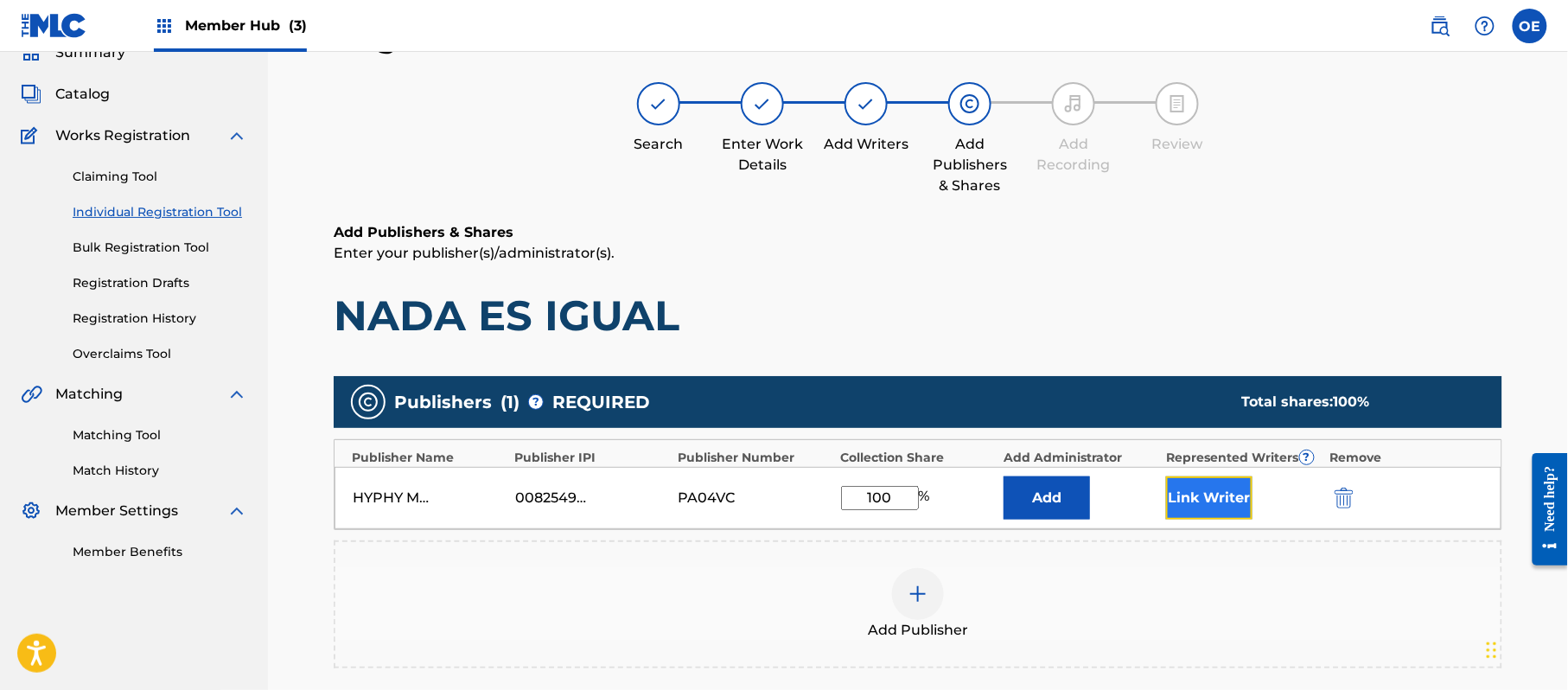
click at [1177, 493] on button "Link Writer" at bounding box center [1209, 497] width 86 height 44
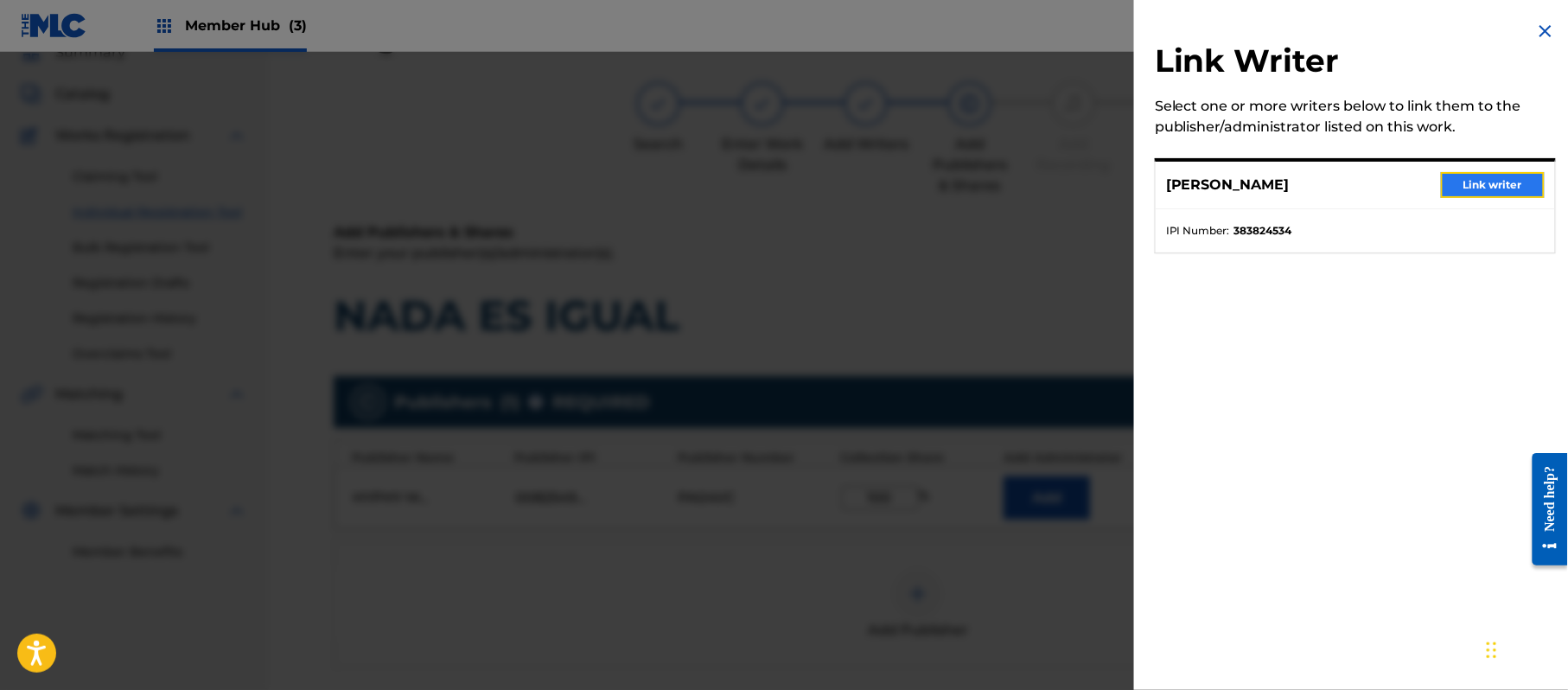
click at [1449, 174] on button "Link writer" at bounding box center [1493, 185] width 104 height 26
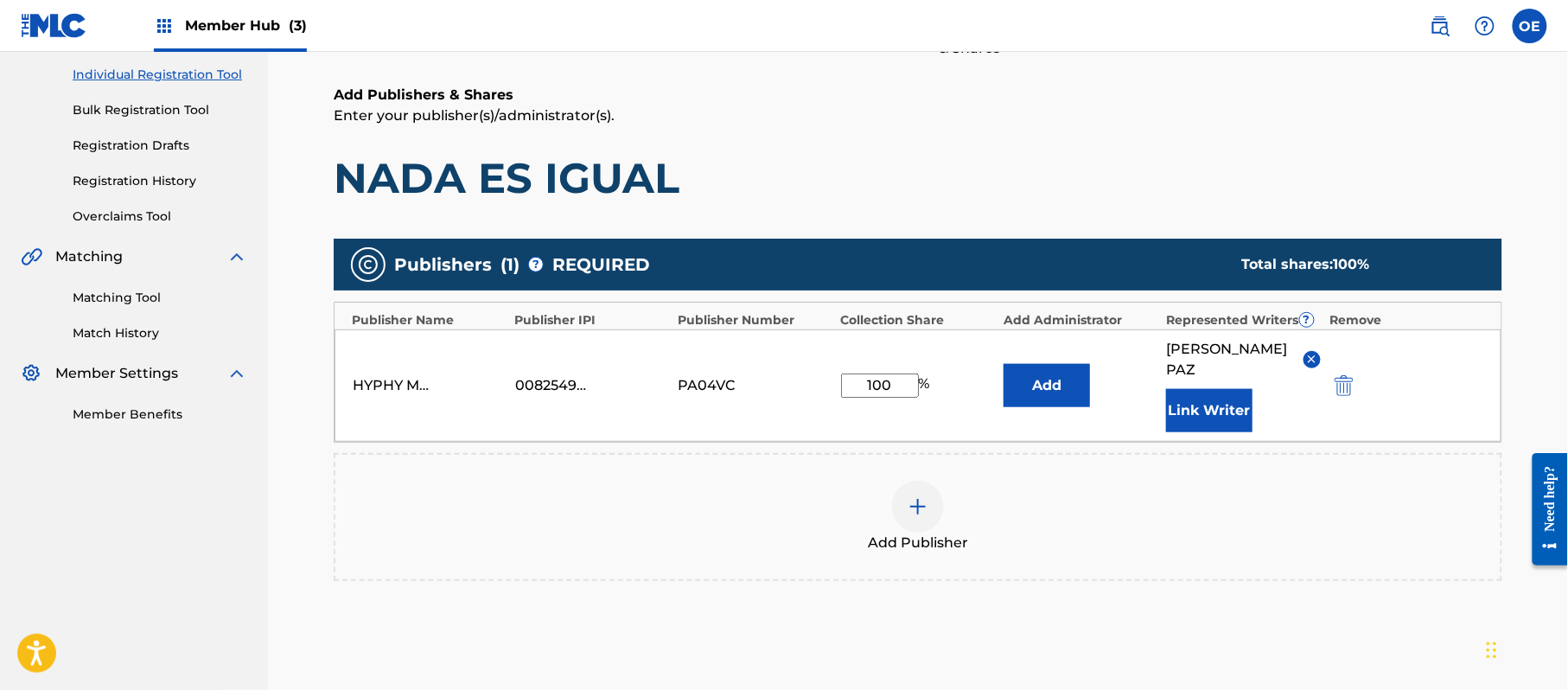
scroll to position [364, 0]
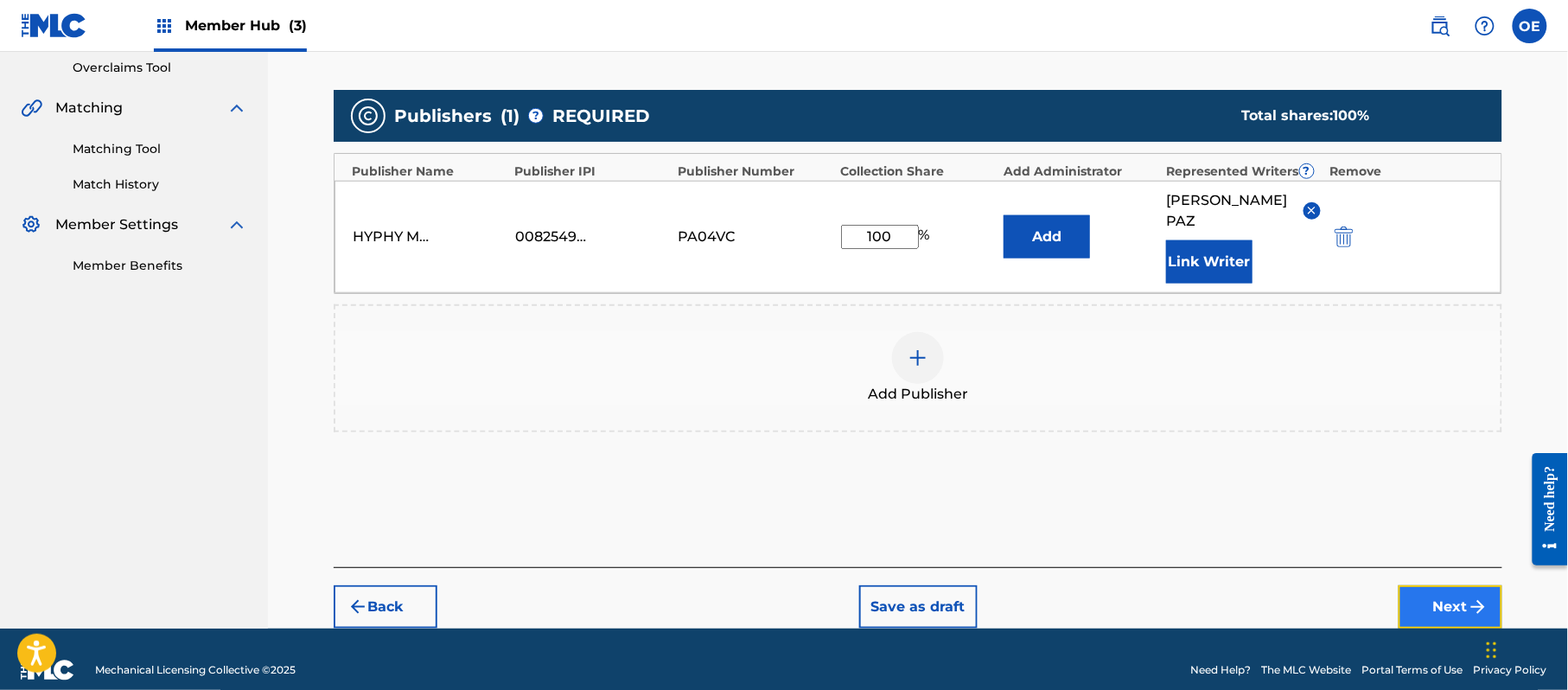
click at [1463, 585] on button "Next" at bounding box center [1450, 607] width 104 height 44
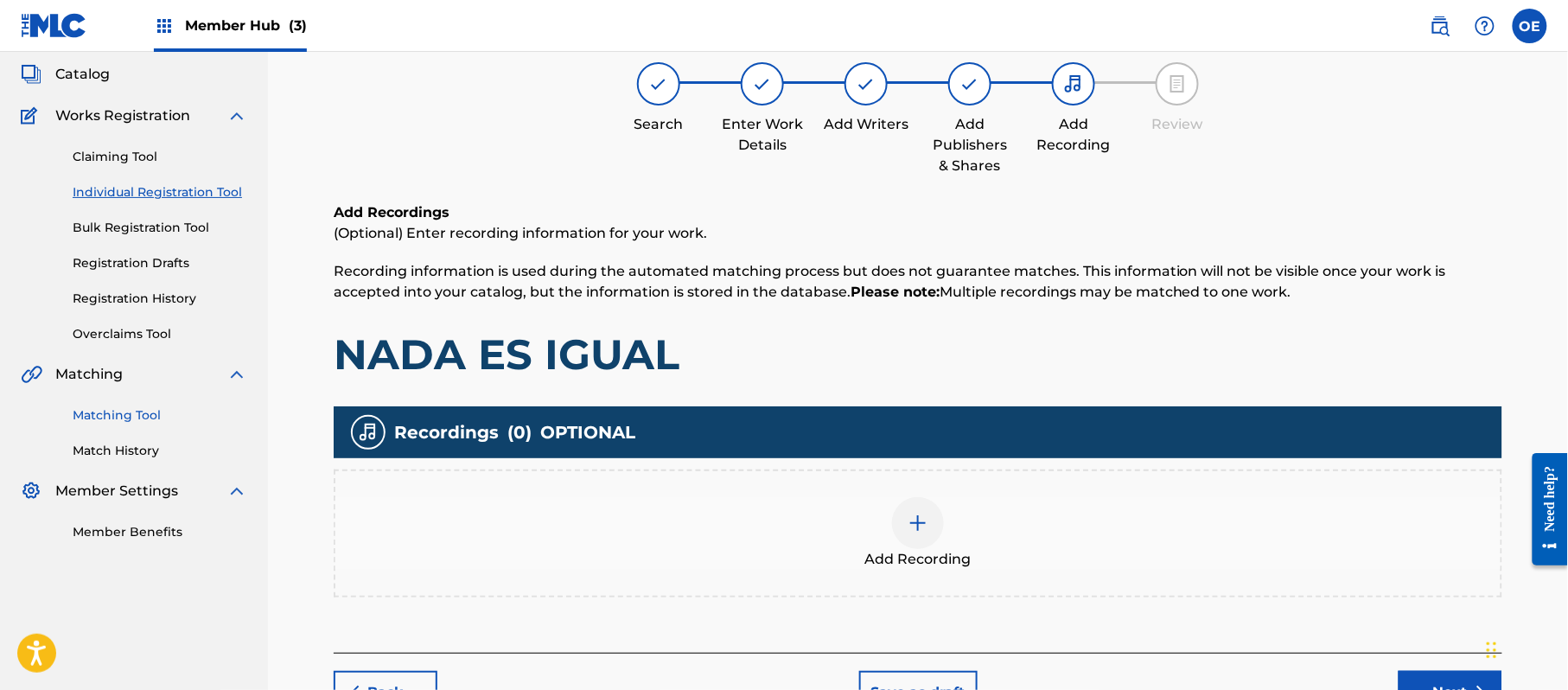
scroll to position [78, 0]
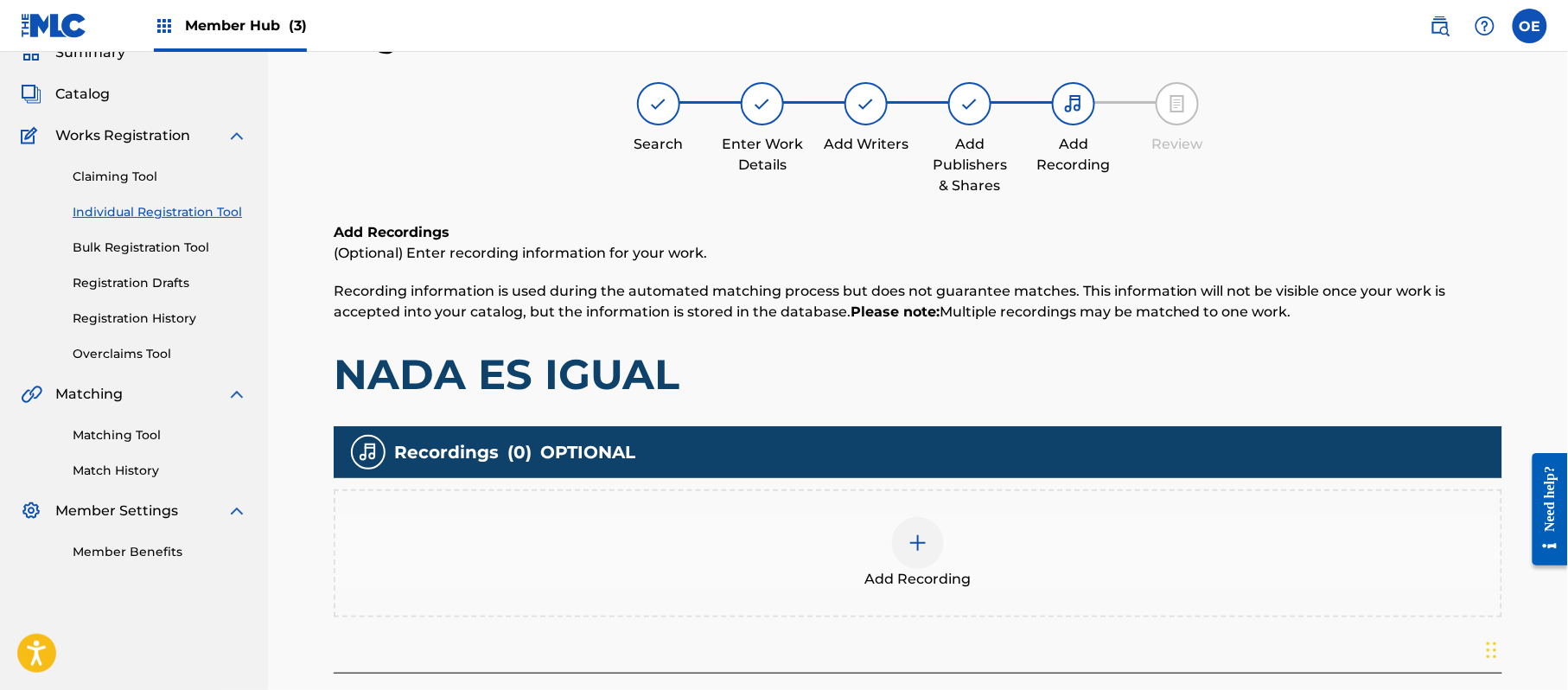
click at [909, 533] on img at bounding box center [918, 543] width 20 height 20
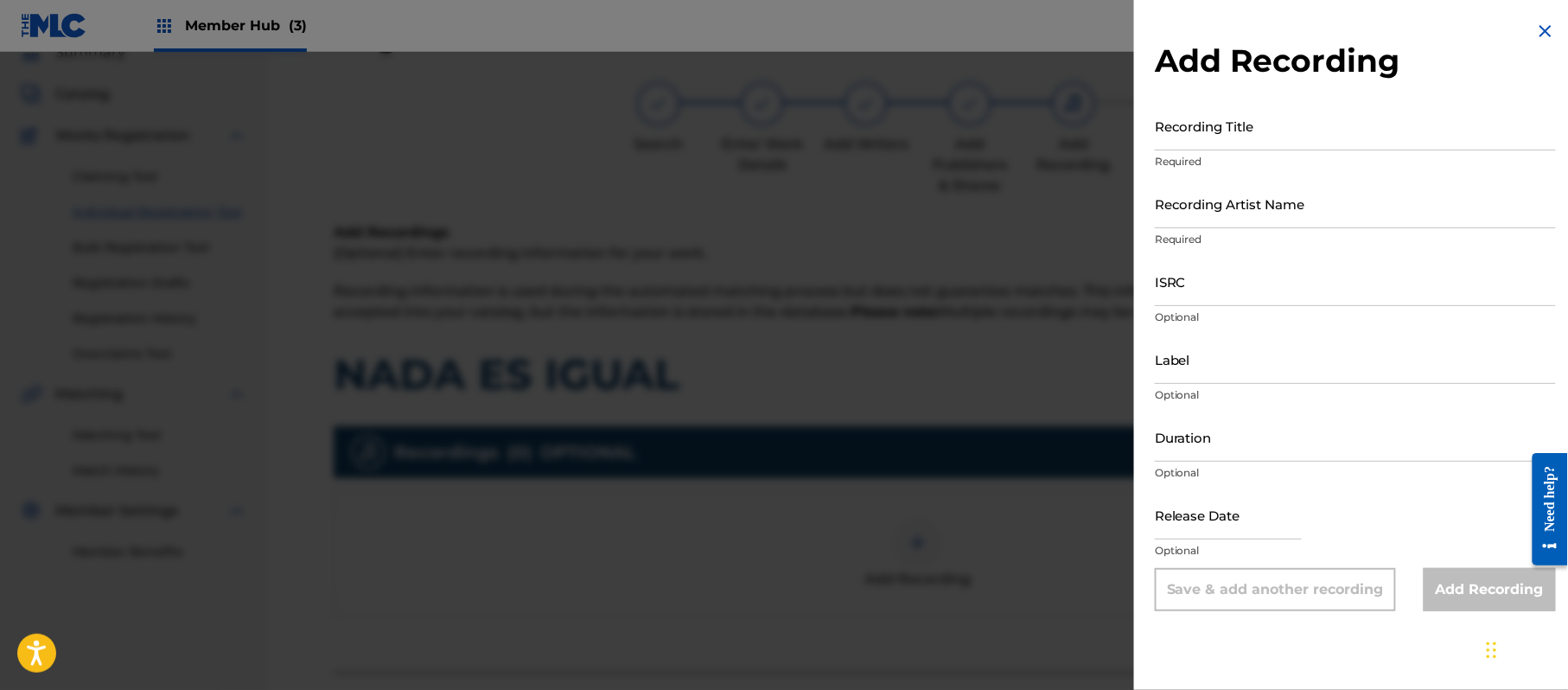
click at [1535, 28] on img at bounding box center [1545, 31] width 20 height 20
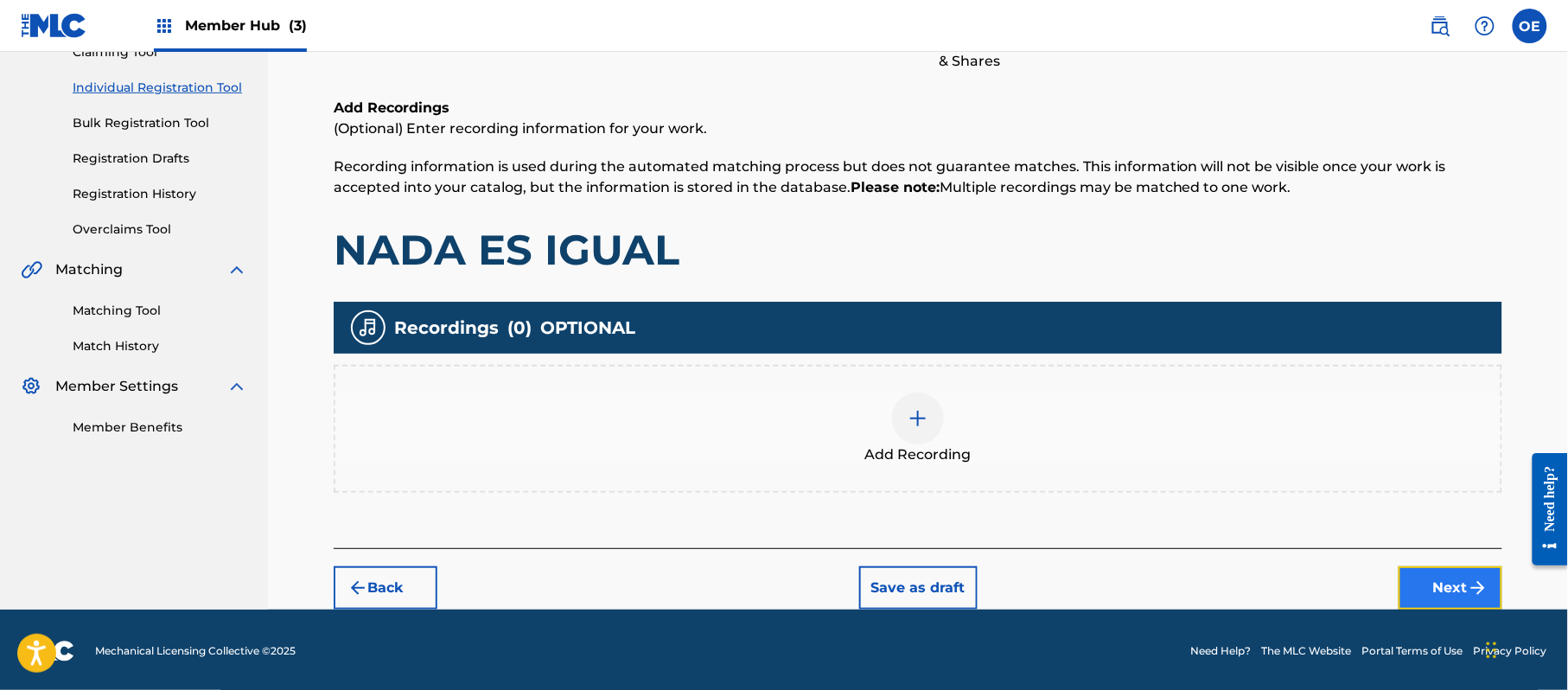
click at [1433, 577] on button "Next" at bounding box center [1450, 587] width 104 height 44
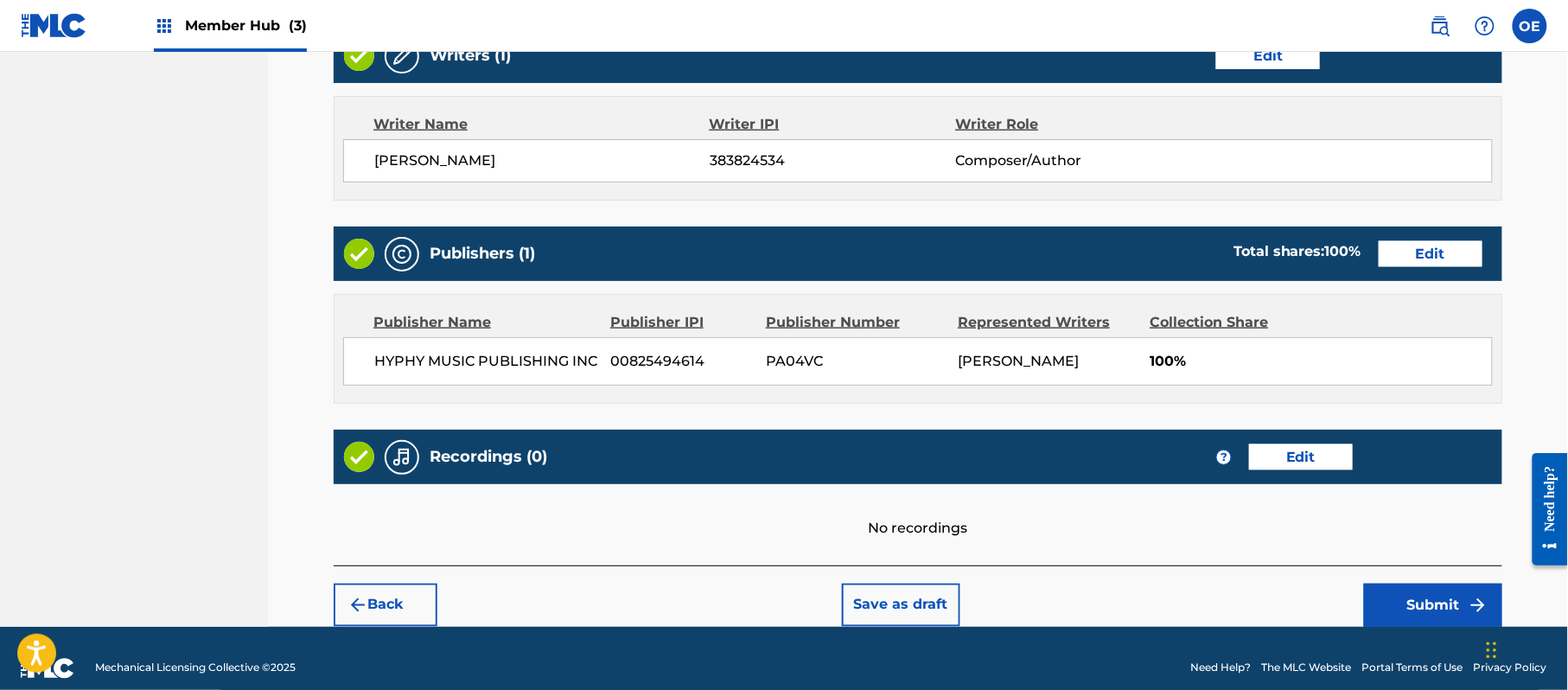
scroll to position [717, 0]
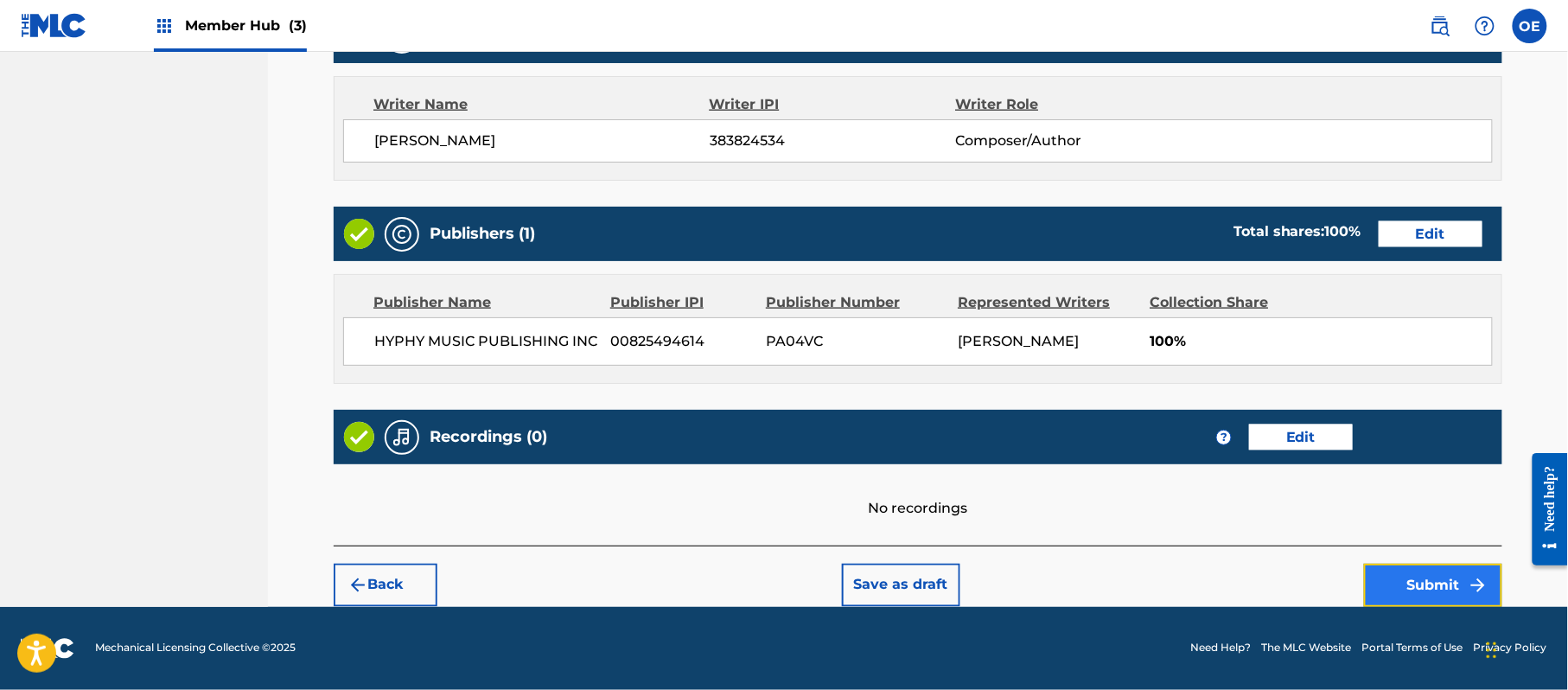
click at [1449, 592] on button "Submit" at bounding box center [1433, 584] width 138 height 44
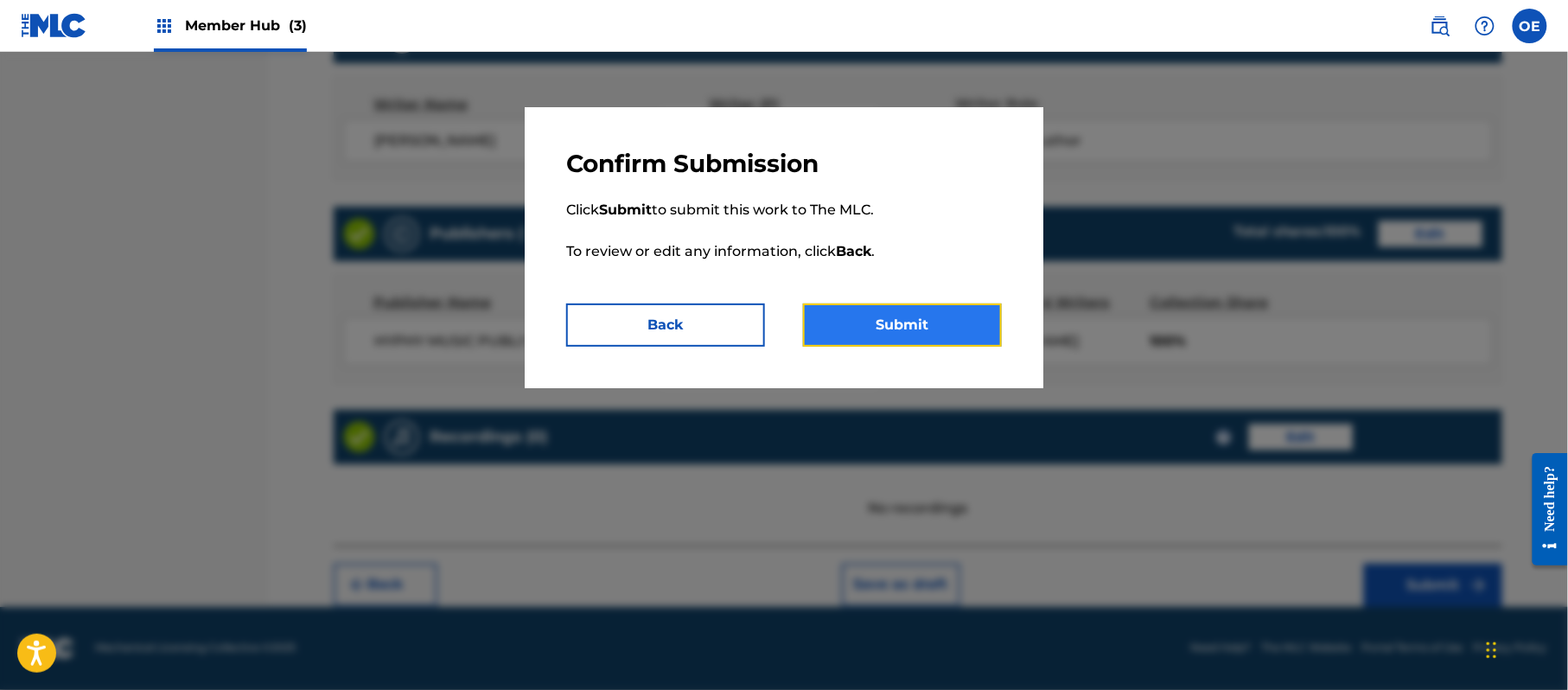
click at [924, 335] on button "Submit" at bounding box center [902, 325] width 199 height 44
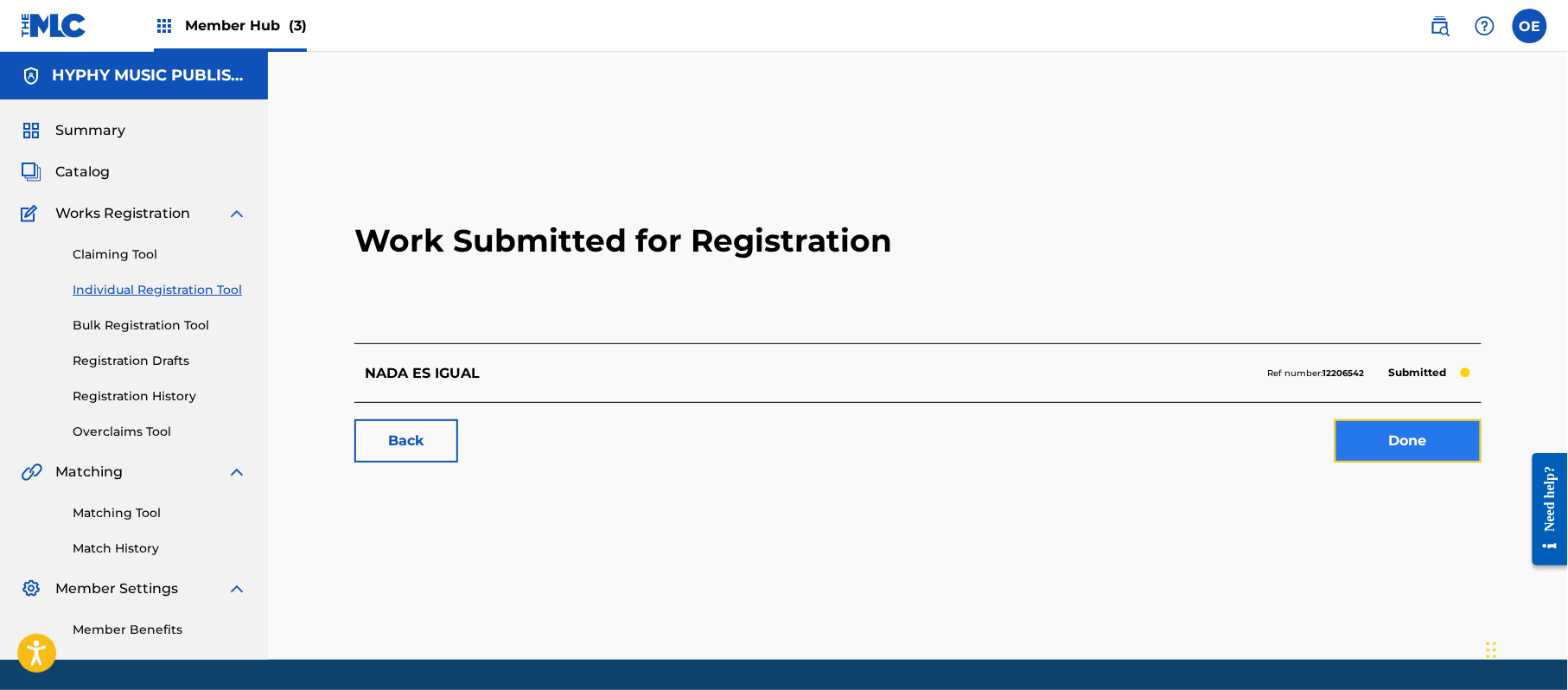
click at [1371, 458] on link "Done" at bounding box center [1408, 441] width 147 height 44
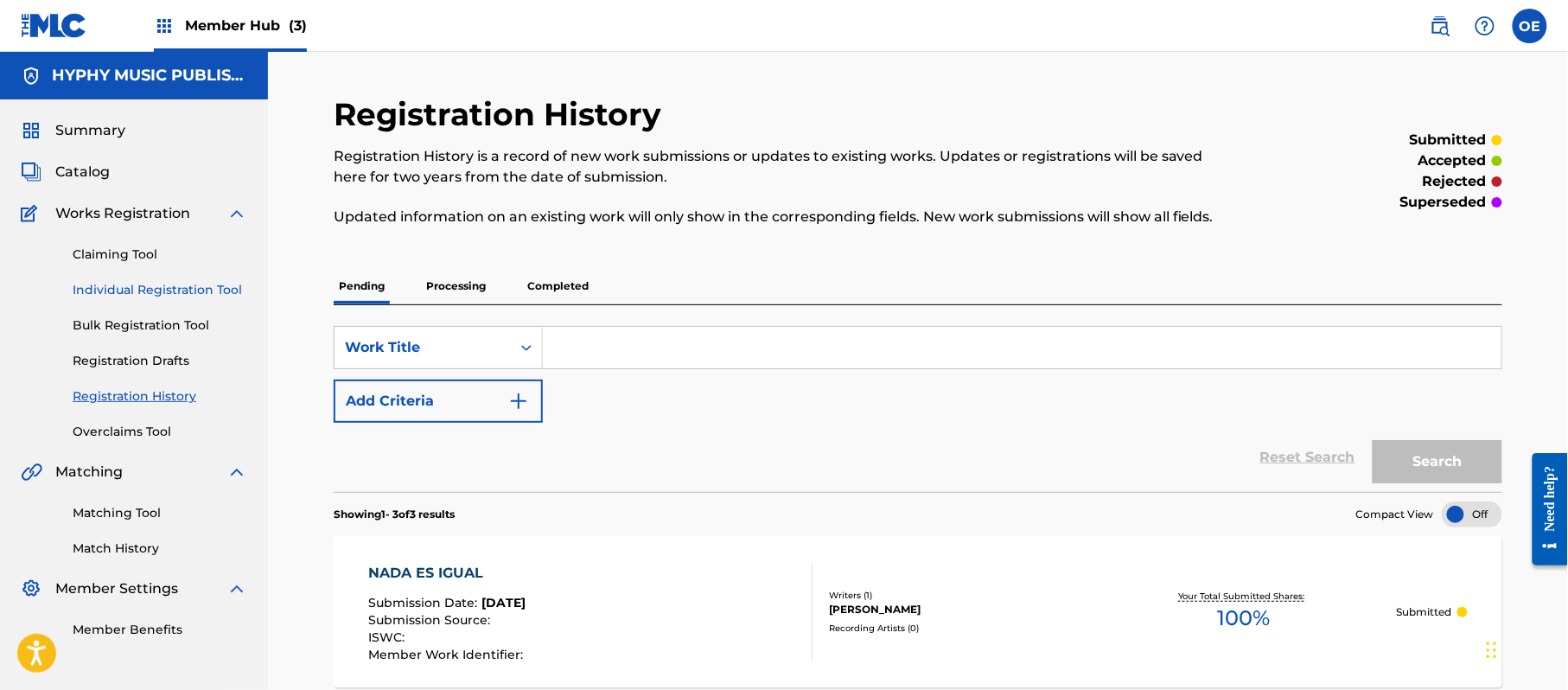
click at [157, 292] on link "Individual Registration Tool" at bounding box center [159, 290] width 174 height 19
